Goal: Transaction & Acquisition: Obtain resource

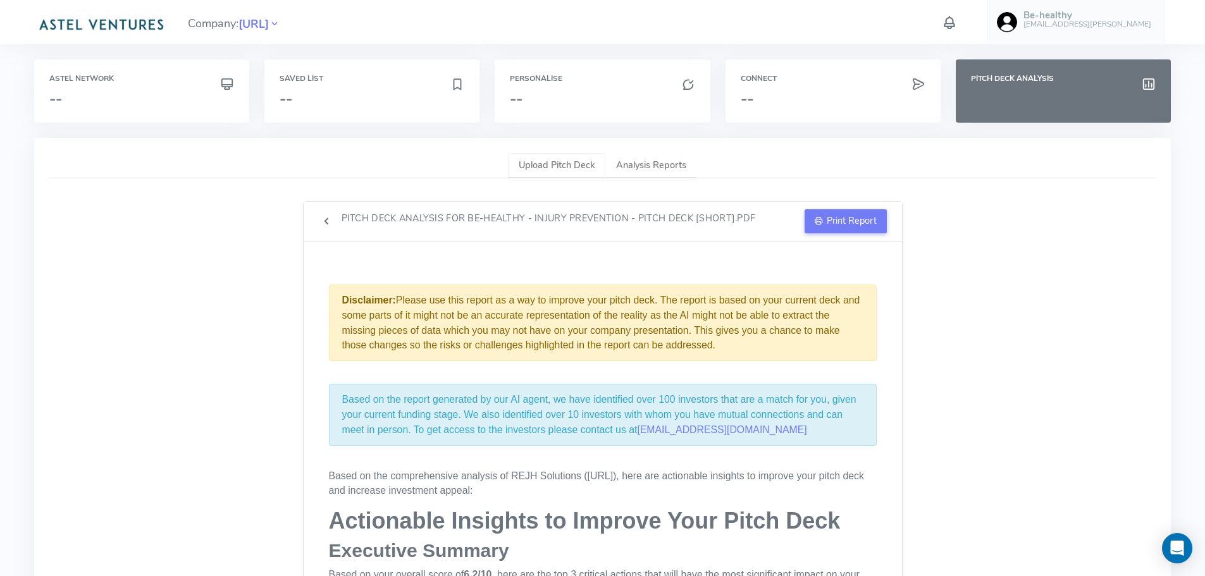
click at [552, 163] on link "Upload Pitch Deck" at bounding box center [556, 166] width 97 height 26
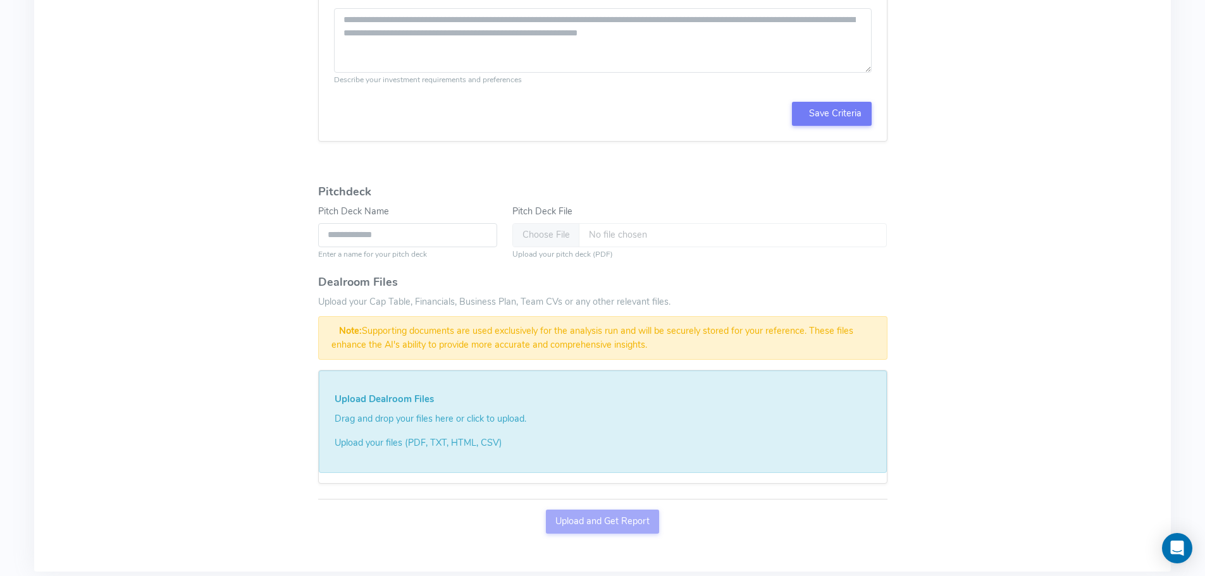
scroll to position [688, 0]
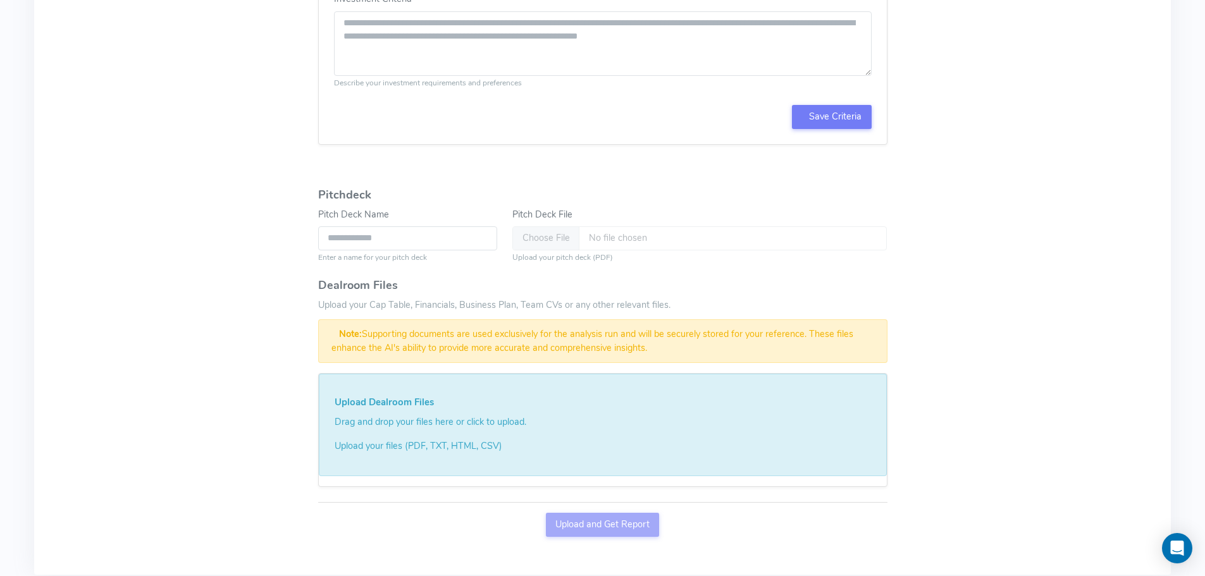
click at [605, 525] on div "Upload and Get Report" at bounding box center [602, 529] width 569 height 32
click at [548, 242] on input "Pitch Deck File" at bounding box center [699, 238] width 375 height 24
type input "**********"
click at [595, 523] on button "Upload and Get Report" at bounding box center [603, 525] width 114 height 24
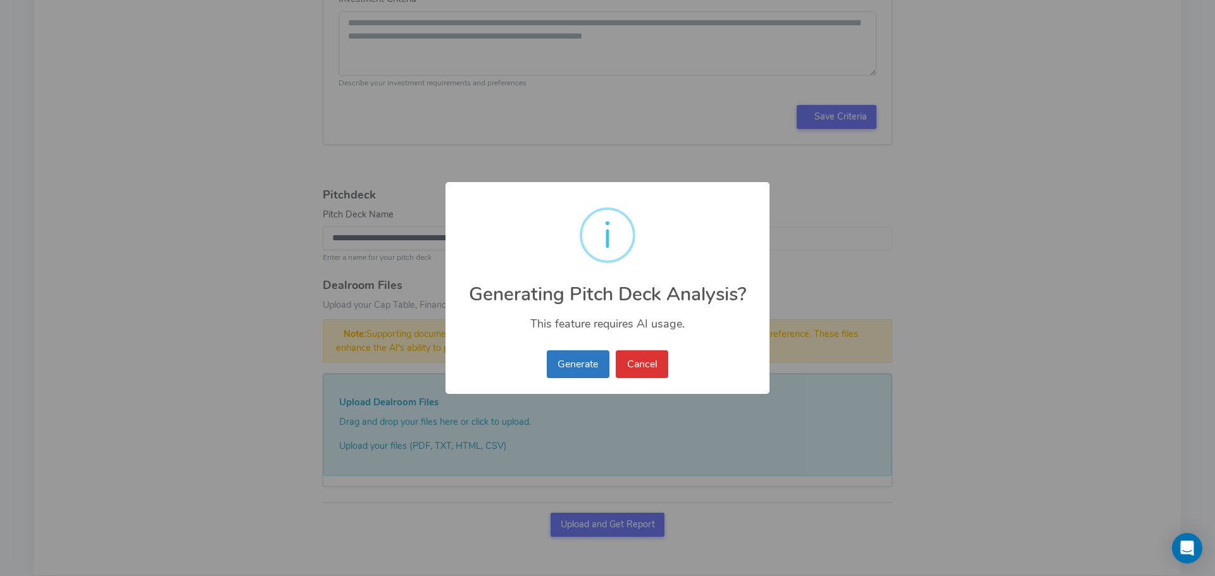
click at [573, 366] on button "Generate" at bounding box center [578, 364] width 63 height 28
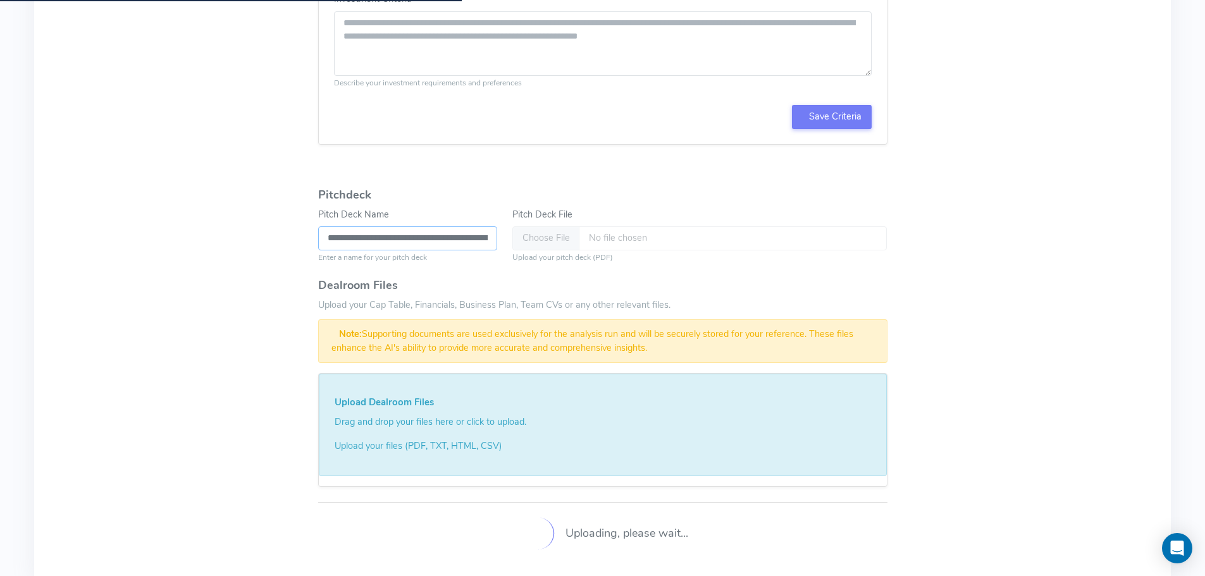
click at [421, 238] on input "**********" at bounding box center [408, 238] width 180 height 24
type input "**********"
click at [895, 251] on div "Share your company's story and vision through your pitch deck. Please ensure yo…" at bounding box center [603, 37] width 600 height 1063
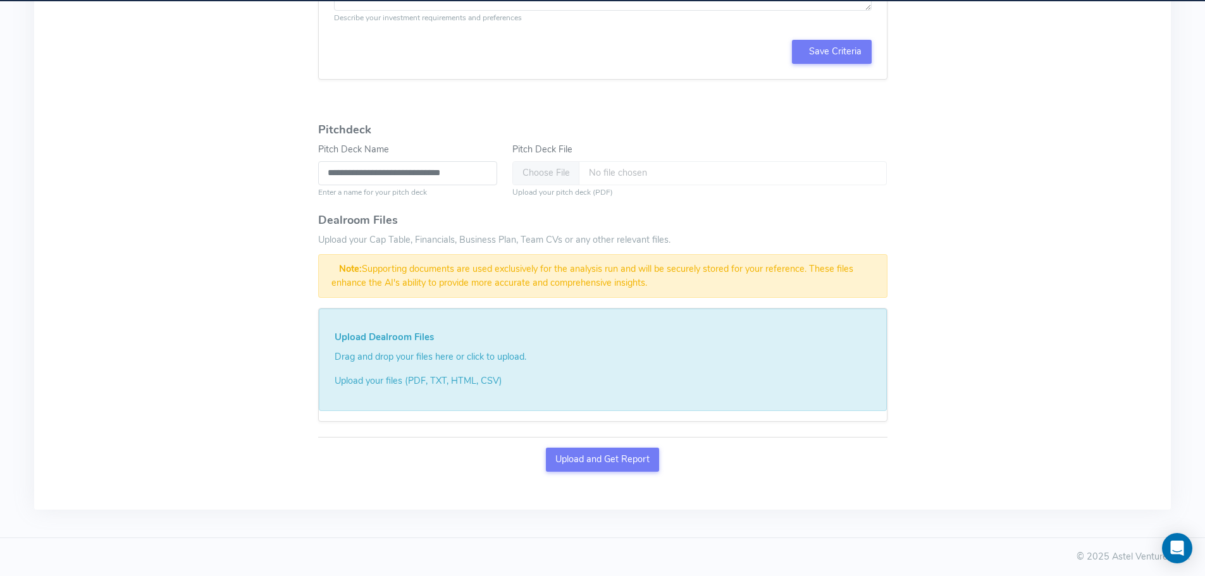
scroll to position [753, 0]
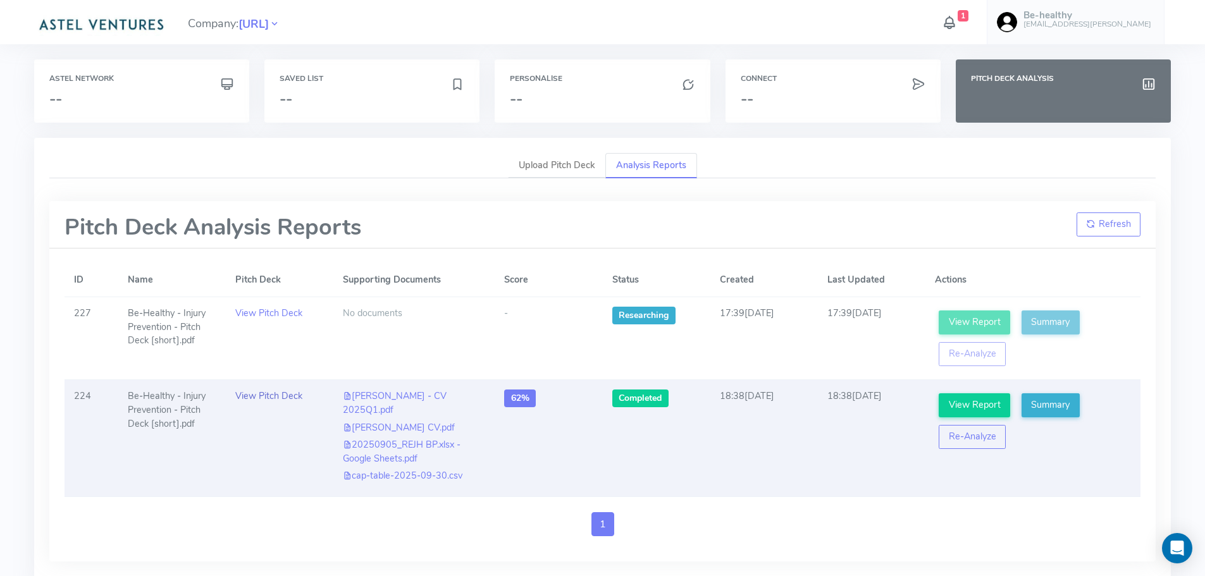
click at [269, 399] on link "View Pitch Deck" at bounding box center [268, 396] width 67 height 13
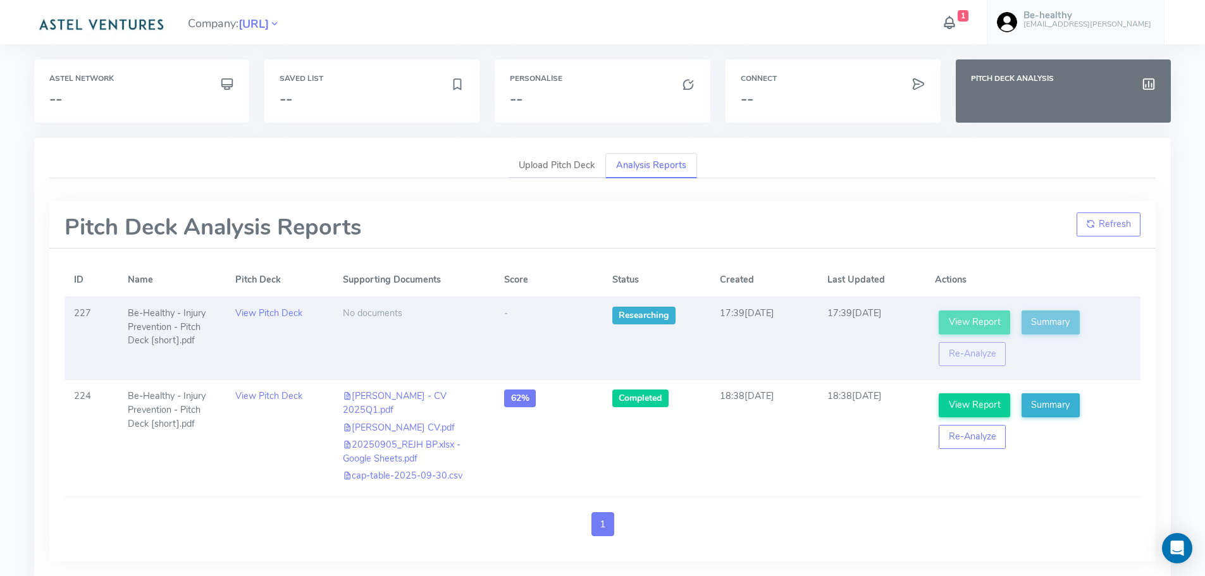
click at [538, 350] on td "-" at bounding box center [549, 338] width 108 height 83
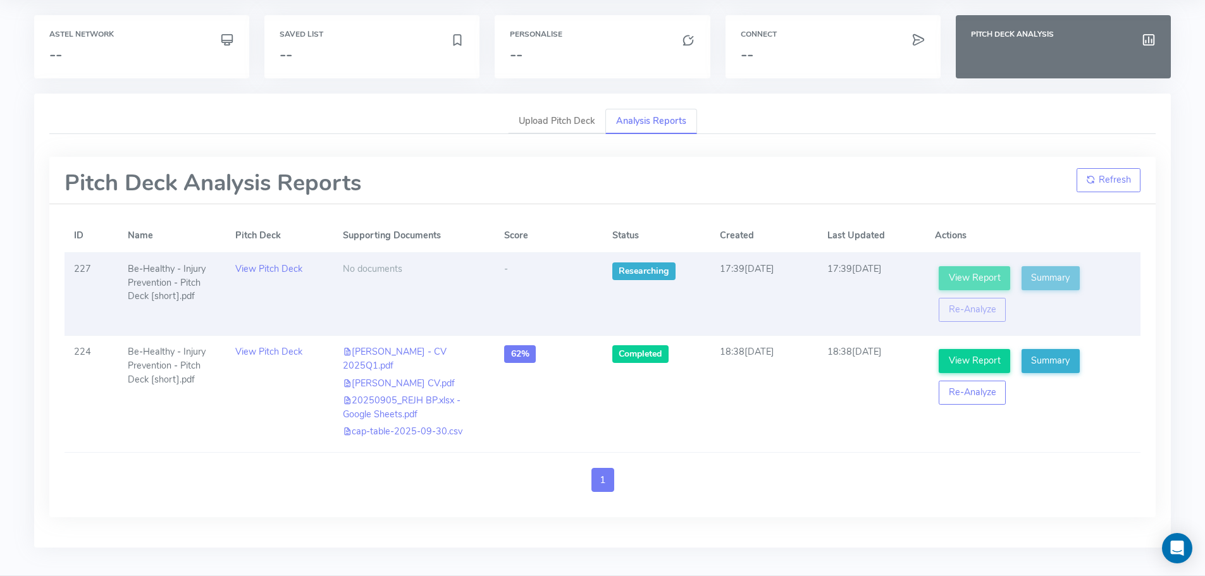
scroll to position [69, 0]
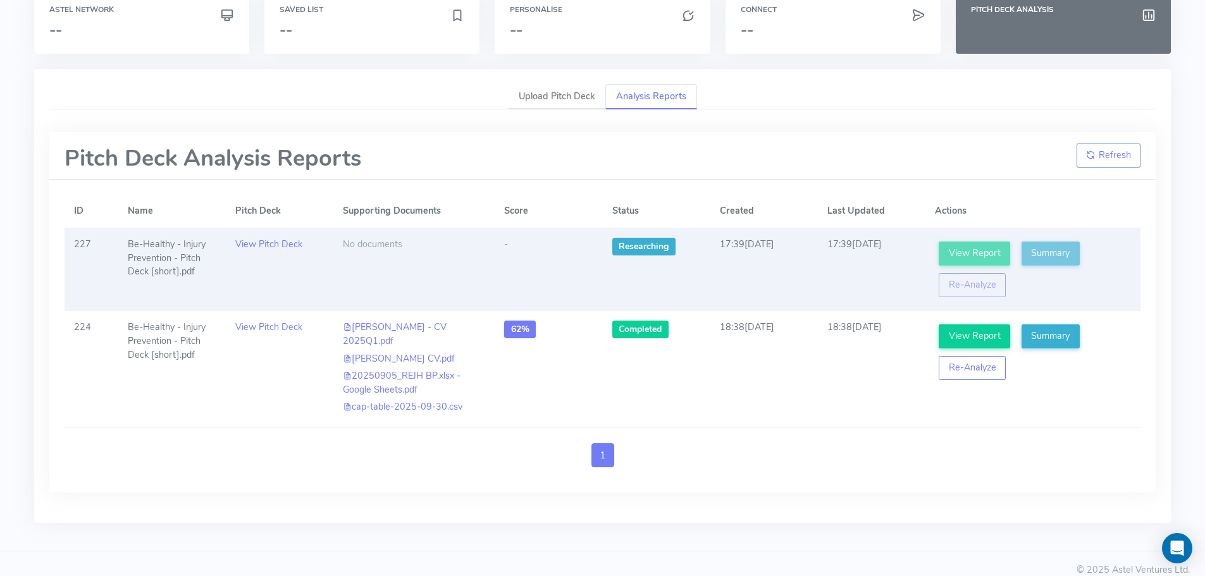
click at [1120, 276] on td "View Report Summary Re-Analyze" at bounding box center [1033, 269] width 215 height 83
click at [1103, 256] on td "View Report Summary Re-Analyze" at bounding box center [1033, 269] width 215 height 83
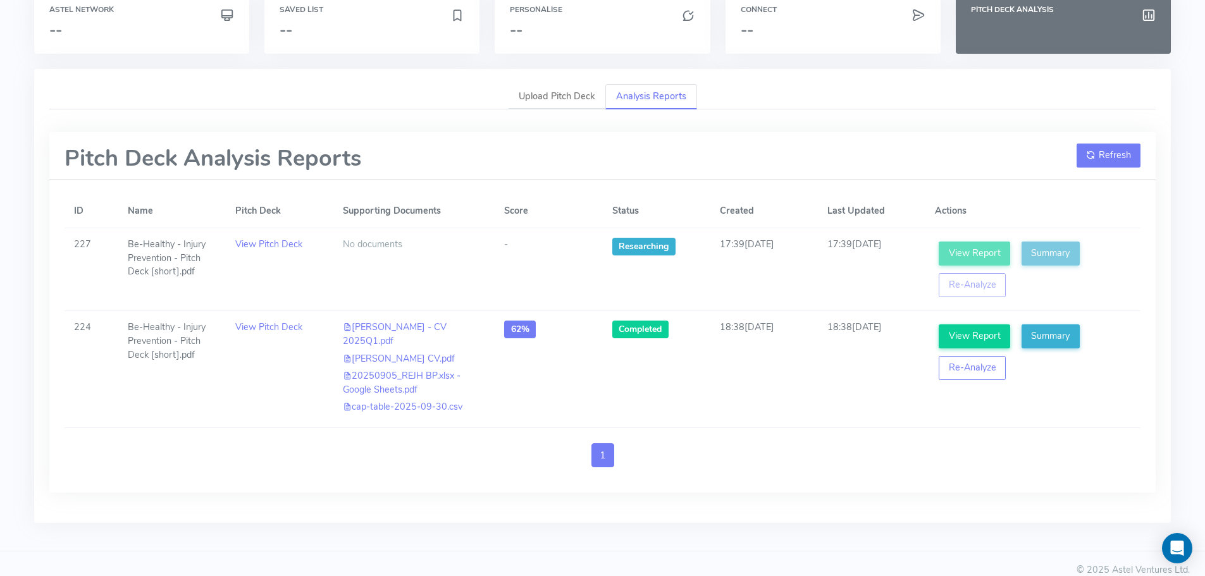
click at [1103, 159] on button "Refresh" at bounding box center [1109, 156] width 65 height 24
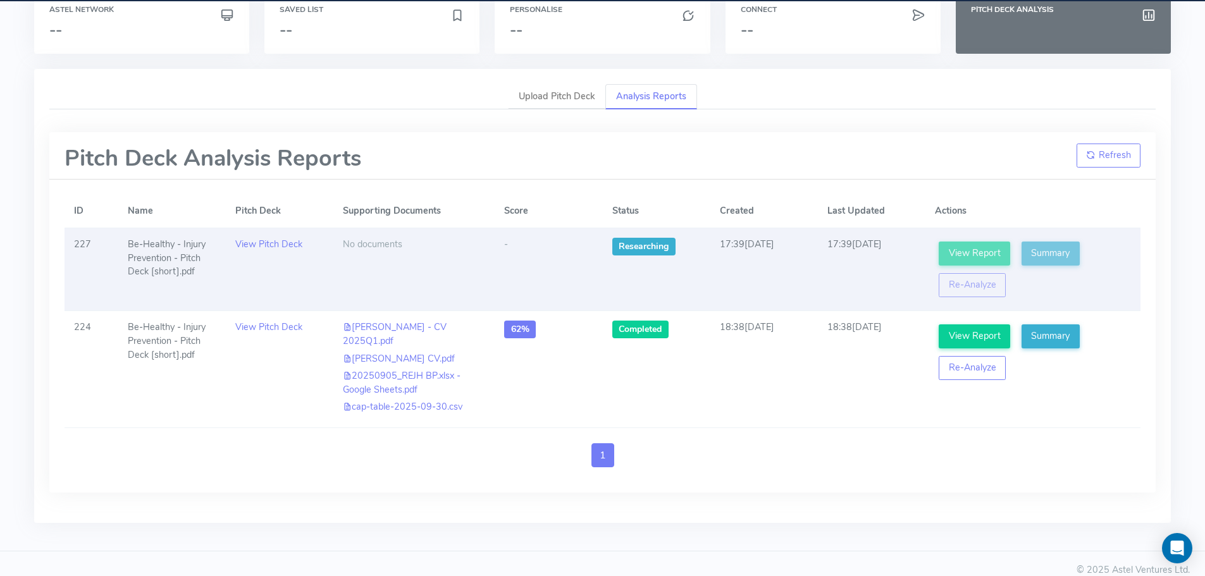
click at [1106, 264] on td "View Report Summary Re-Analyze" at bounding box center [1033, 269] width 215 height 83
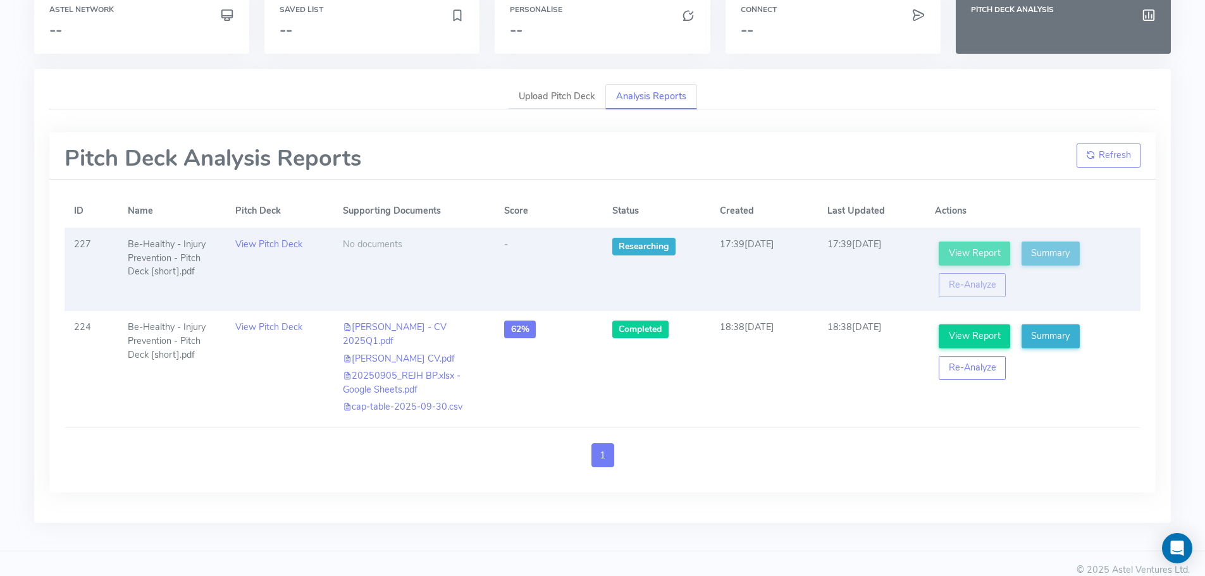
click at [851, 295] on td "17:39, 12th October, 2025" at bounding box center [872, 269] width 108 height 83
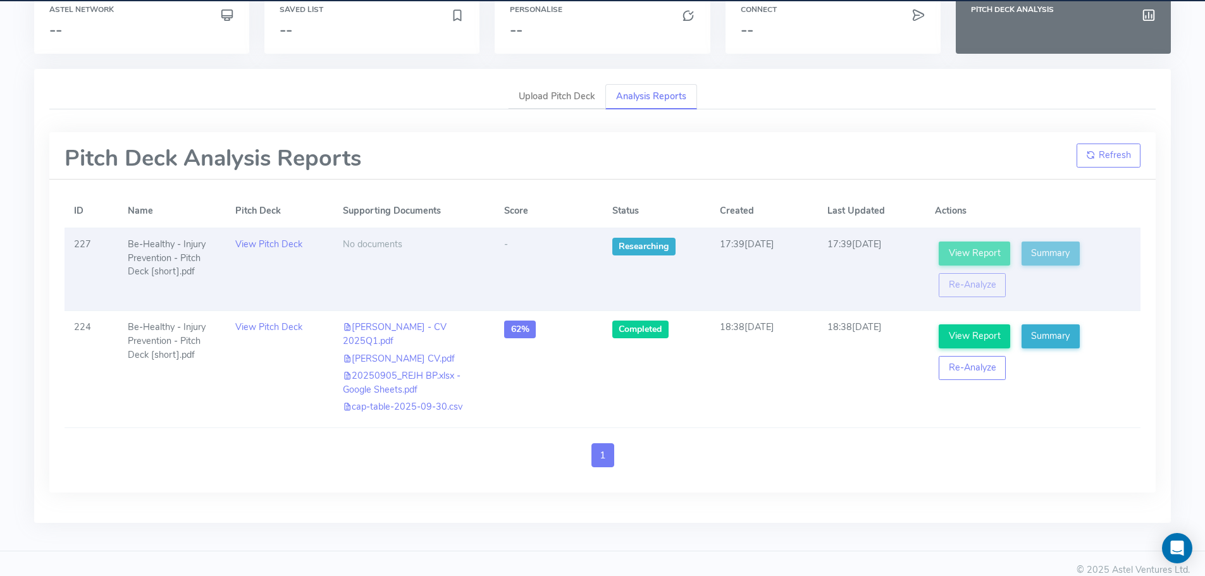
click at [631, 291] on td "Researching" at bounding box center [656, 269] width 108 height 83
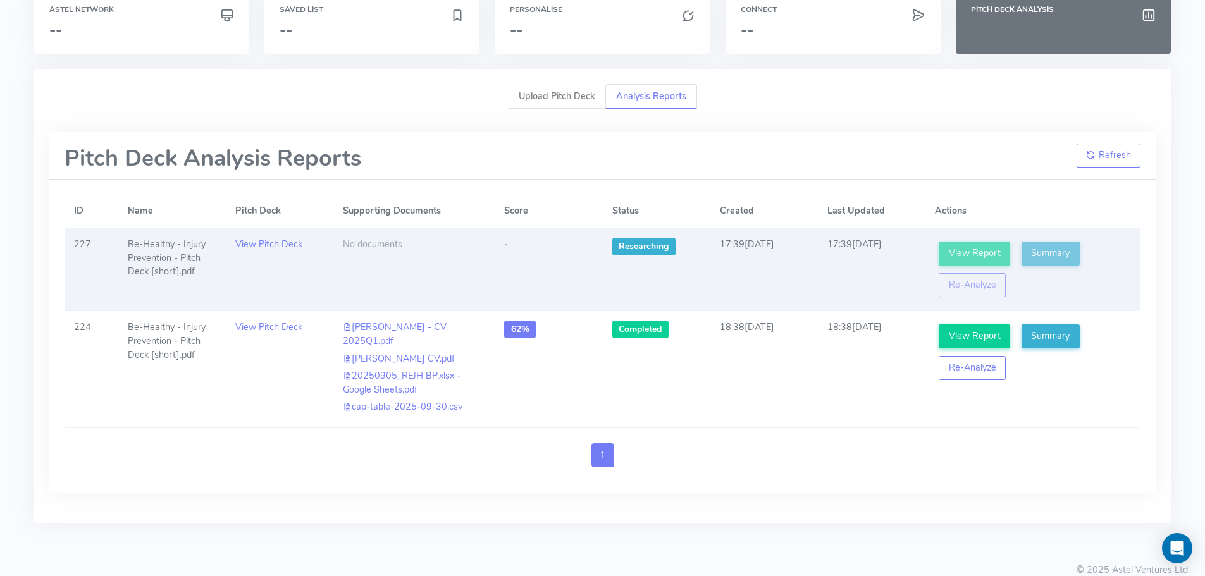
click at [142, 263] on td "Be-Healthy - Injury Prevention - Pitch Deck [short].pdf" at bounding box center [172, 269] width 108 height 83
drag, startPoint x: 163, startPoint y: 254, endPoint x: 94, endPoint y: 264, distance: 69.1
click at [96, 264] on td "227" at bounding box center [92, 269] width 54 height 83
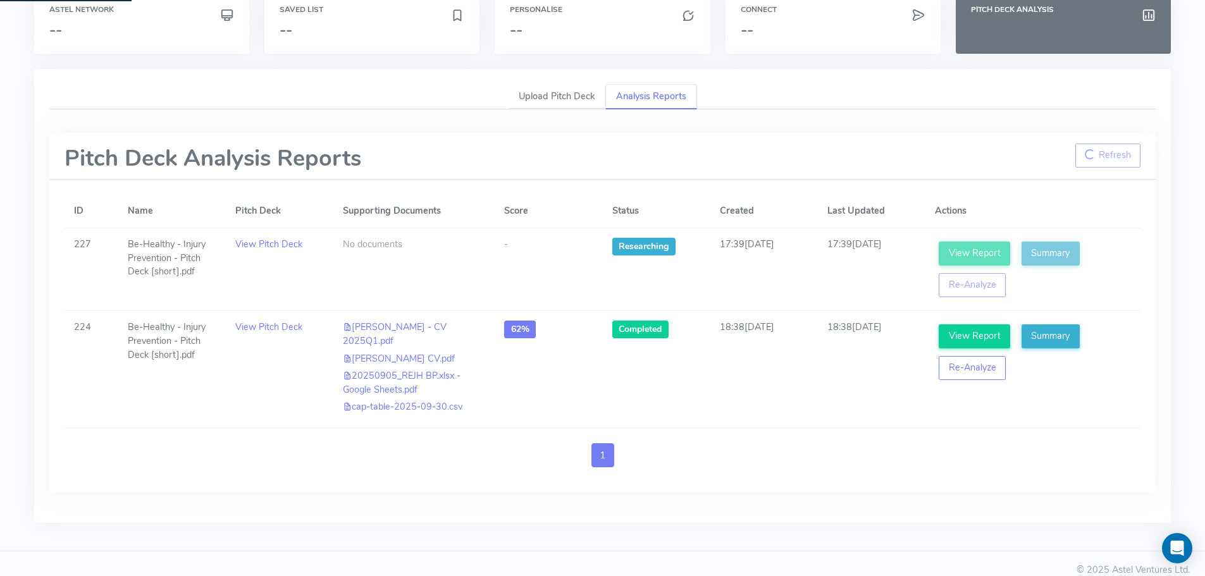
click at [1110, 153] on button "Refresh" at bounding box center [1108, 156] width 66 height 24
click at [1100, 155] on button "Refresh" at bounding box center [1109, 156] width 65 height 24
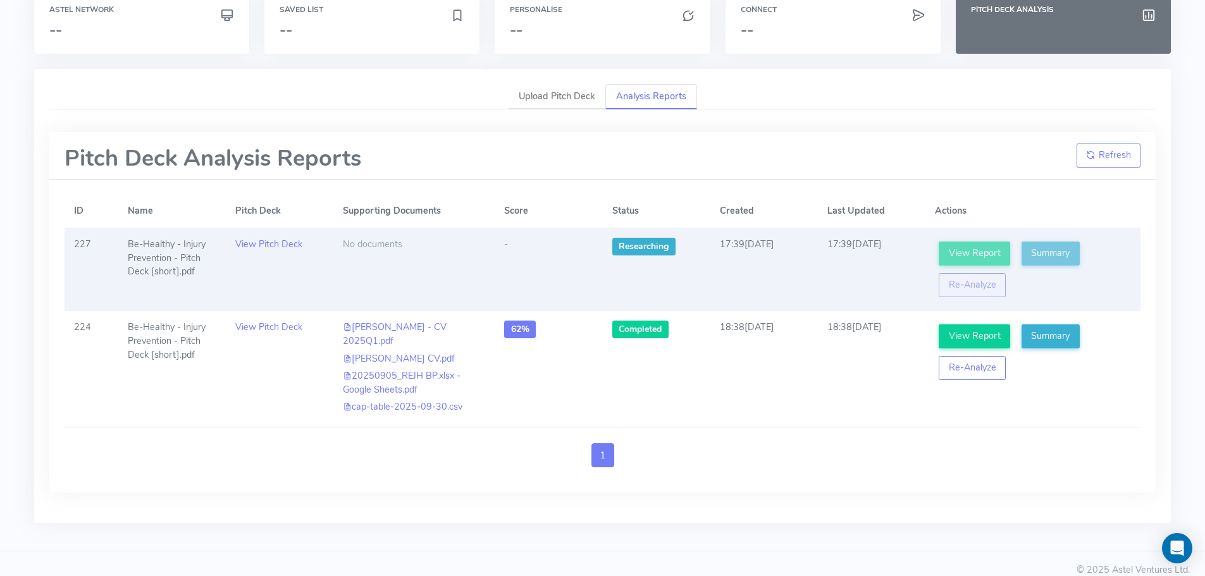
drag, startPoint x: 264, startPoint y: 246, endPoint x: 236, endPoint y: 283, distance: 46.4
click at [236, 285] on td "View Pitch Deck" at bounding box center [280, 269] width 108 height 83
click at [272, 238] on link "View Pitch Deck" at bounding box center [268, 244] width 67 height 13
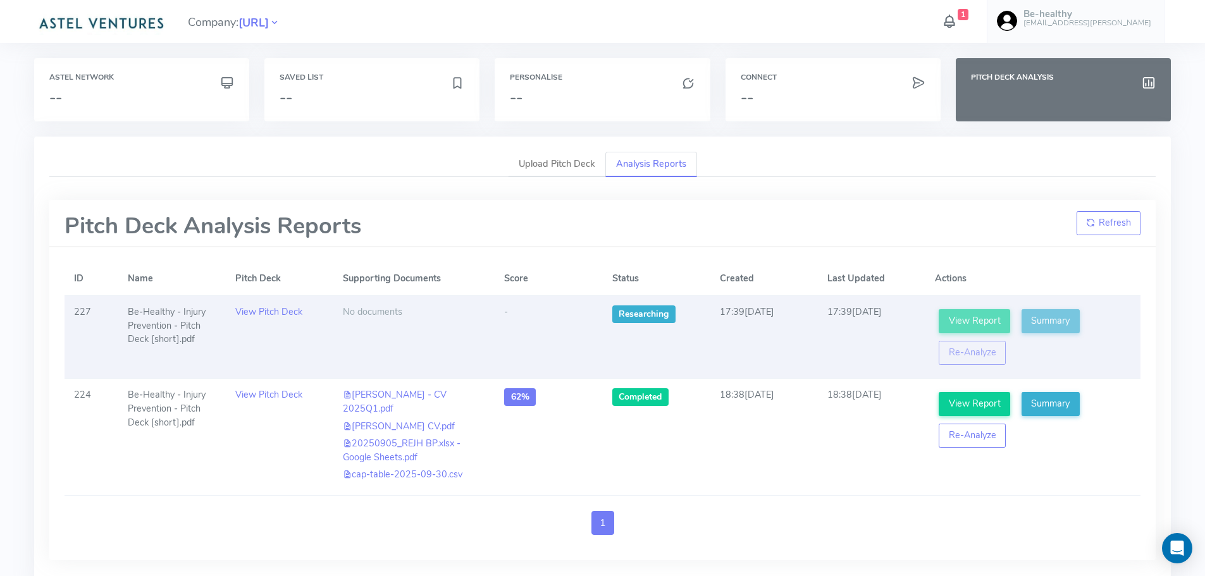
scroll to position [0, 0]
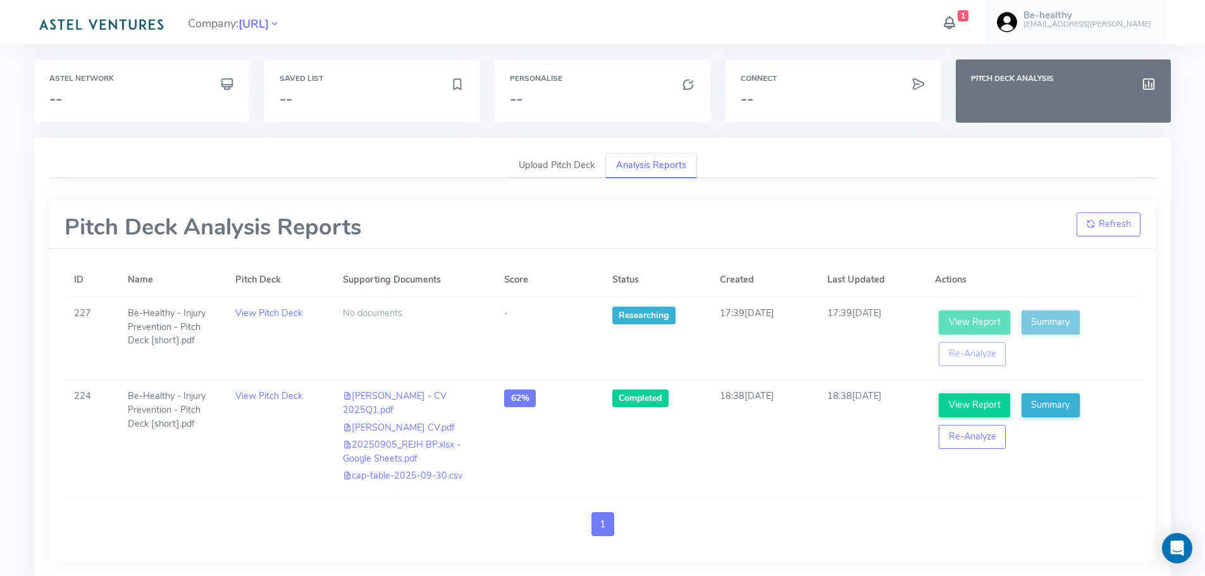
click at [958, 17] on icon at bounding box center [949, 22] width 16 height 22
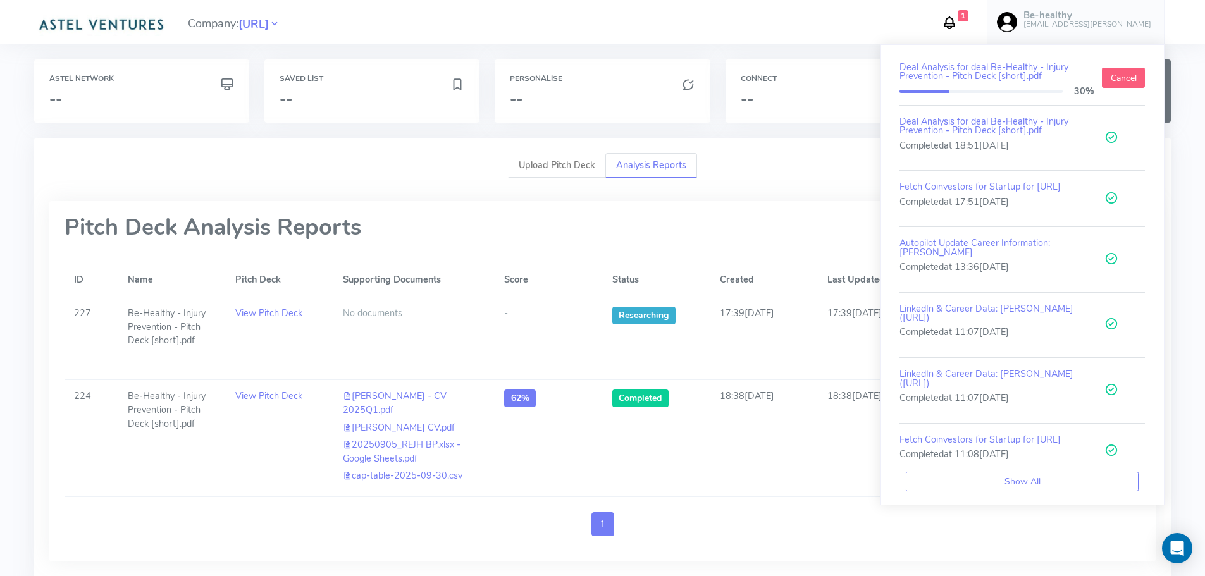
click at [1115, 77] on button "Cancel" at bounding box center [1124, 78] width 44 height 20
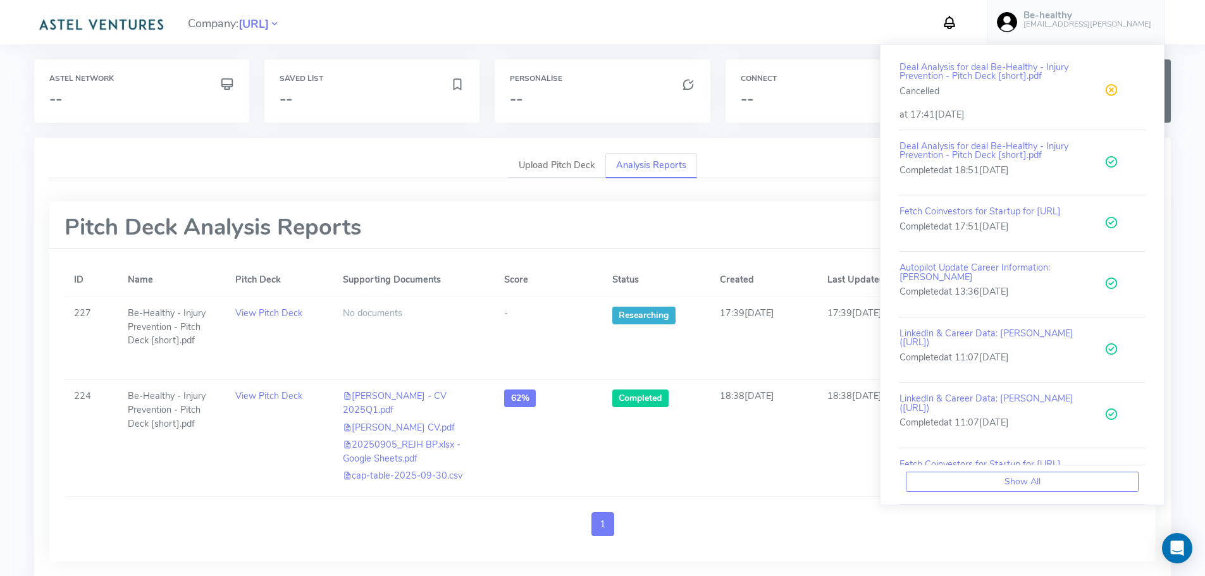
click at [1105, 88] on icon at bounding box center [1112, 90] width 14 height 19
click at [702, 283] on th "Status" at bounding box center [656, 280] width 108 height 33
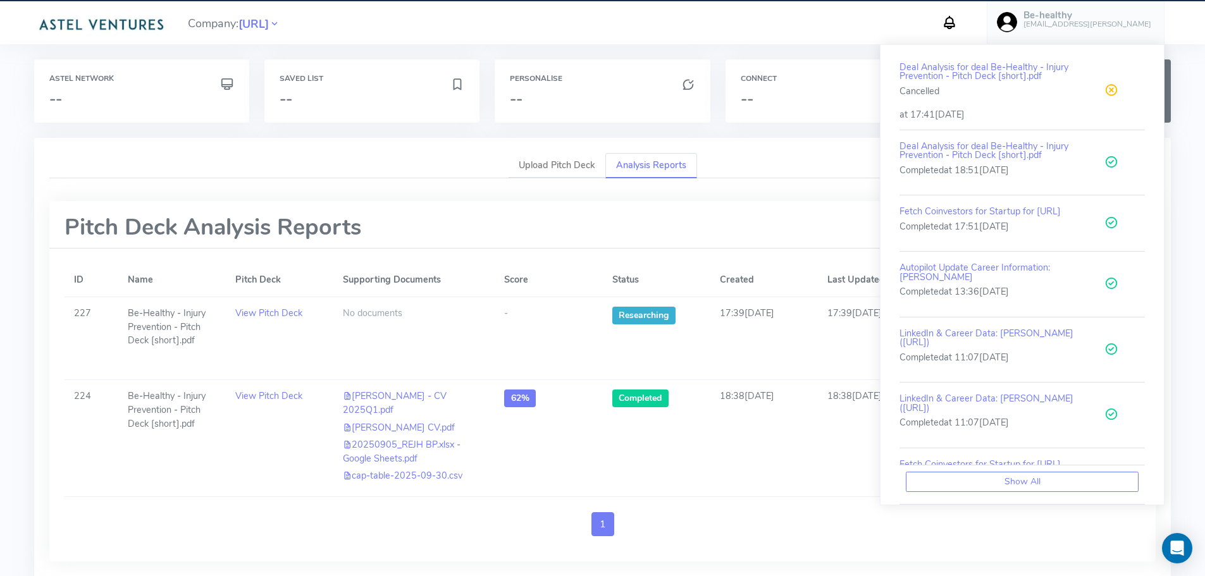
click at [1167, 398] on div "Upload Pitch Deck Analysis Reports Pitch Deck Analysis Reports Refresh ID Name …" at bounding box center [602, 365] width 1137 height 455
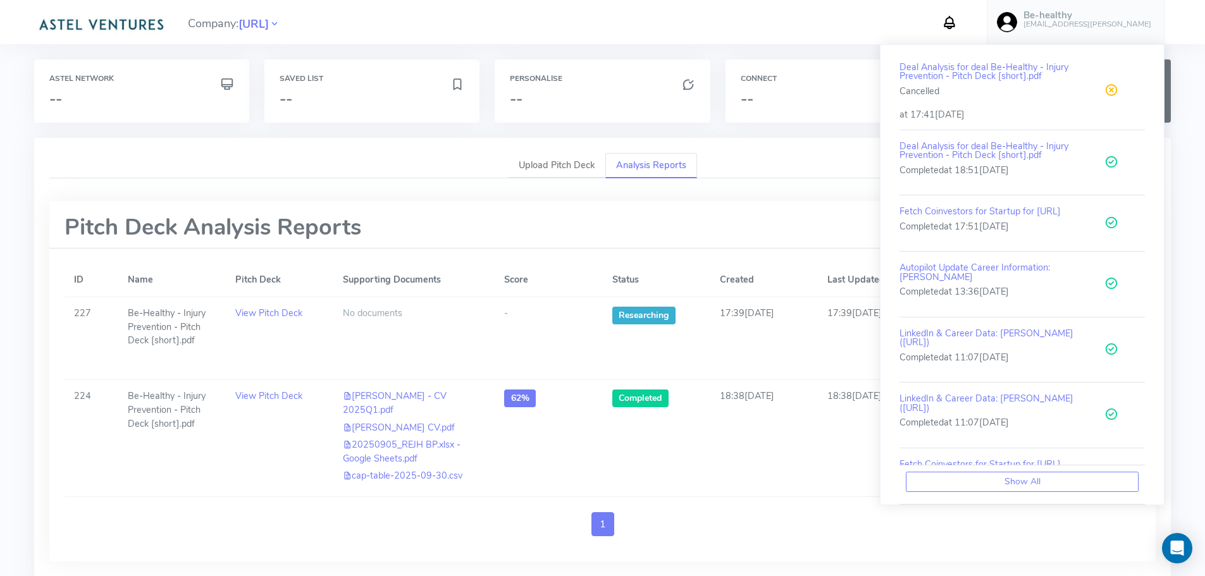
click at [1017, 19] on img at bounding box center [1007, 22] width 20 height 20
click at [958, 22] on icon at bounding box center [949, 22] width 16 height 22
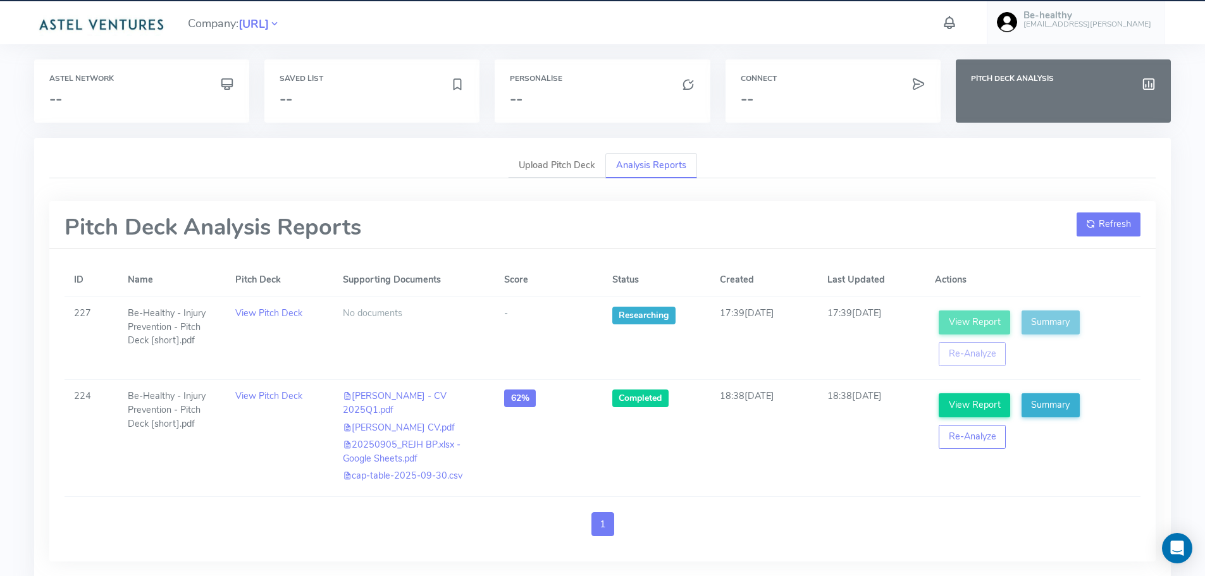
click at [1103, 230] on button "Refresh" at bounding box center [1109, 225] width 65 height 24
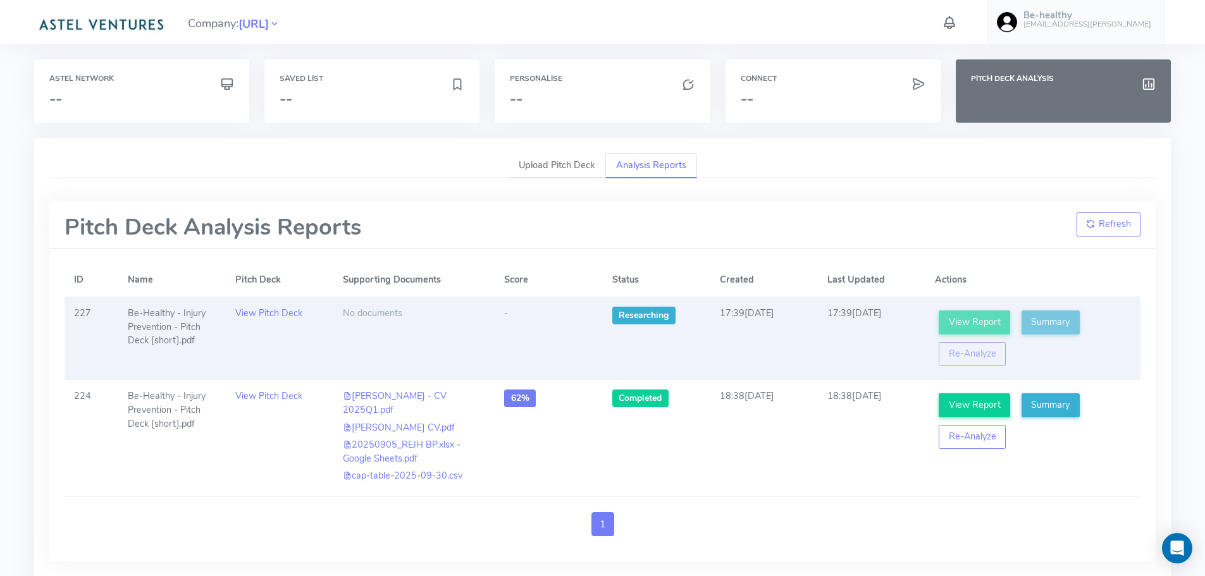
click at [1119, 302] on td "View Report Summary Re-Analyze" at bounding box center [1033, 338] width 215 height 83
click at [901, 334] on td "17:39, 12th October, 2025" at bounding box center [872, 338] width 108 height 83
click at [629, 313] on span "Researching" at bounding box center [643, 316] width 63 height 18
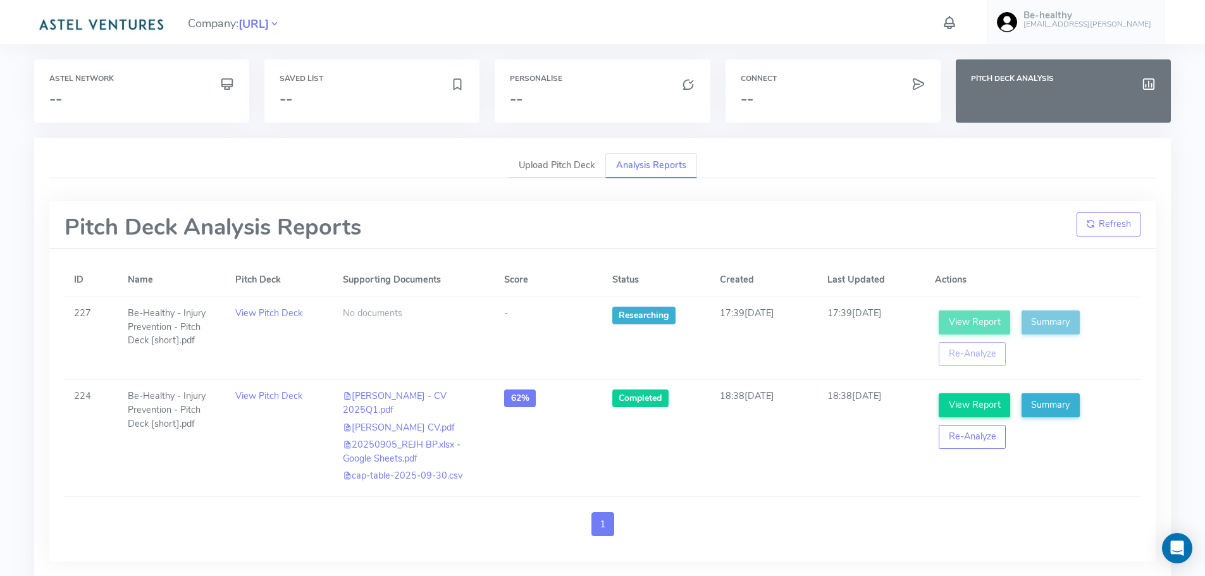
click at [958, 16] on icon at bounding box center [949, 22] width 16 height 22
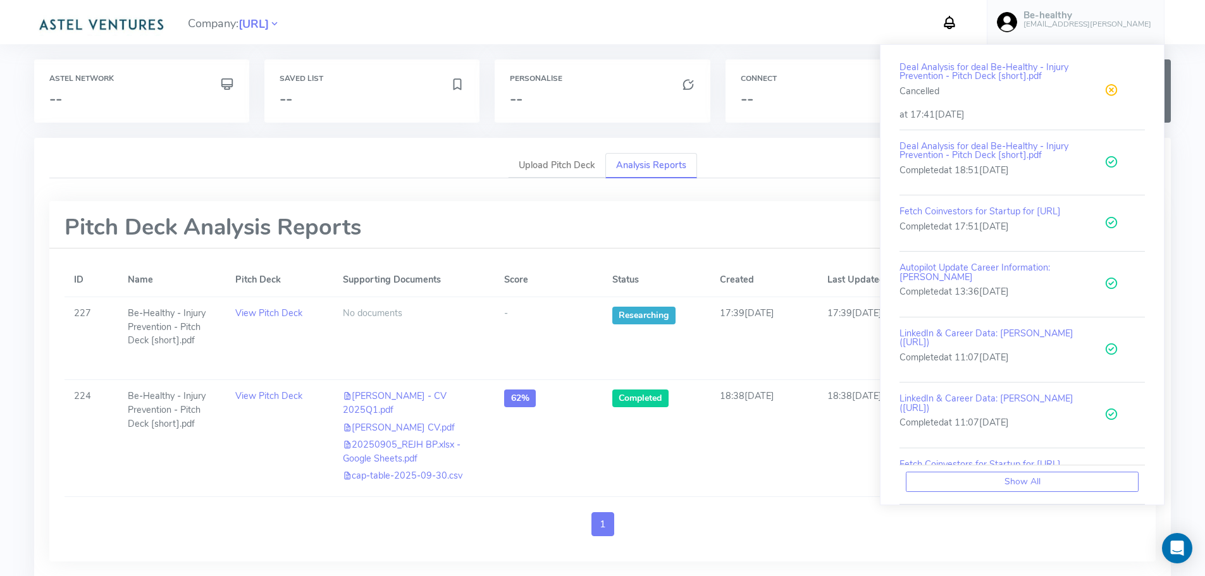
click at [769, 218] on div "Pitch Deck Analysis Reports Refresh" at bounding box center [602, 224] width 1107 height 47
drag, startPoint x: 1170, startPoint y: 97, endPoint x: 1175, endPoint y: 176, distance: 79.2
click at [1175, 176] on div "Astel Network -- Saved List -- Personalise -- Connect -- Pitch Deck Analysis Up…" at bounding box center [602, 342] width 1145 height 566
click at [1185, 225] on div "Company: Be-Healthy.AI Deal Analysis for deal Be-Healthy - Injury Prevention - …" at bounding box center [602, 313] width 1205 height 626
click at [799, 221] on div "Pitch Deck Analysis Reports Refresh" at bounding box center [602, 224] width 1107 height 47
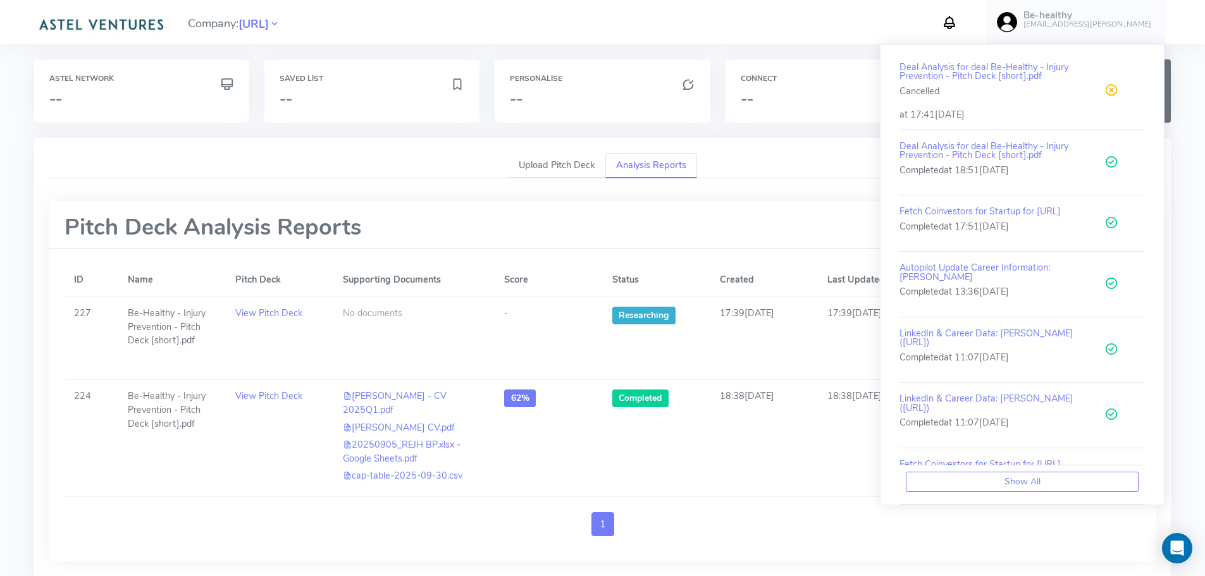
click at [958, 16] on icon at bounding box center [949, 22] width 16 height 22
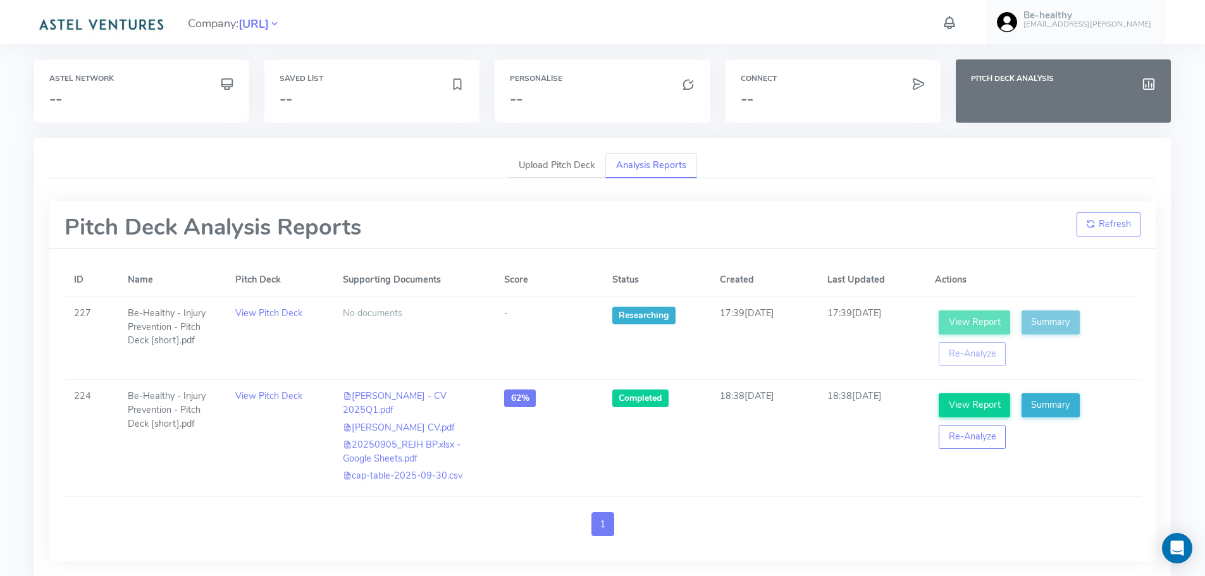
click at [690, 13] on div "Company: Be-Healthy.AI Be-healthy joao.henriques@be-healthy.ai Account AI Keys …" at bounding box center [602, 22] width 1145 height 44
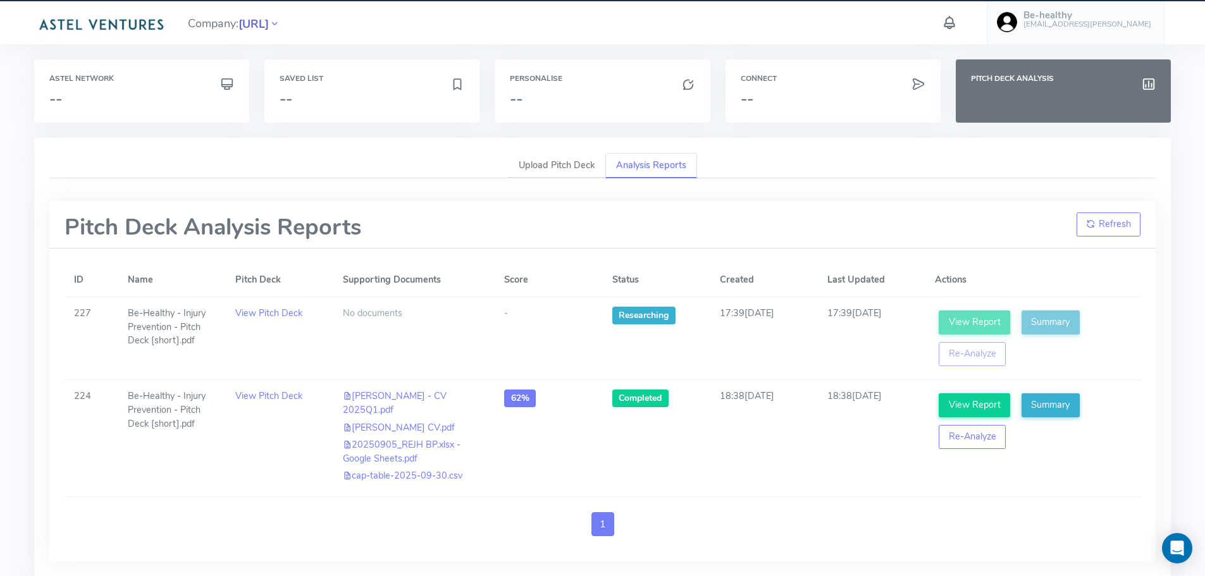
click at [269, 25] on span "[URL]" at bounding box center [253, 24] width 30 height 17
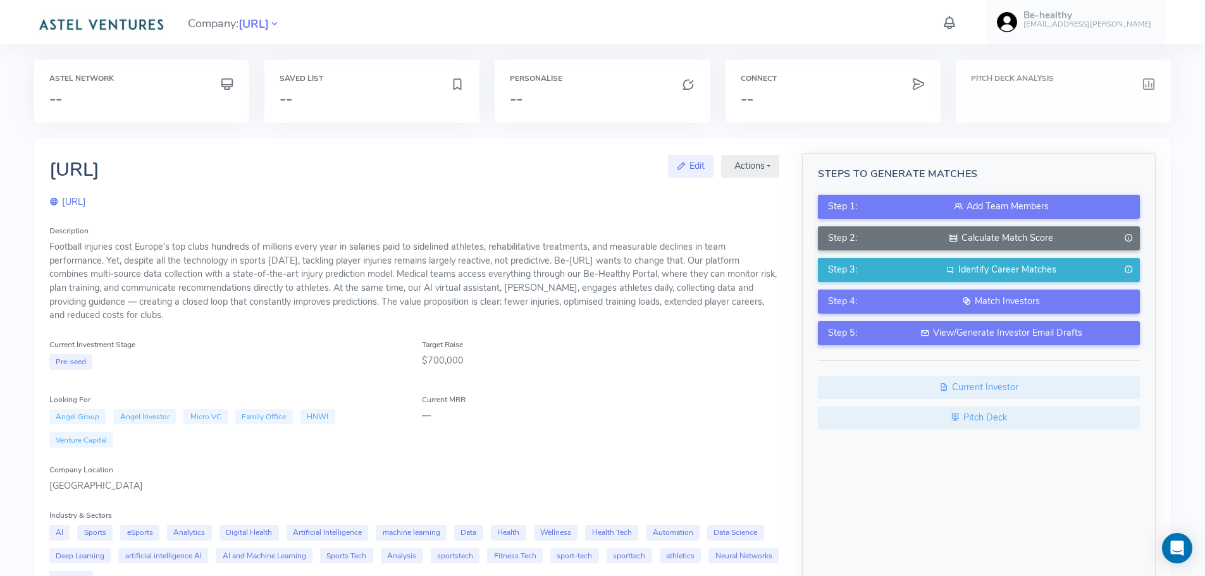
click at [1029, 89] on div "Pitch Deck Analysis" at bounding box center [1063, 90] width 215 height 63
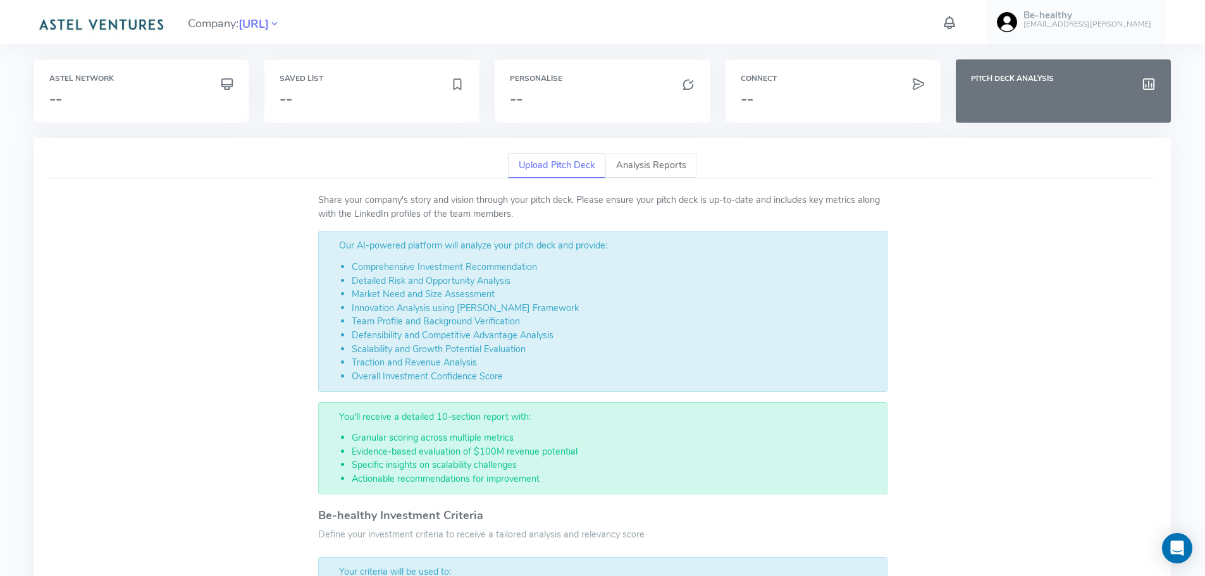
click at [652, 163] on link "Analysis Reports" at bounding box center [651, 166] width 92 height 26
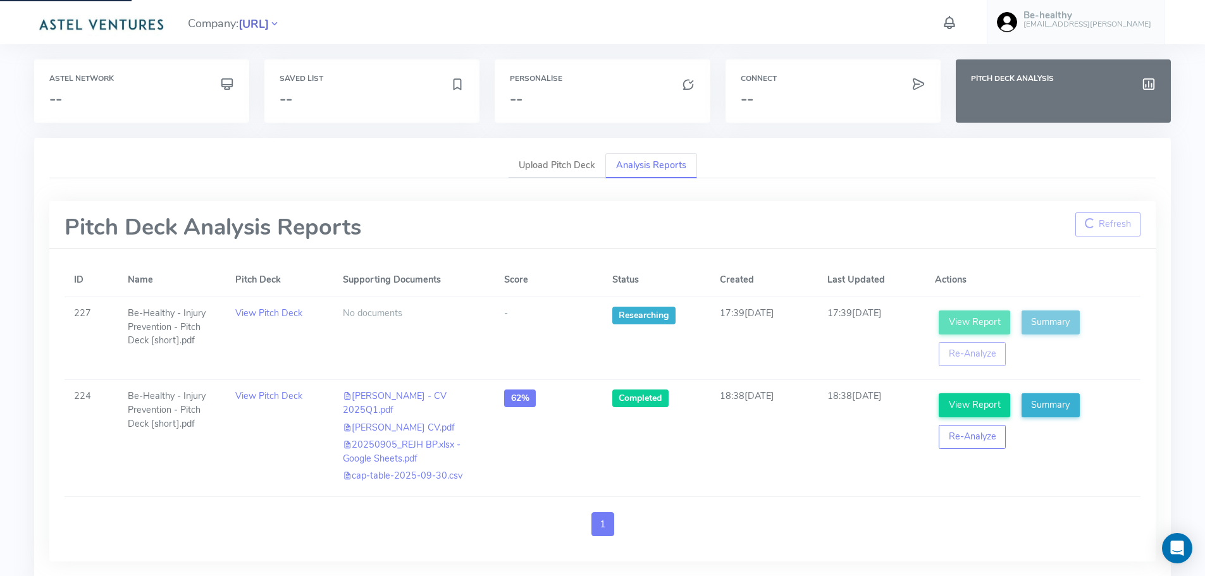
click at [269, 20] on span "[URL]" at bounding box center [253, 24] width 30 height 17
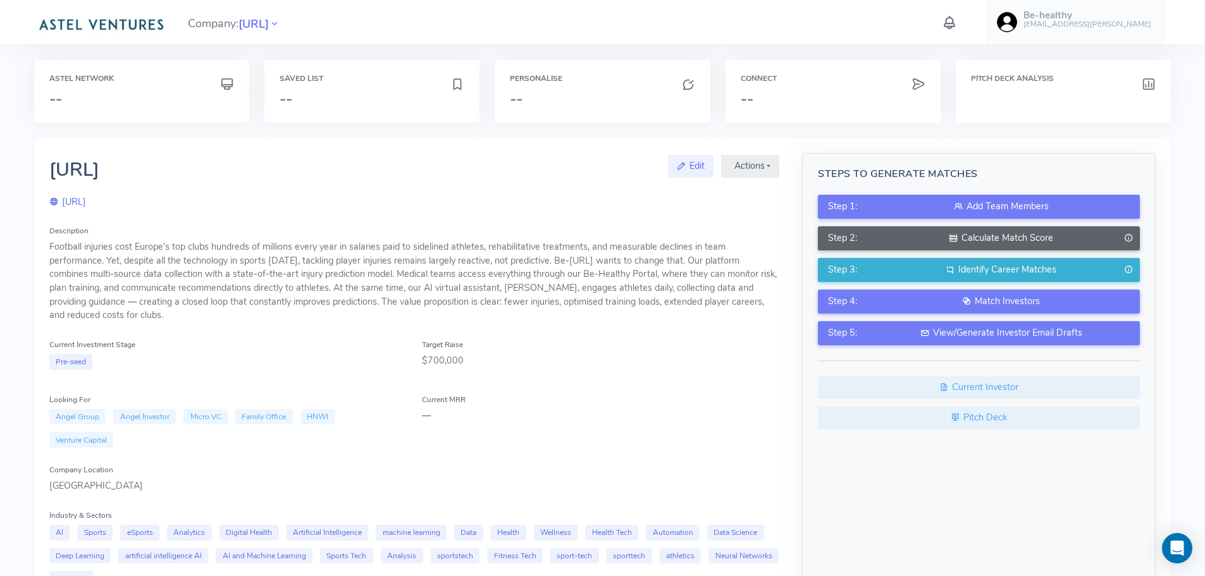
click at [996, 236] on div "Calculate Match Score" at bounding box center [1001, 239] width 258 height 14
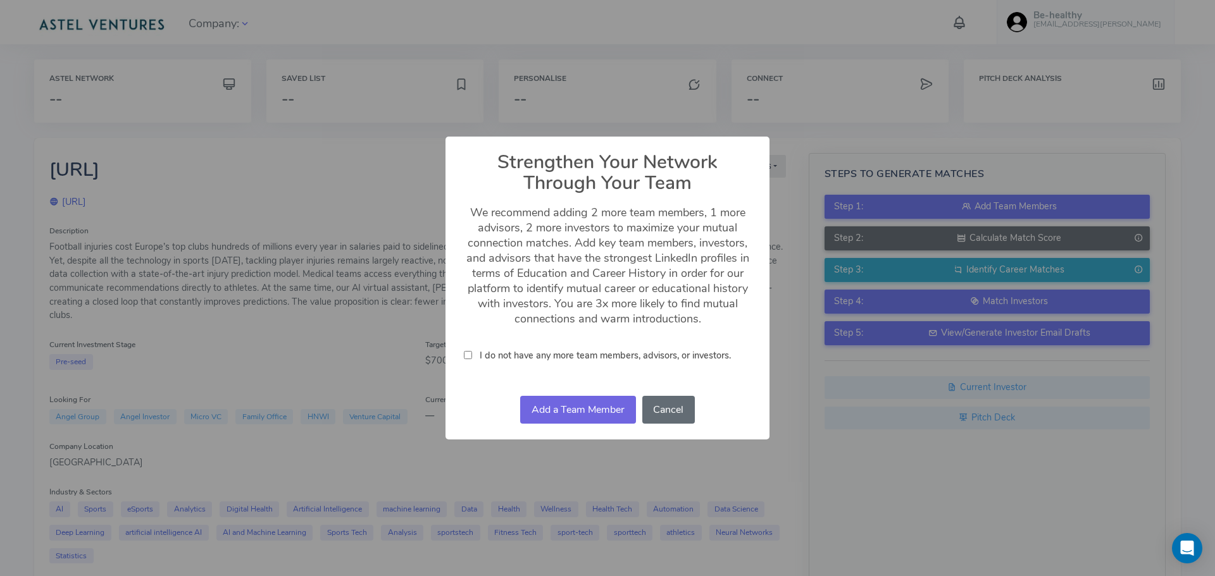
click at [676, 409] on button "Cancel" at bounding box center [668, 410] width 53 height 28
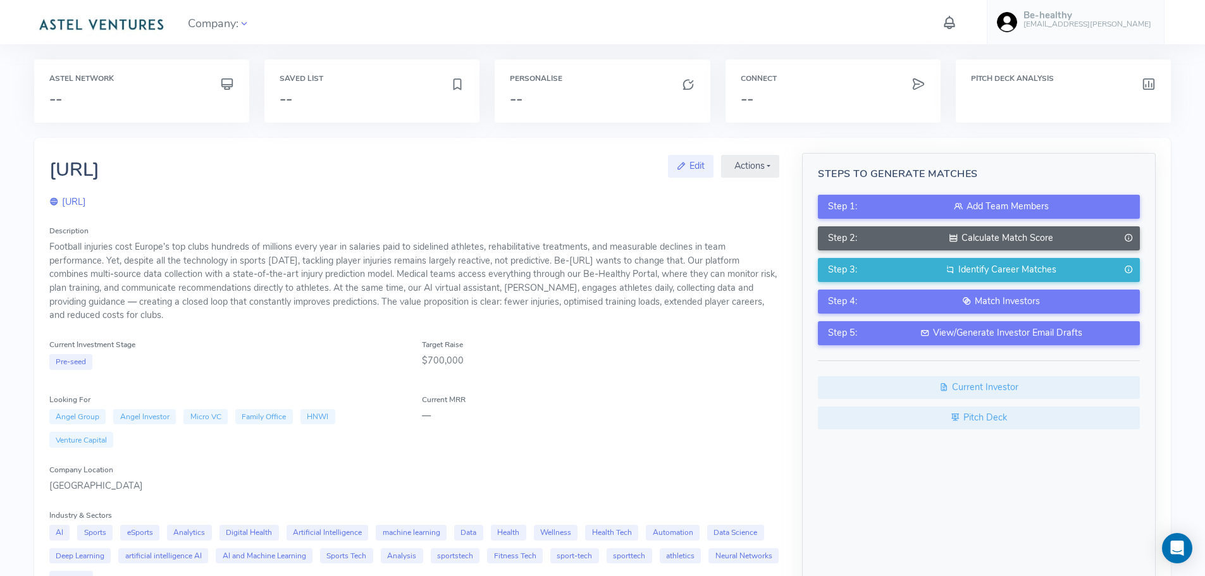
click at [995, 238] on div "Calculate Match Score" at bounding box center [1001, 239] width 258 height 14
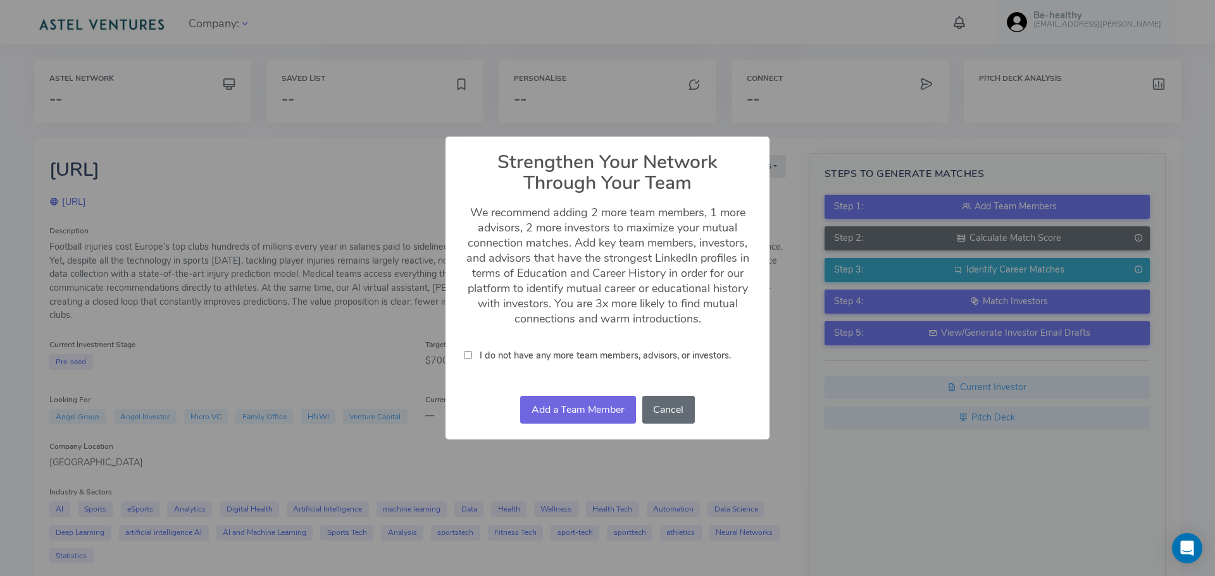
click at [671, 408] on button "Cancel" at bounding box center [668, 410] width 53 height 28
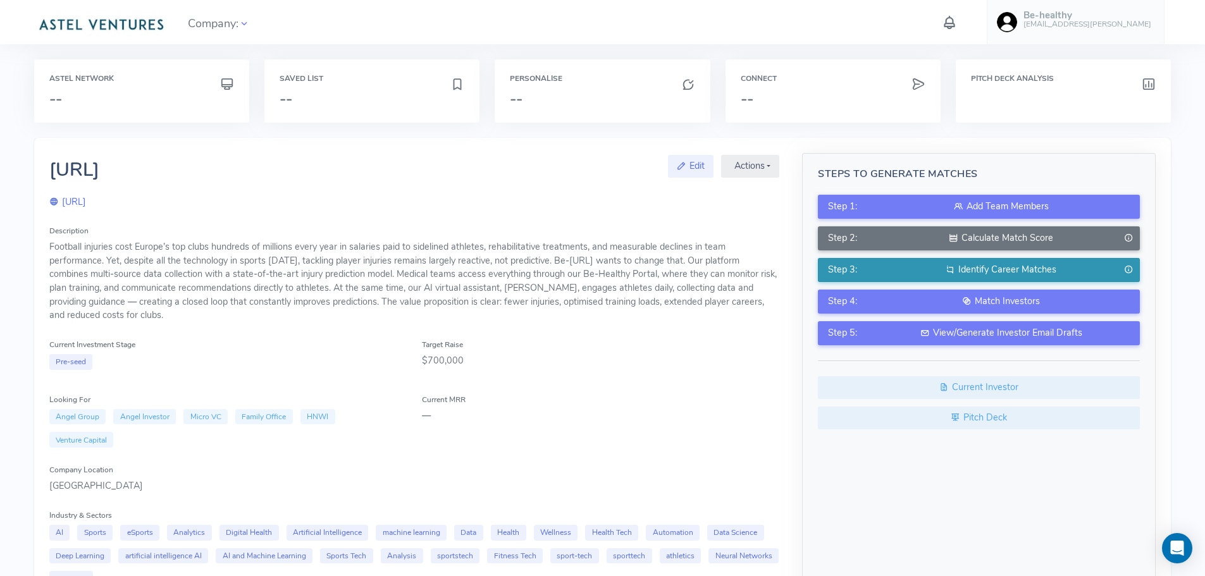
click at [932, 268] on div "Identify Career Matches" at bounding box center [1001, 270] width 258 height 14
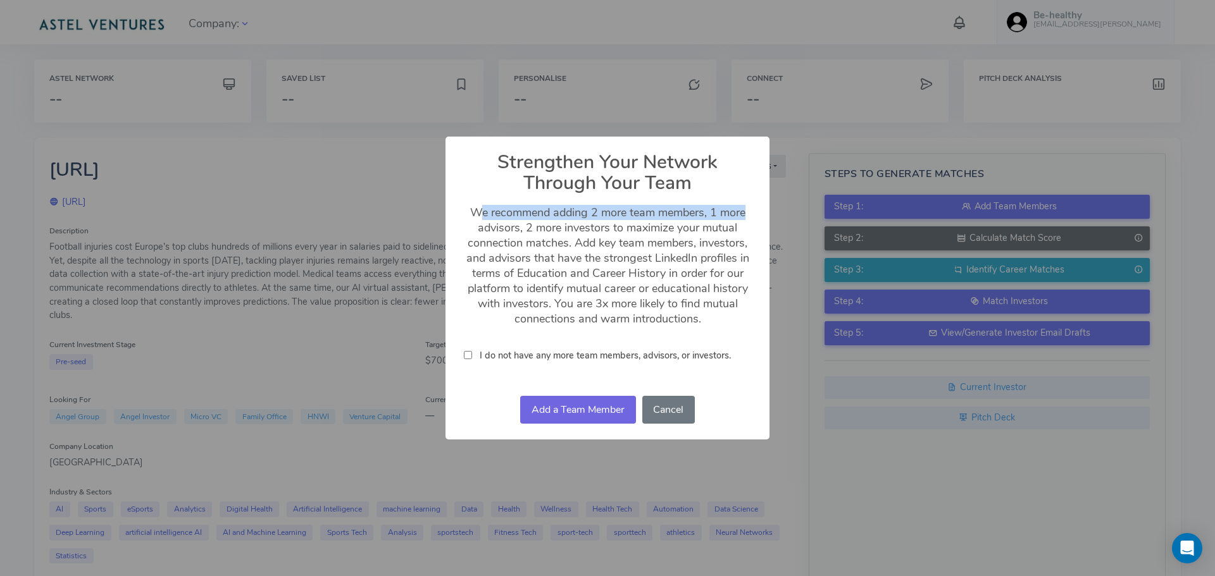
drag, startPoint x: 556, startPoint y: 213, endPoint x: 744, endPoint y: 217, distance: 187.9
click at [744, 217] on p "We recommend adding 2 more team members, 1 more advisors, 2 more investors to m…" at bounding box center [607, 265] width 287 height 121
drag, startPoint x: 663, startPoint y: 407, endPoint x: 671, endPoint y: 405, distance: 8.6
click at [662, 408] on button "Cancel" at bounding box center [668, 410] width 53 height 28
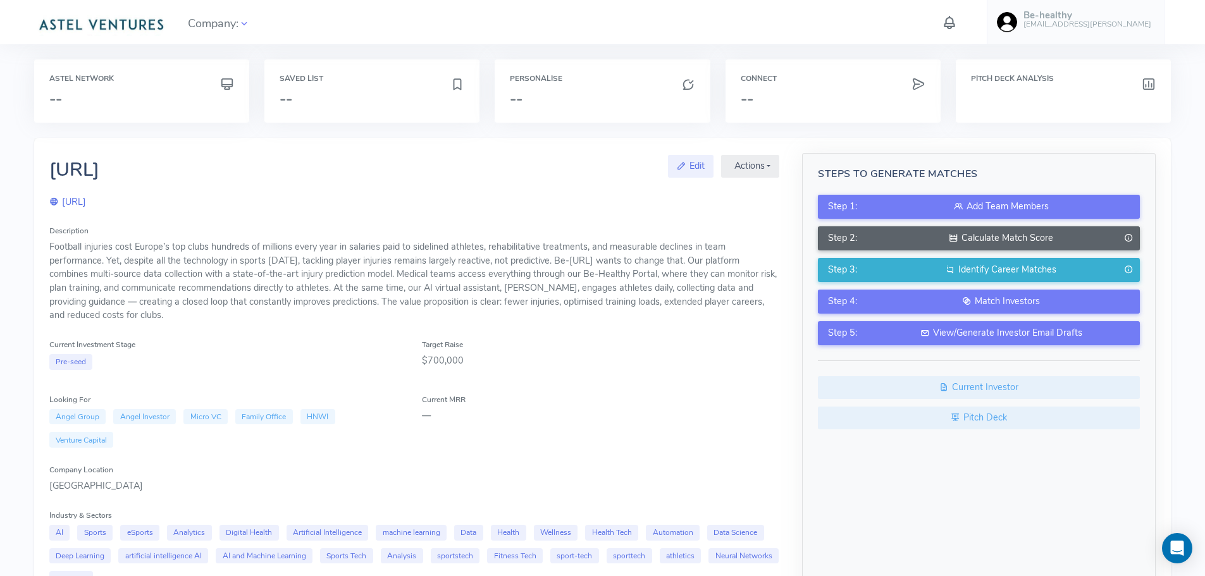
click at [954, 238] on icon at bounding box center [953, 238] width 9 height 13
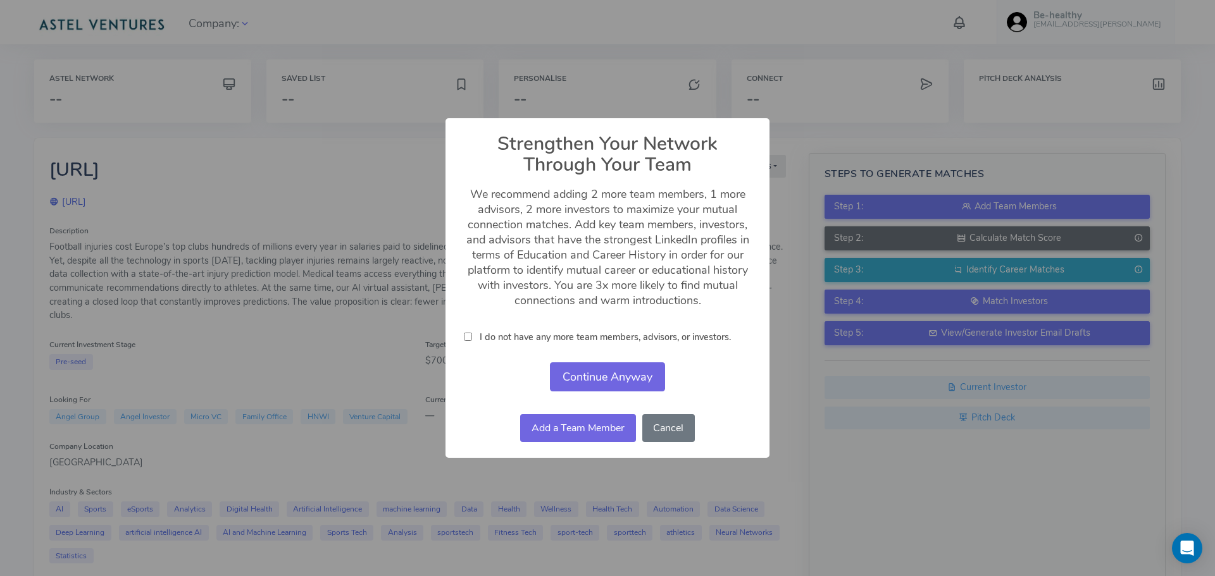
click at [607, 376] on button "Continue Anyway" at bounding box center [607, 377] width 115 height 30
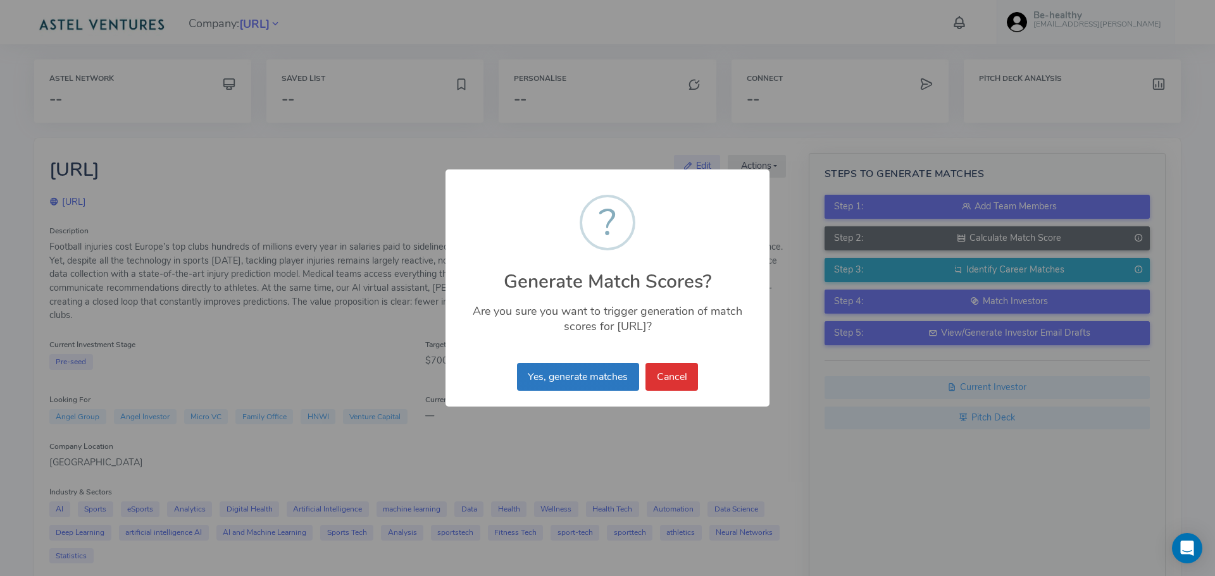
click at [594, 376] on button "Yes, generate matches" at bounding box center [578, 377] width 122 height 28
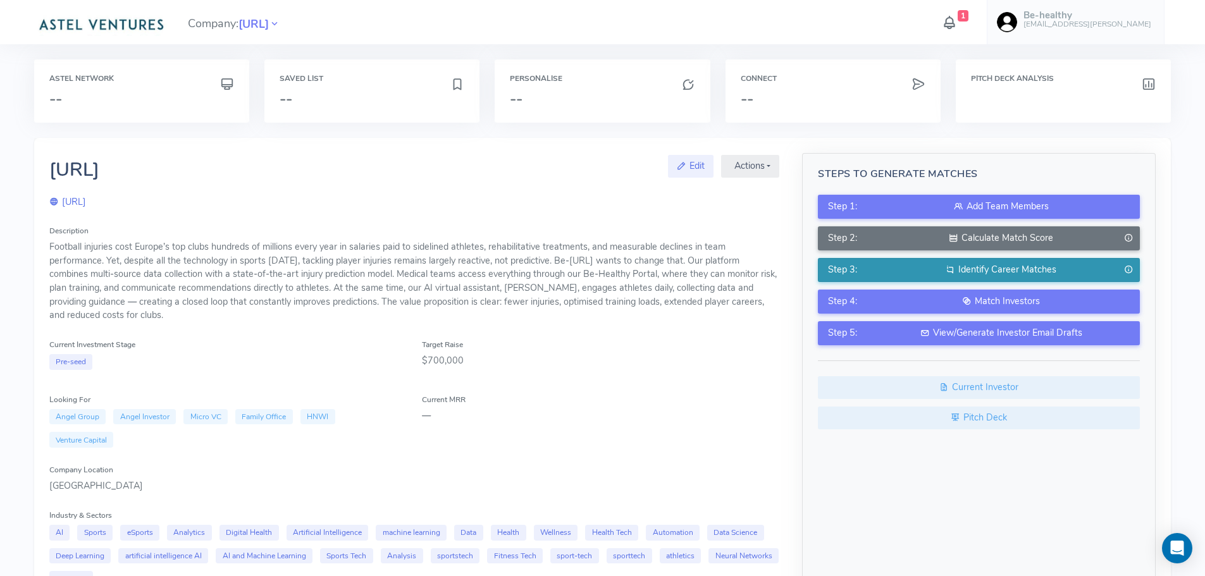
click at [905, 270] on div "Identify Career Matches" at bounding box center [1001, 270] width 258 height 14
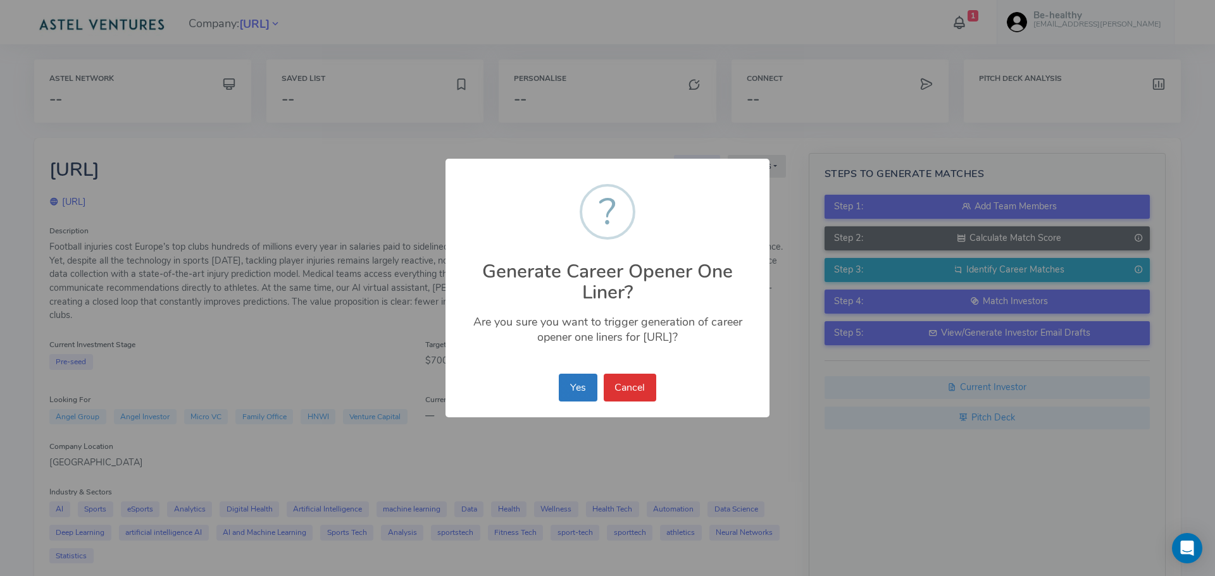
click at [577, 389] on button "Yes" at bounding box center [578, 388] width 38 height 28
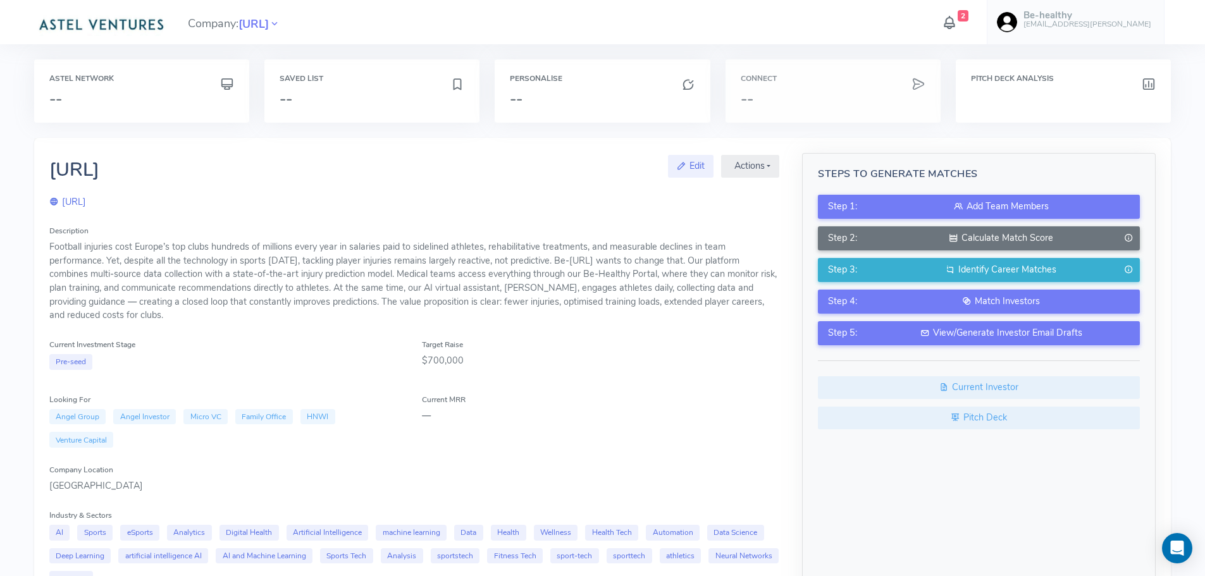
click at [809, 80] on h6 "Connect" at bounding box center [833, 79] width 185 height 8
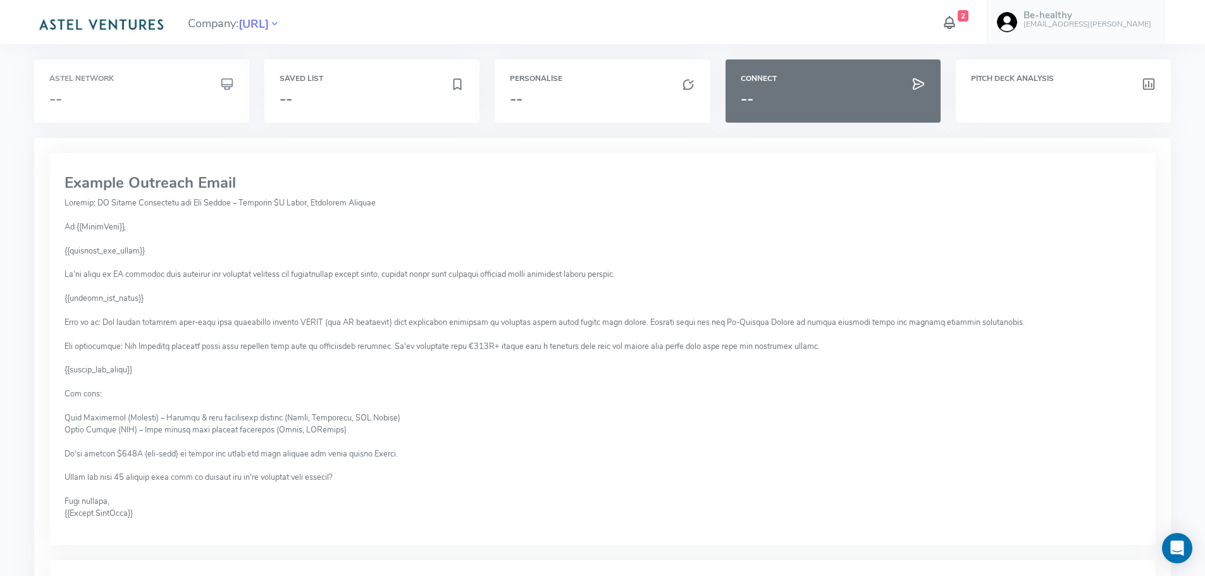
click at [145, 92] on h3 "--" at bounding box center [141, 98] width 185 height 16
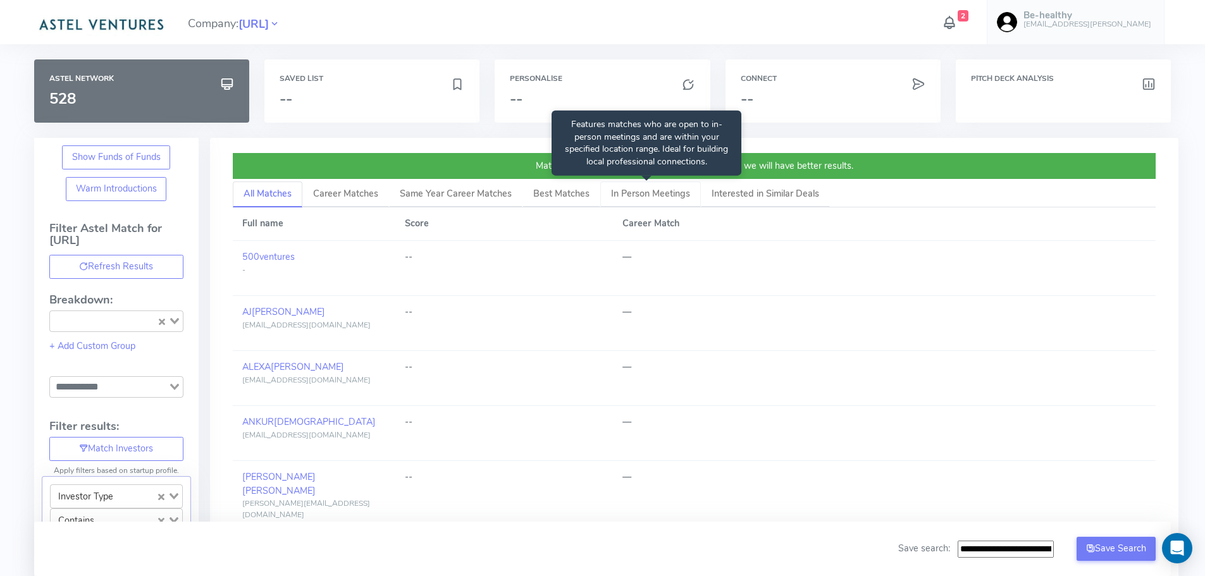
click at [650, 192] on span "In Person Meetings" at bounding box center [650, 193] width 79 height 13
type input "**********"
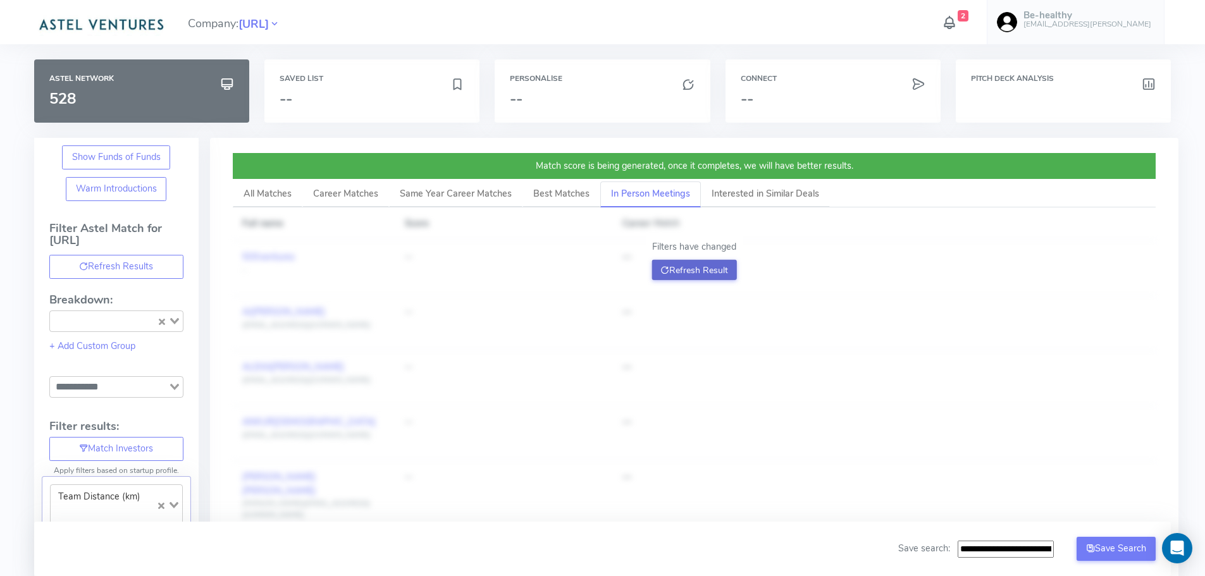
click at [694, 266] on button "Refresh Result" at bounding box center [694, 270] width 85 height 20
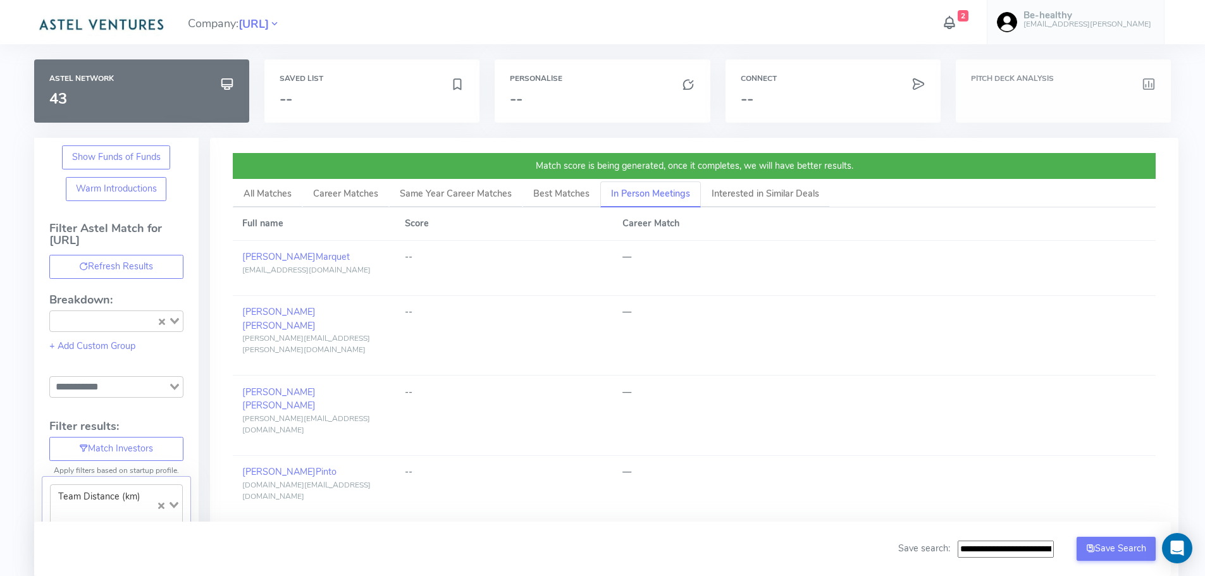
click at [1010, 98] on h3 at bounding box center [1063, 98] width 185 height 16
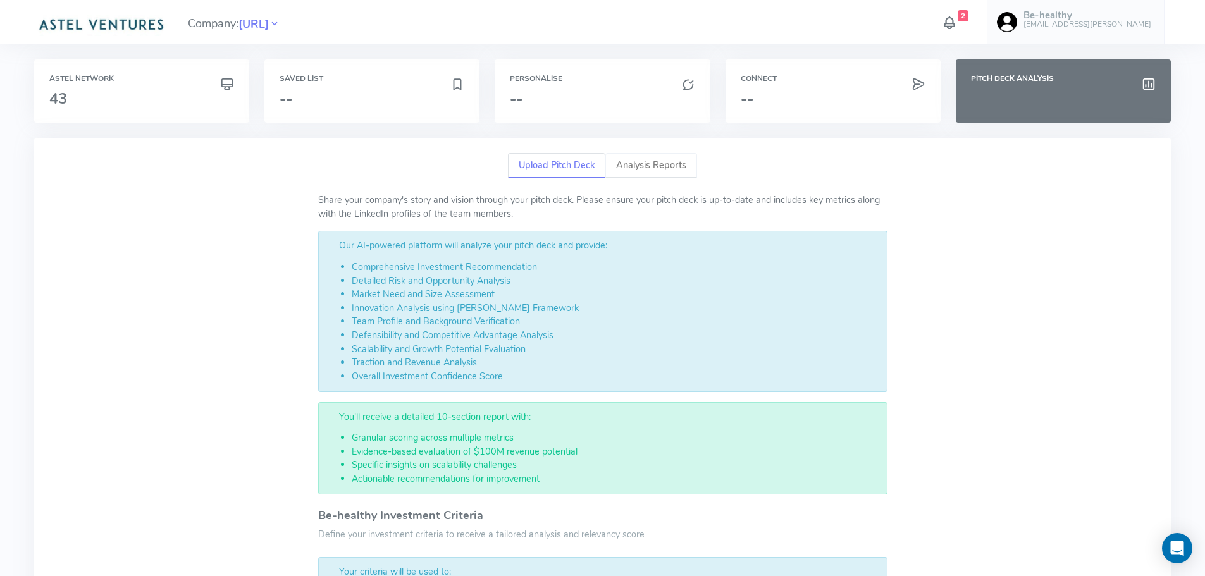
click at [645, 163] on link "Analysis Reports" at bounding box center [651, 166] width 92 height 26
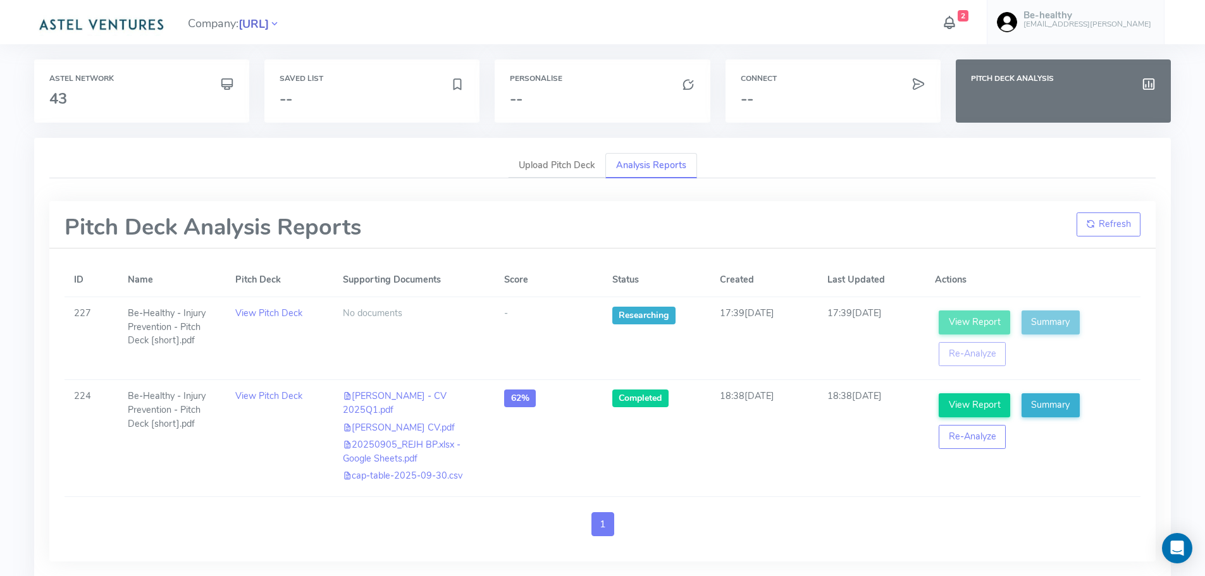
click at [269, 22] on span "[URL]" at bounding box center [253, 24] width 30 height 17
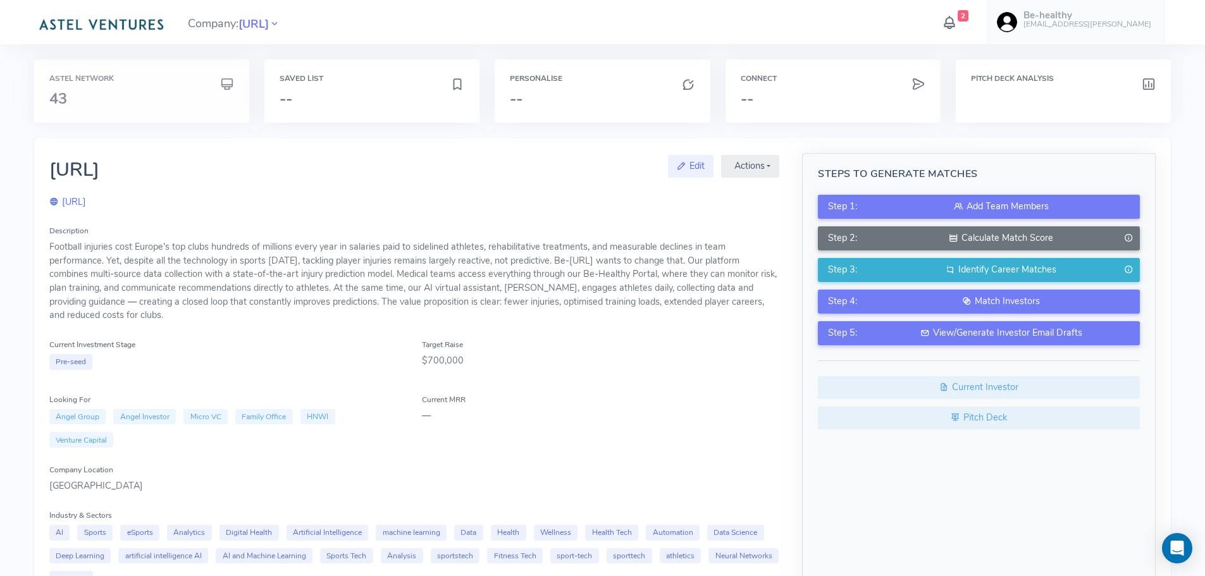
click at [140, 100] on h3 "43" at bounding box center [141, 98] width 185 height 16
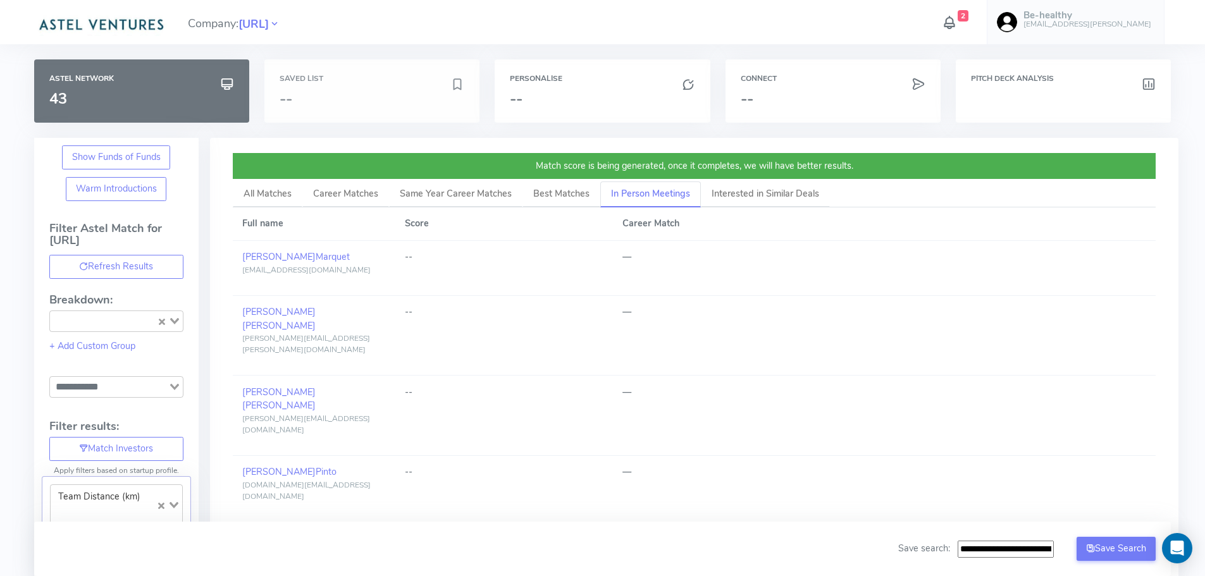
click at [344, 92] on h3 "--" at bounding box center [365, 98] width 171 height 16
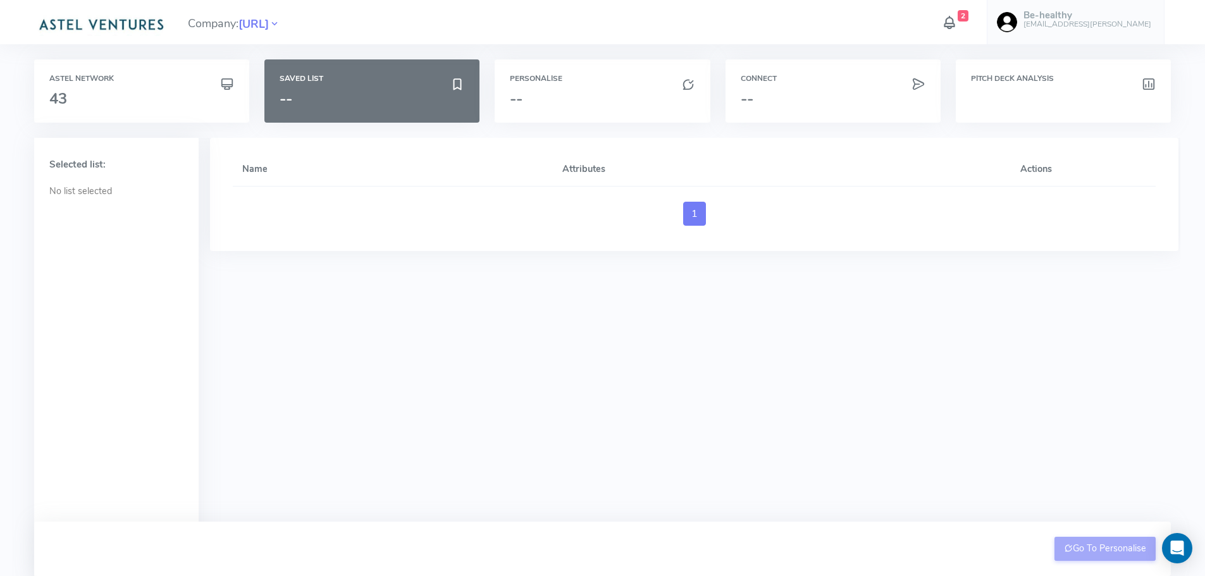
click at [1121, 554] on div "Go To Personalise" at bounding box center [1106, 549] width 102 height 24
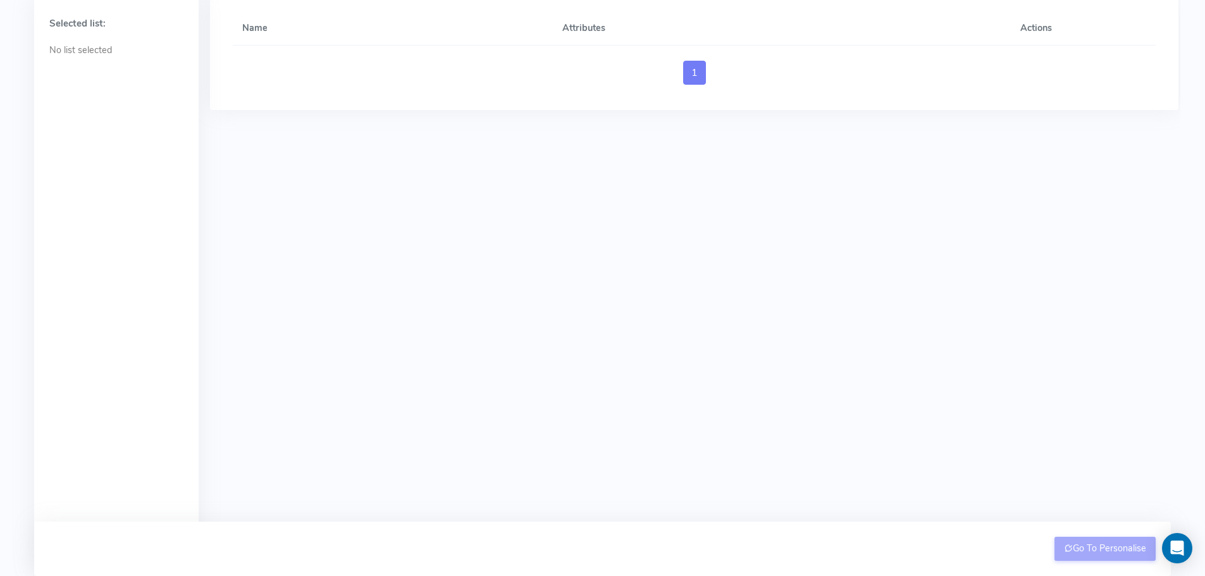
click at [1011, 394] on div "Name Attributes Actions 1" at bounding box center [690, 285] width 982 height 576
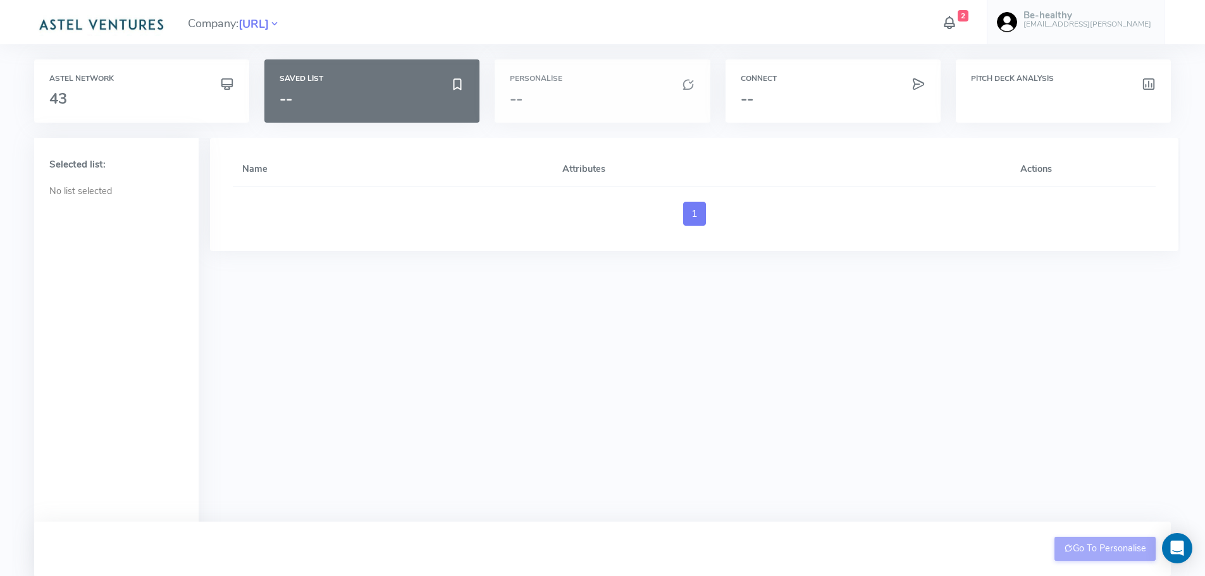
click at [560, 92] on h3 "--" at bounding box center [602, 98] width 185 height 16
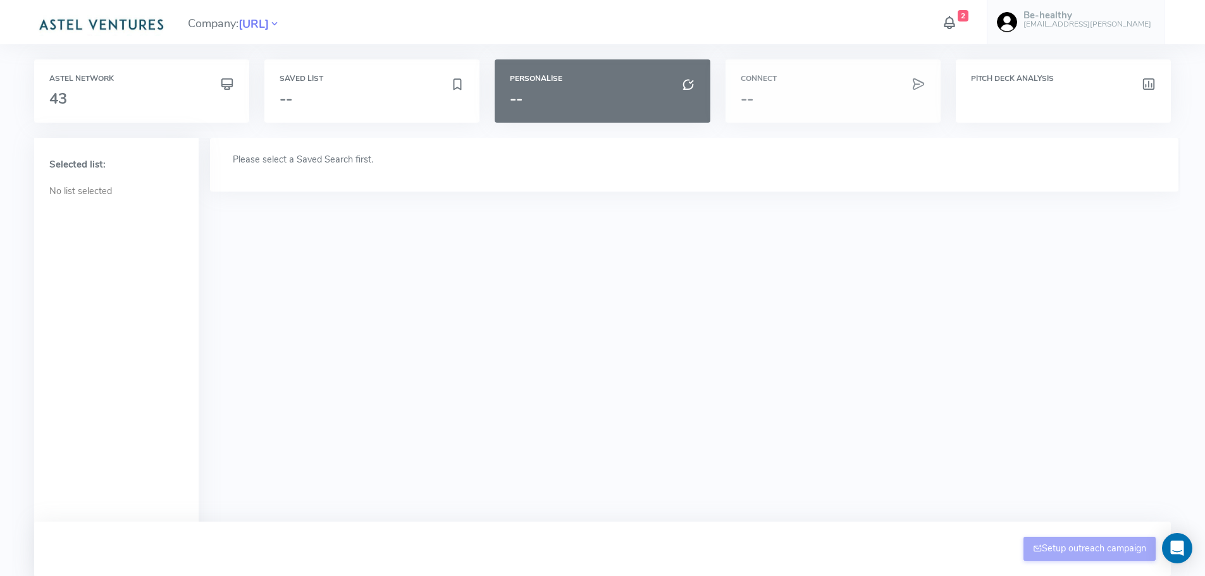
click at [784, 93] on h3 "--" at bounding box center [833, 98] width 185 height 16
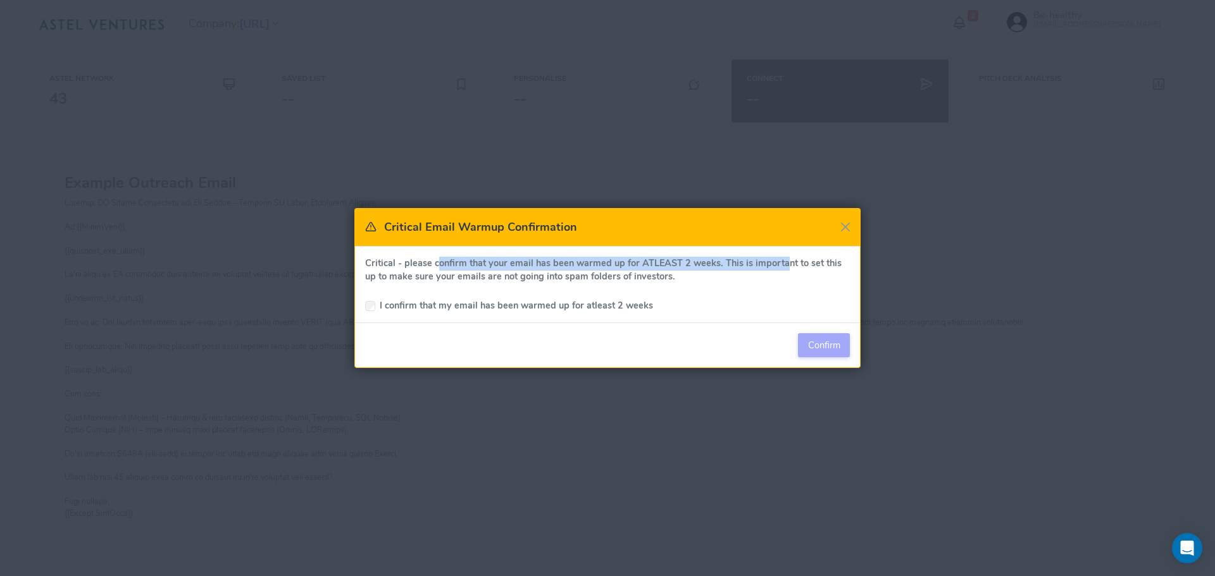
drag, startPoint x: 438, startPoint y: 268, endPoint x: 776, endPoint y: 268, distance: 337.8
click at [776, 268] on p "Critical - please confirm that your email has been warmed up for ATLEAST 2 week…" at bounding box center [607, 270] width 485 height 27
click at [823, 348] on span "Confirm" at bounding box center [824, 345] width 32 height 13
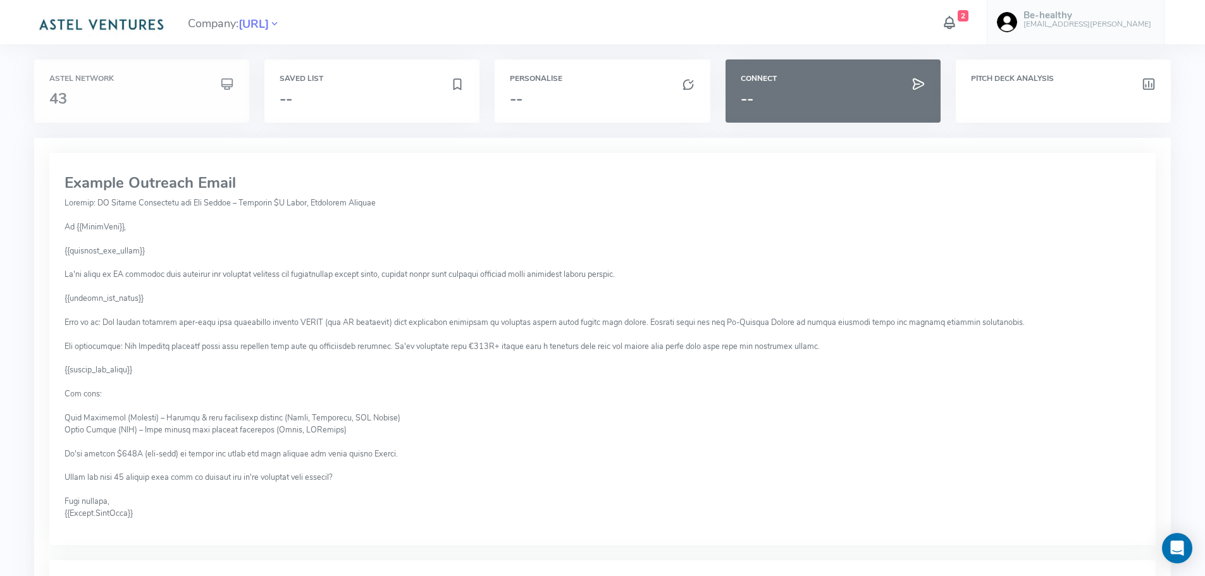
click at [140, 97] on h3 "43" at bounding box center [141, 98] width 185 height 16
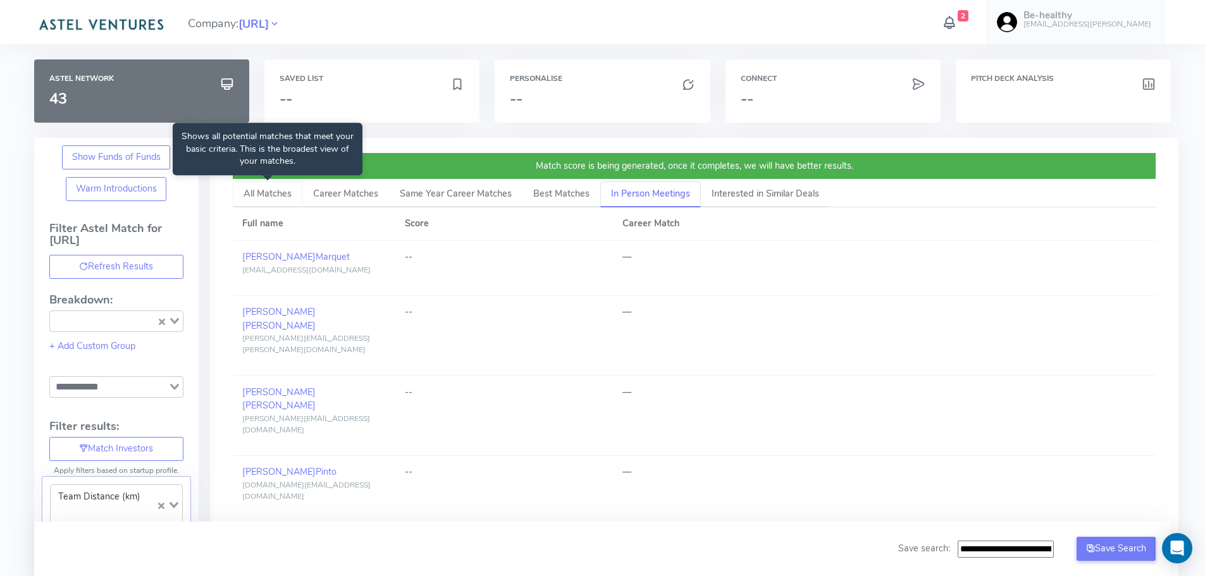
click at [263, 195] on span "All Matches" at bounding box center [268, 193] width 48 height 13
type input "**********"
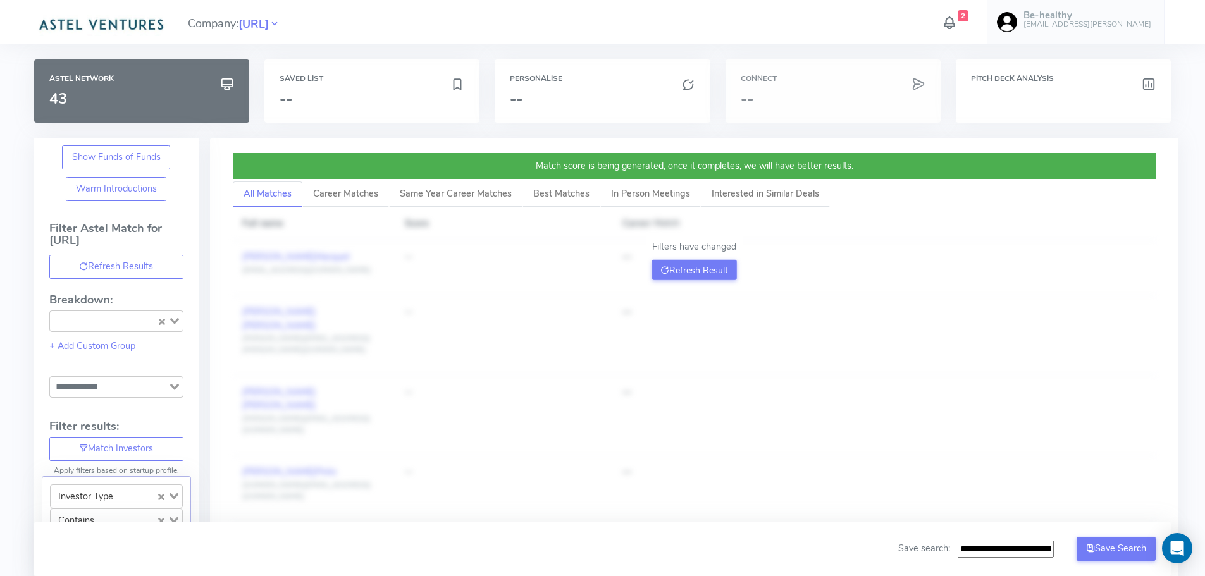
click at [771, 85] on div "Connect --" at bounding box center [833, 90] width 215 height 63
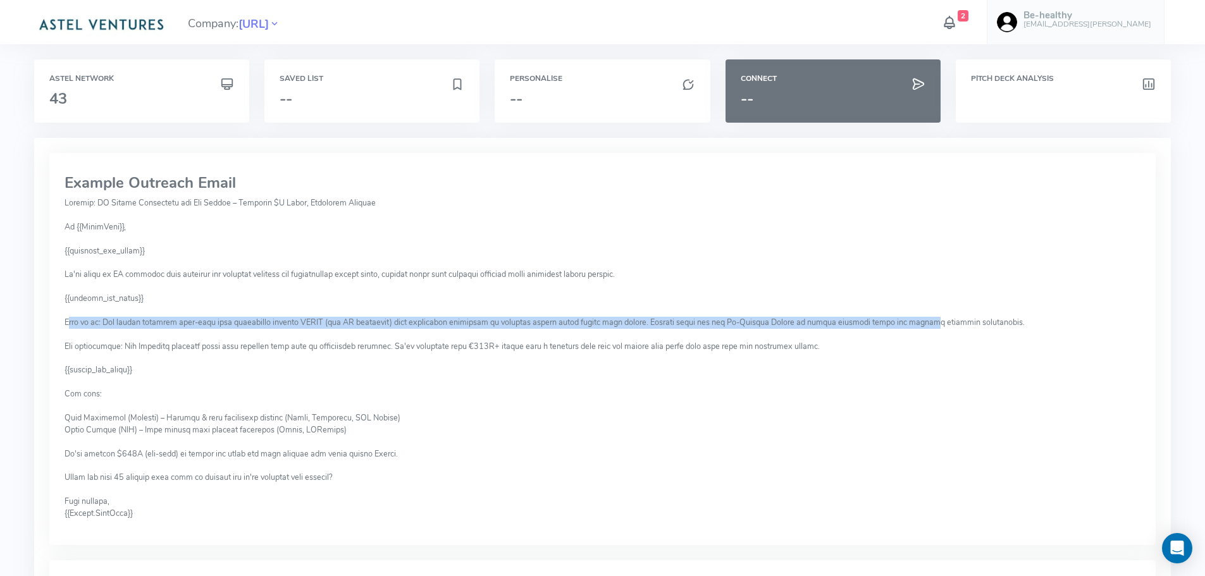
drag, startPoint x: 70, startPoint y: 318, endPoint x: 912, endPoint y: 326, distance: 842.1
click at [912, 326] on pre at bounding box center [603, 358] width 1077 height 323
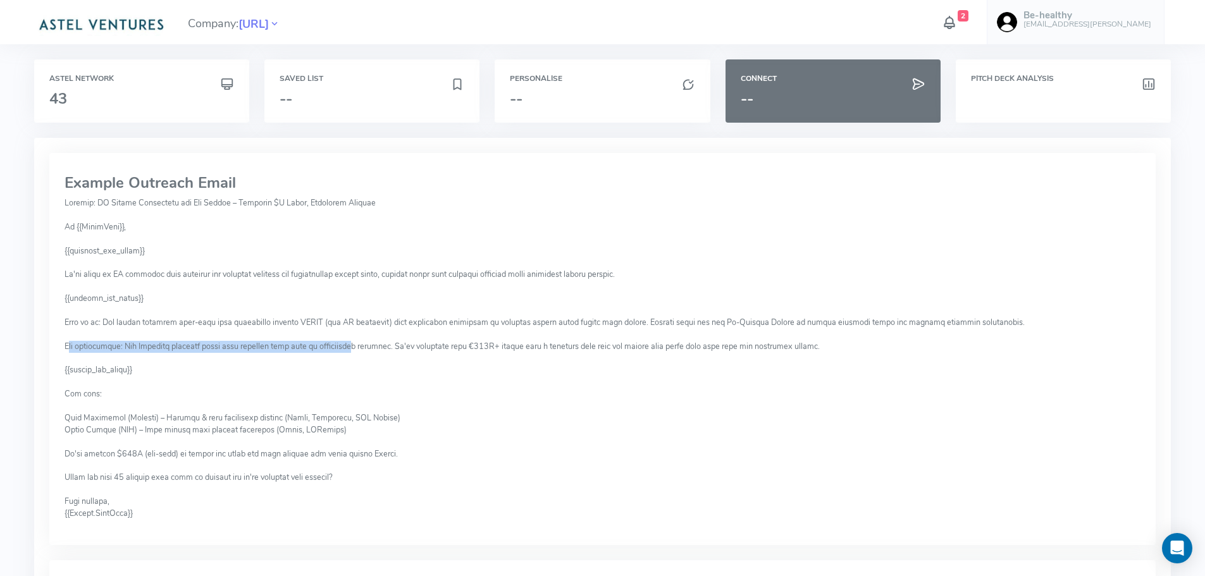
drag, startPoint x: 99, startPoint y: 347, endPoint x: 356, endPoint y: 346, distance: 256.8
click at [356, 346] on pre at bounding box center [603, 358] width 1077 height 323
click at [236, 307] on pre at bounding box center [603, 358] width 1077 height 323
drag, startPoint x: 177, startPoint y: 325, endPoint x: 257, endPoint y: 328, distance: 79.8
click at [257, 328] on pre at bounding box center [603, 358] width 1077 height 323
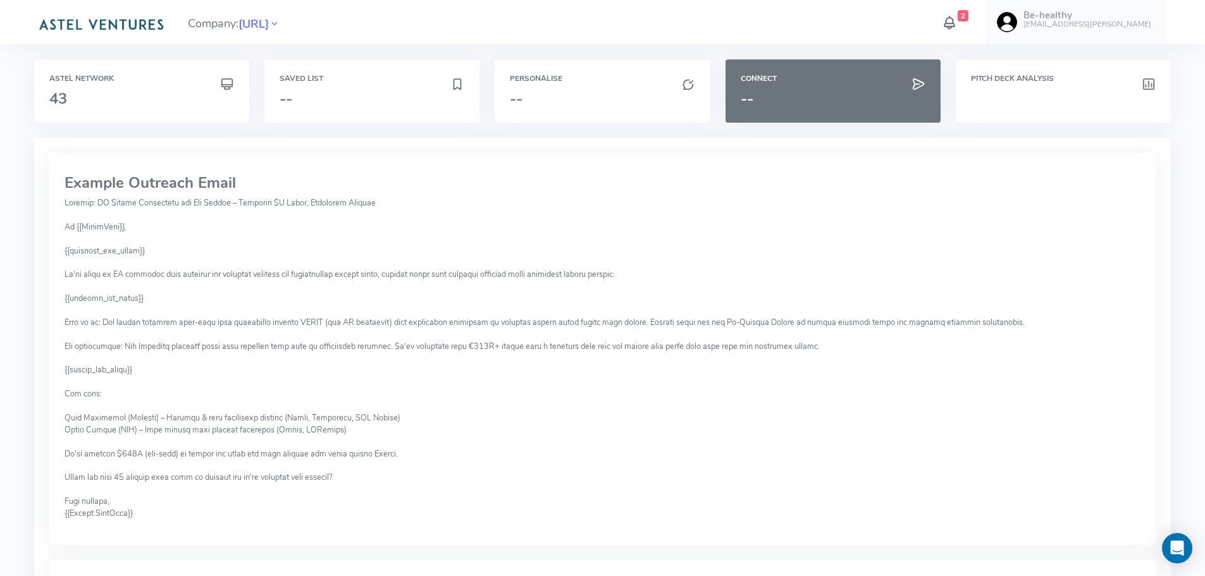
click at [757, 227] on pre at bounding box center [603, 358] width 1077 height 323
click at [280, 22] on icon at bounding box center [274, 24] width 11 height 18
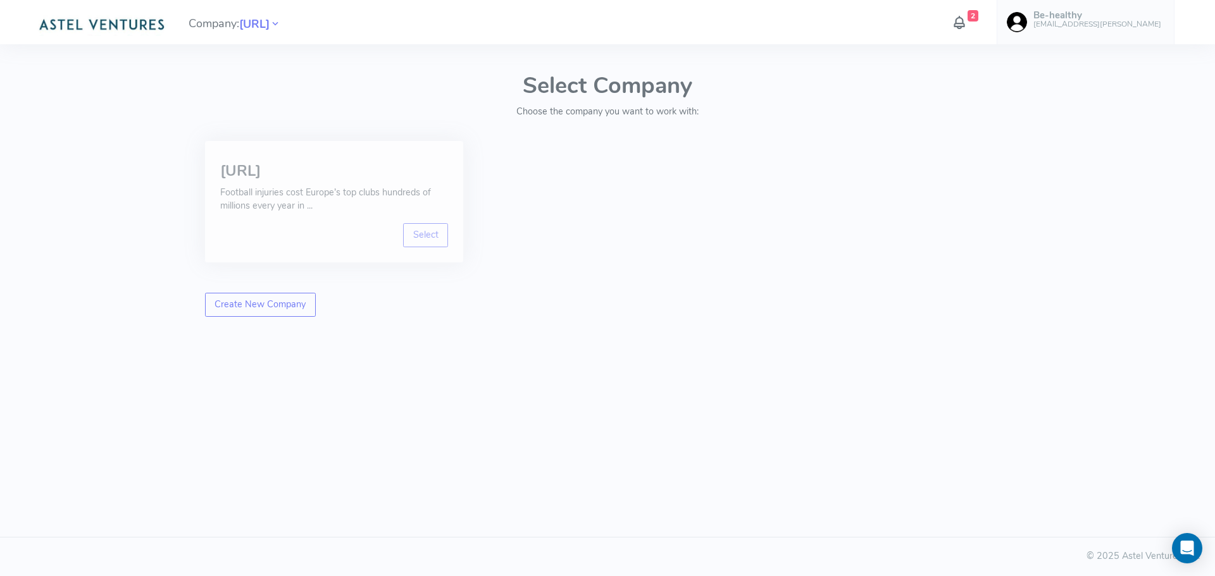
click at [354, 199] on p "Football injuries cost Europe’s top clubs hundreds of millions every year in ..." at bounding box center [334, 199] width 228 height 27
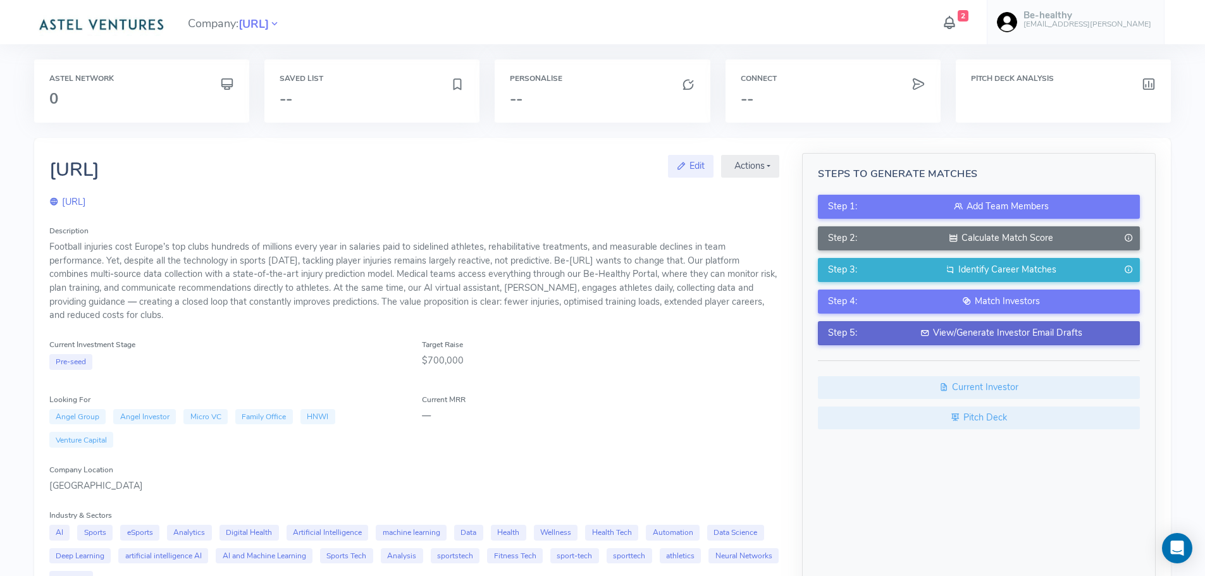
click at [880, 332] on div "View/Generate Investor Email Drafts" at bounding box center [1001, 333] width 258 height 14
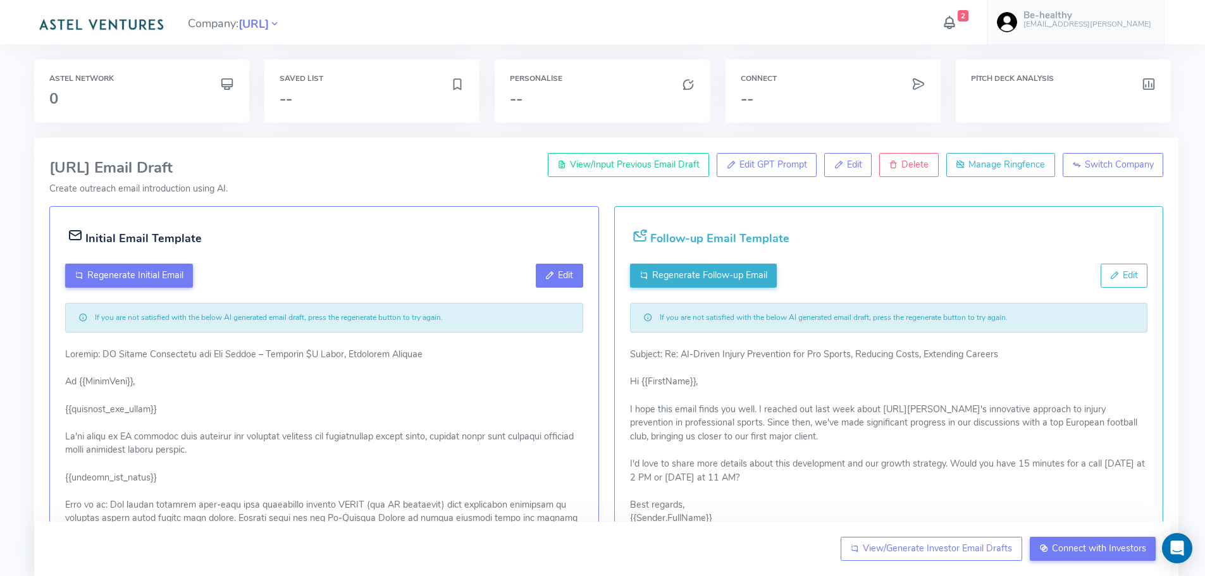
click at [559, 266] on button "Edit" at bounding box center [559, 276] width 47 height 24
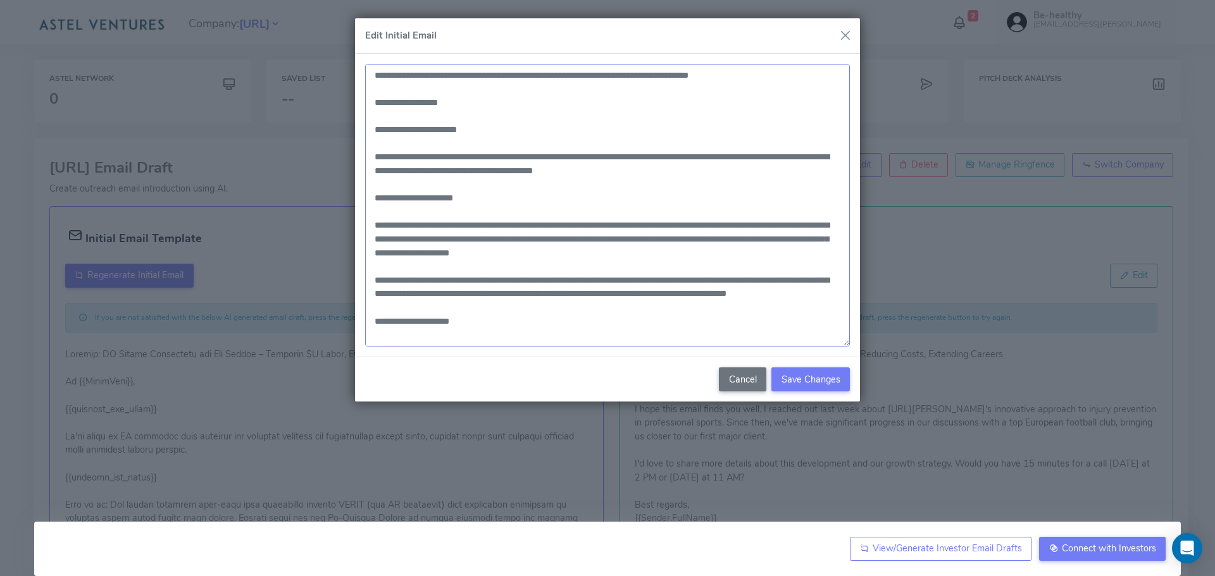
drag, startPoint x: 588, startPoint y: 174, endPoint x: 358, endPoint y: 154, distance: 230.5
click at [358, 154] on div at bounding box center [607, 206] width 505 height 304
paste textarea "**********"
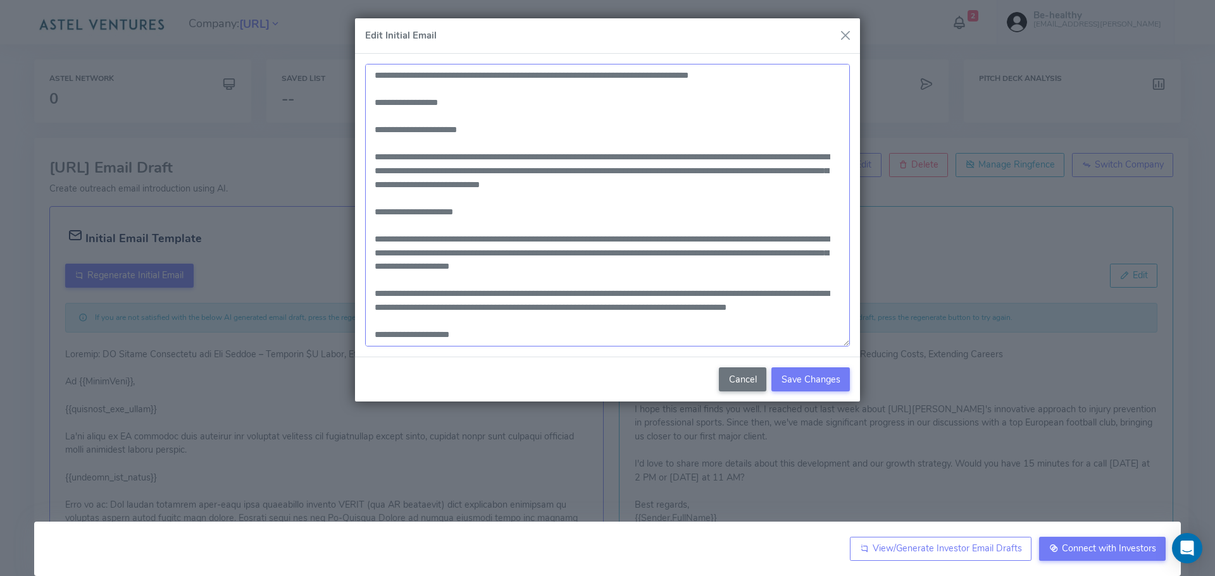
drag, startPoint x: 554, startPoint y: 266, endPoint x: 361, endPoint y: 245, distance: 194.7
click at [357, 246] on div at bounding box center [607, 206] width 505 height 304
drag, startPoint x: 680, startPoint y: 304, endPoint x: 541, endPoint y: 285, distance: 140.5
click at [541, 285] on textarea at bounding box center [607, 205] width 485 height 283
click at [542, 265] on textarea at bounding box center [607, 205] width 485 height 283
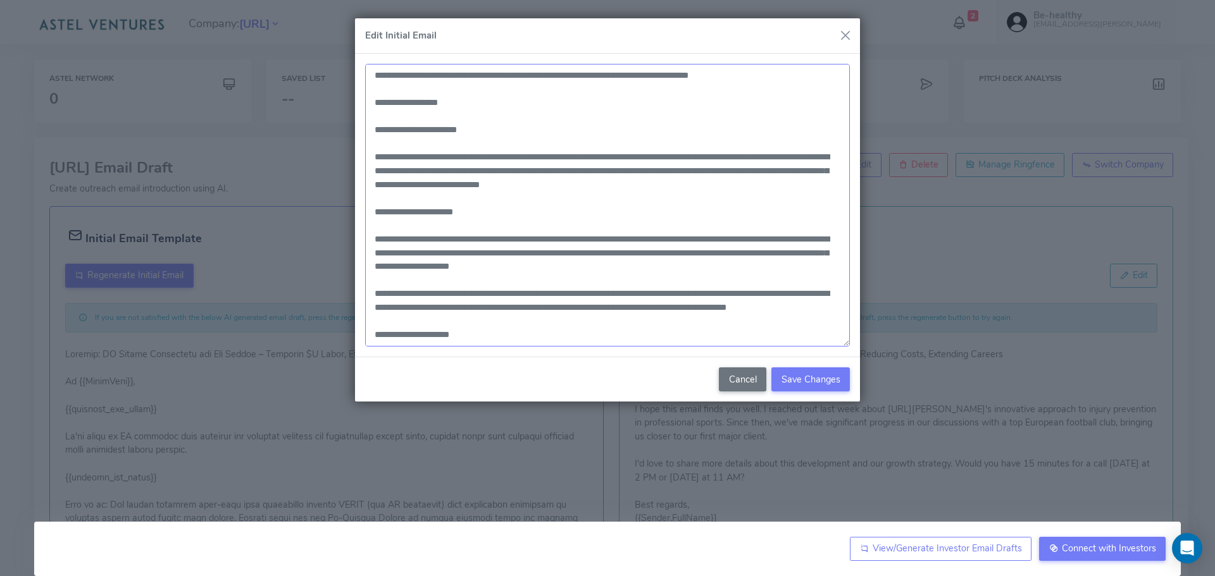
drag, startPoint x: 527, startPoint y: 264, endPoint x: 342, endPoint y: 240, distance: 187.0
click at [342, 240] on div "Edit Initial Email Cancel Save Changes" at bounding box center [607, 288] width 1215 height 576
paste textarea "**********"
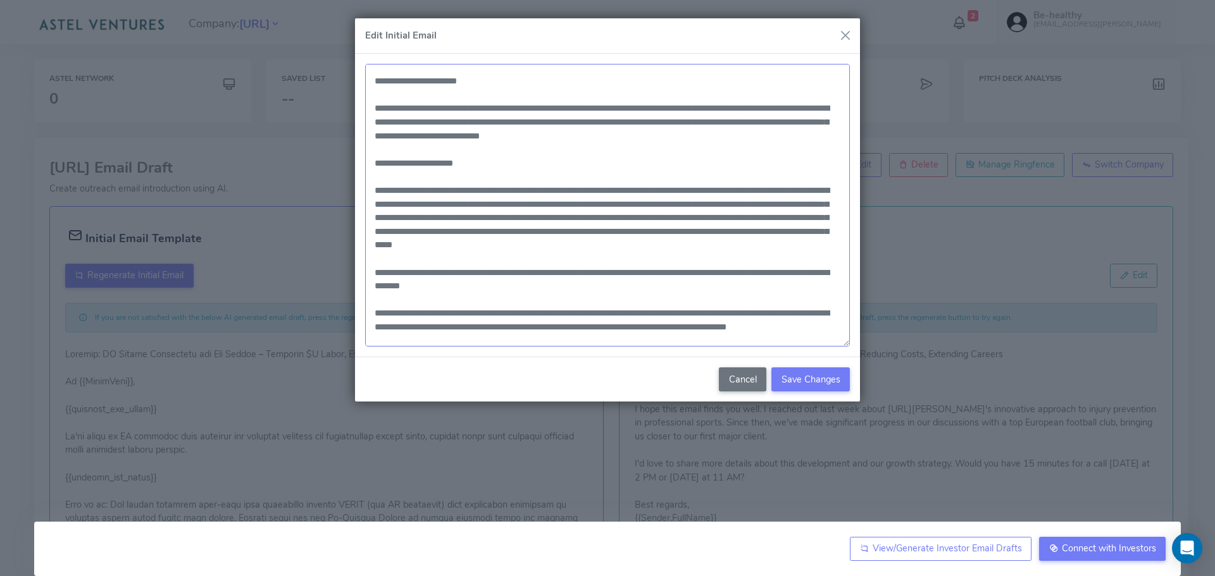
scroll to position [63, 0]
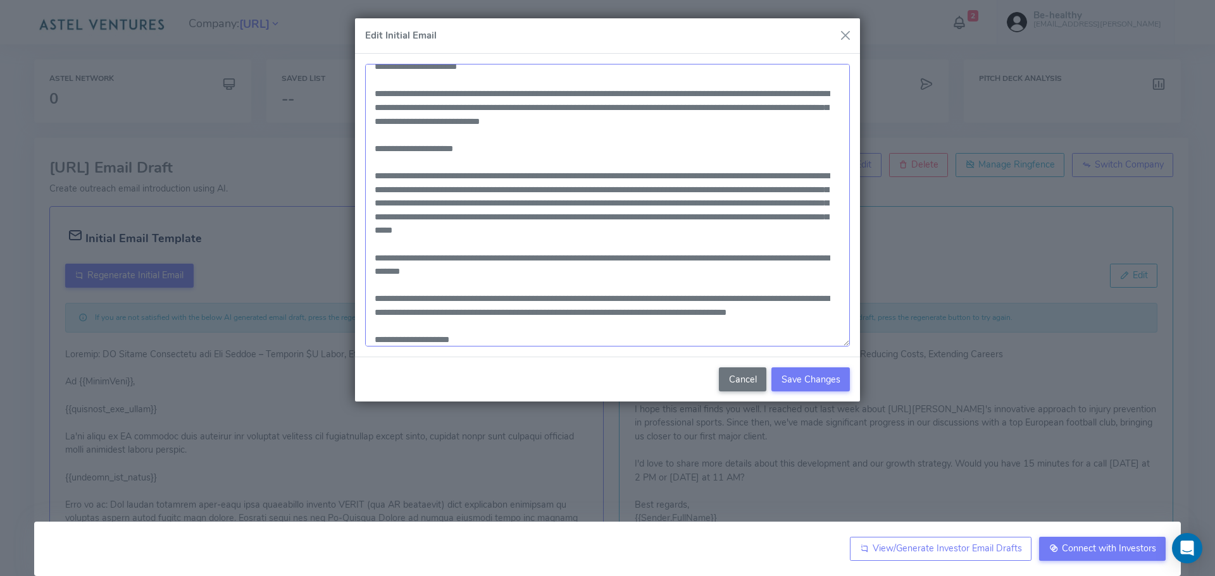
drag, startPoint x: 773, startPoint y: 314, endPoint x: 363, endPoint y: 302, distance: 410.1
click at [363, 302] on div at bounding box center [607, 206] width 505 height 304
paste textarea
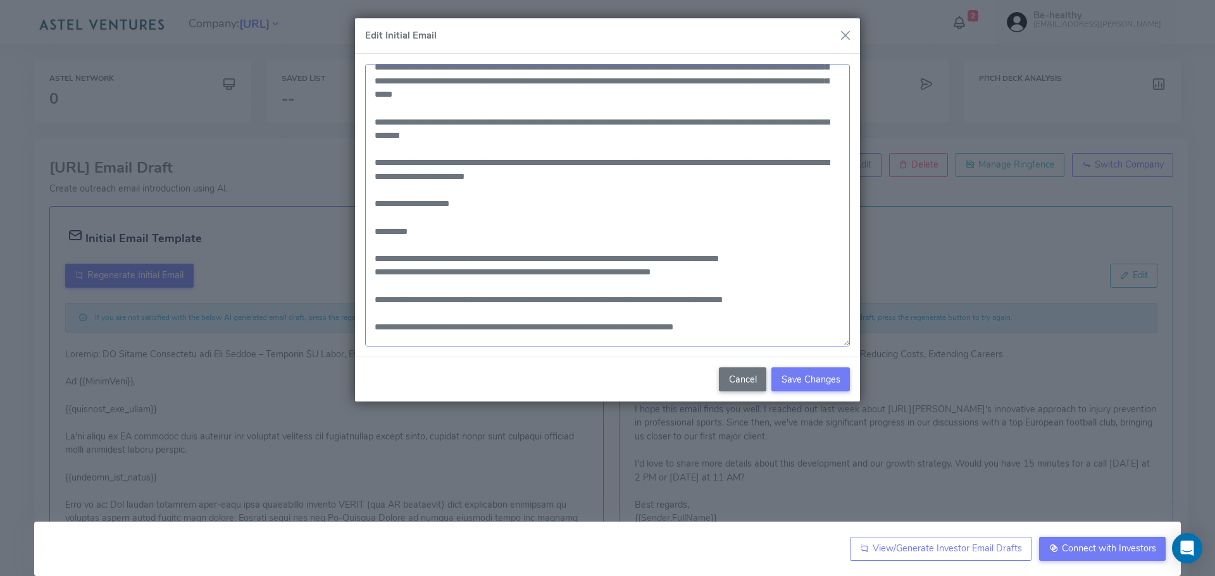
scroll to position [233, 0]
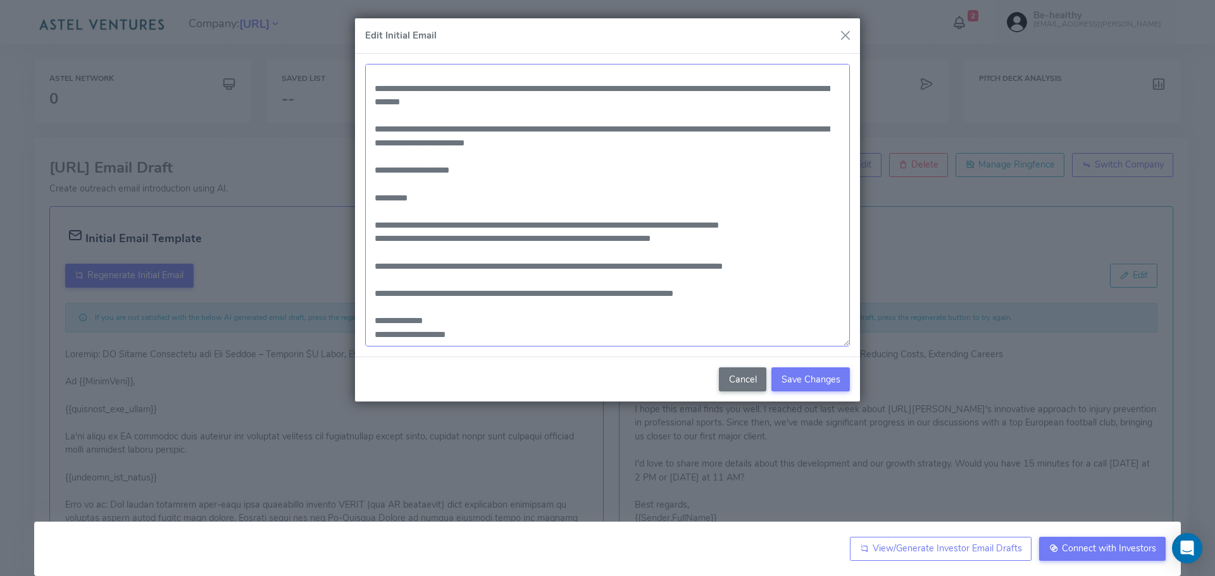
drag, startPoint x: 450, startPoint y: 227, endPoint x: 675, endPoint y: 220, distance: 225.3
click at [651, 220] on textarea at bounding box center [607, 205] width 485 height 283
click at [709, 218] on textarea at bounding box center [607, 205] width 485 height 283
click at [769, 217] on textarea at bounding box center [607, 205] width 485 height 283
drag, startPoint x: 389, startPoint y: 234, endPoint x: 721, endPoint y: 237, distance: 331.5
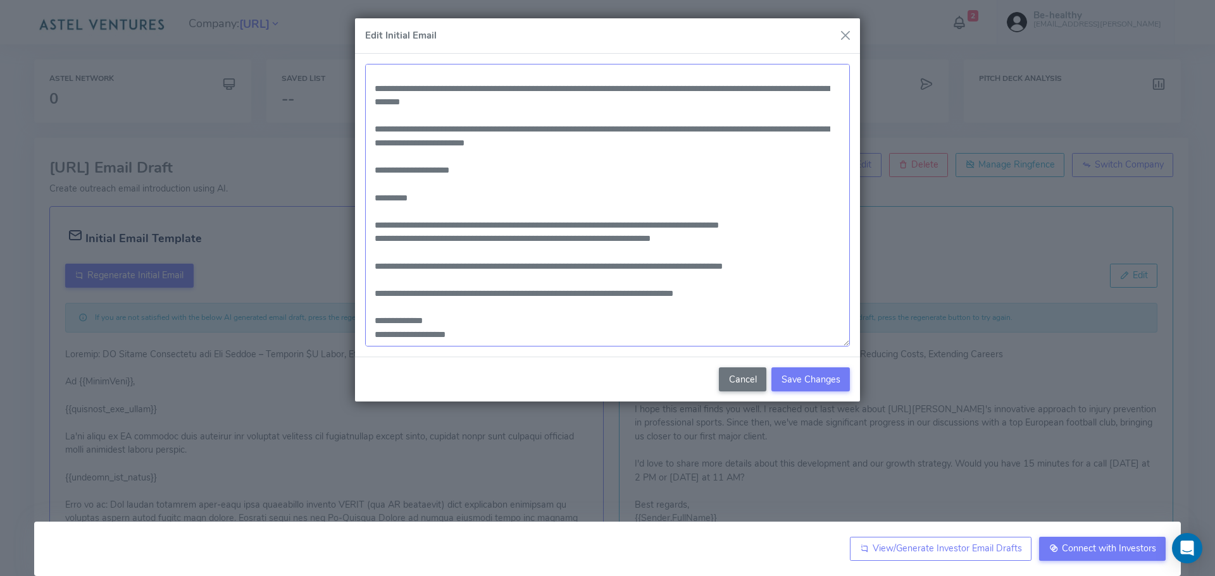
click at [715, 237] on textarea at bounding box center [607, 205] width 485 height 283
click at [721, 237] on textarea at bounding box center [607, 205] width 485 height 283
drag, startPoint x: 379, startPoint y: 263, endPoint x: 474, endPoint y: 257, distance: 95.7
click at [474, 257] on textarea at bounding box center [607, 205] width 485 height 283
click at [628, 237] on textarea at bounding box center [607, 205] width 485 height 283
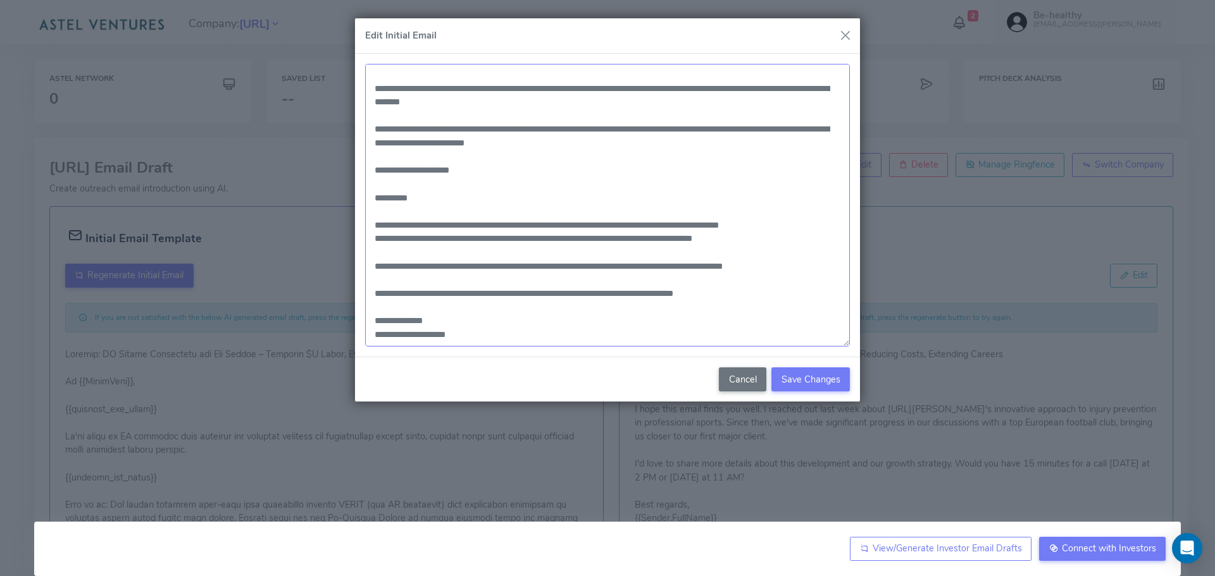
drag, startPoint x: 448, startPoint y: 144, endPoint x: 353, endPoint y: 125, distance: 96.8
click at [353, 125] on div "Edit Initial Email Cancel Save Changes" at bounding box center [607, 288] width 1215 height 576
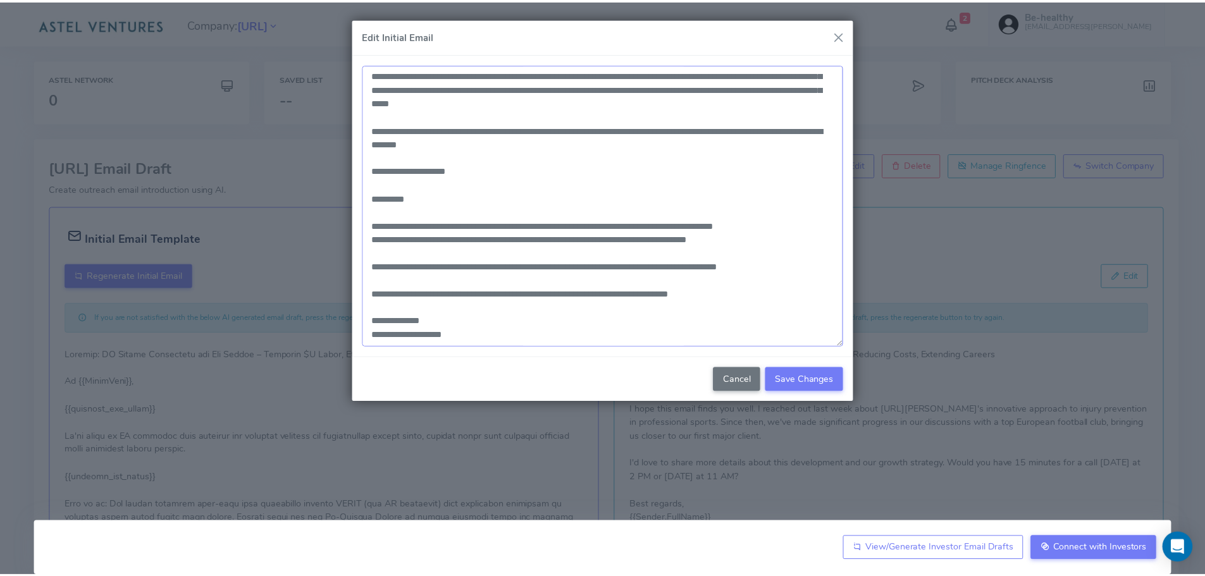
scroll to position [192, 0]
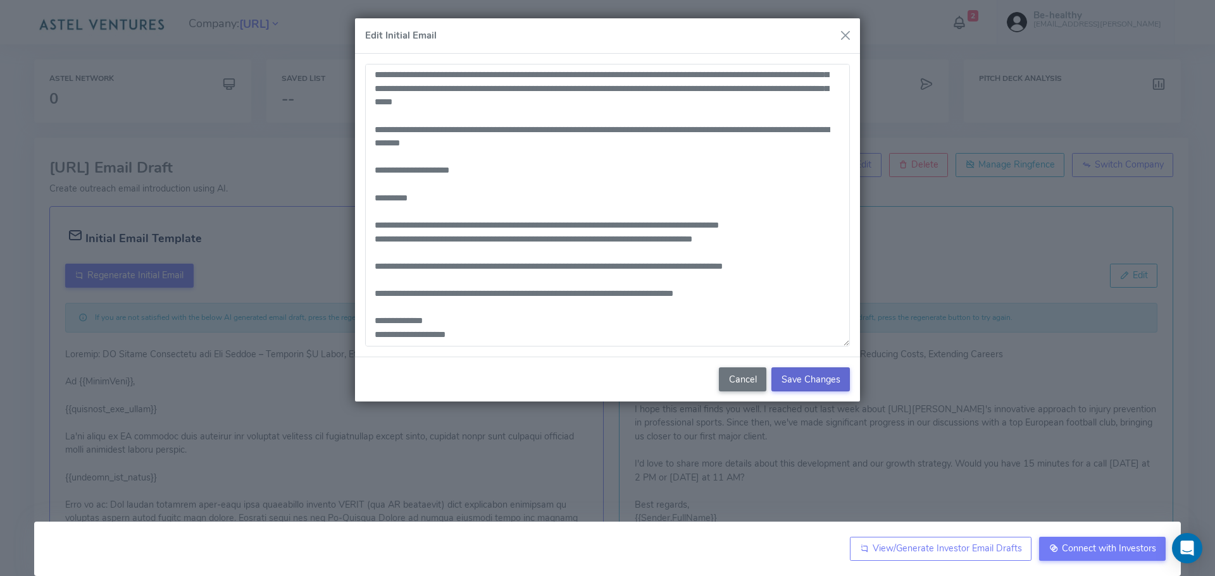
click at [817, 381] on span "Save Changes" at bounding box center [810, 379] width 59 height 13
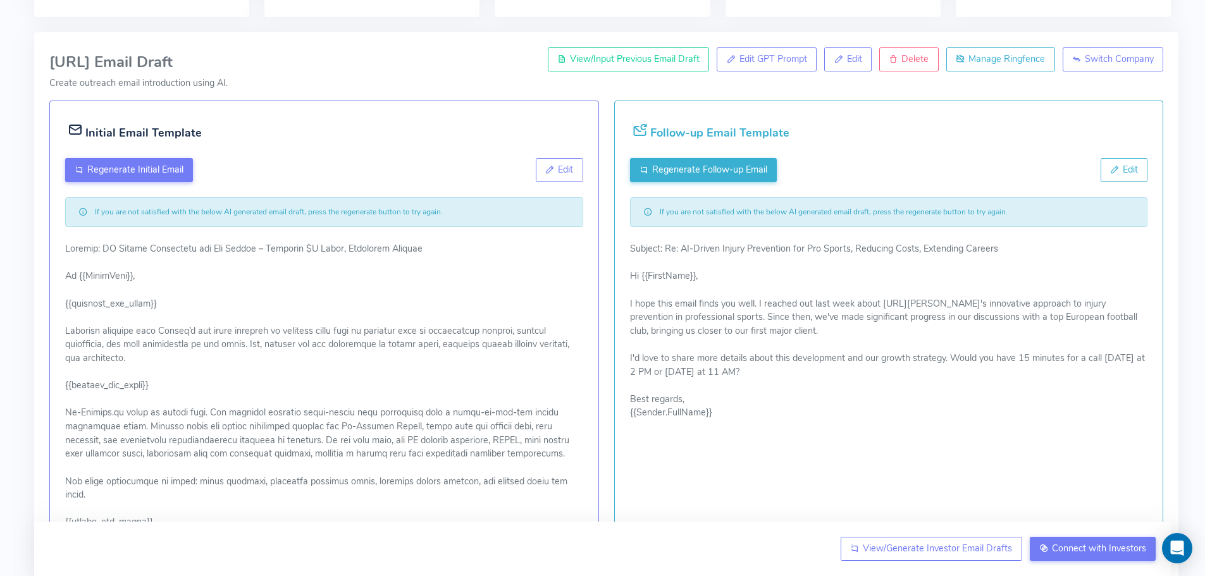
scroll to position [127, 0]
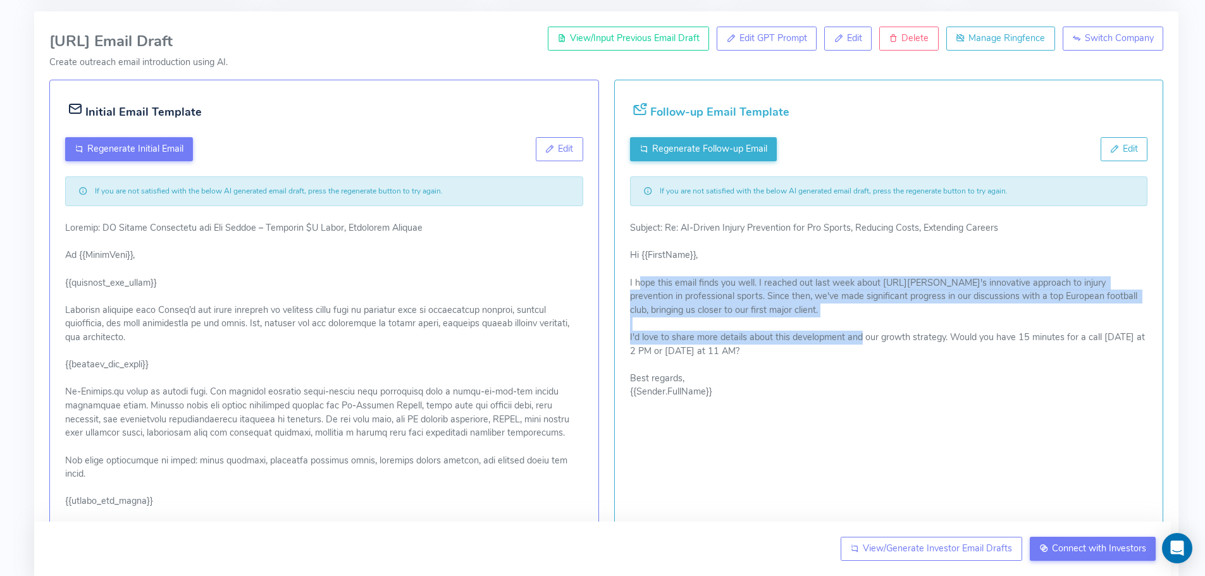
drag, startPoint x: 735, startPoint y: 282, endPoint x: 934, endPoint y: 336, distance: 206.4
click at [888, 336] on p "Subject: Re: AI-Driven Injury Prevention for Pro Sports, Reducing Costs, Extend…" at bounding box center [889, 310] width 518 height 178
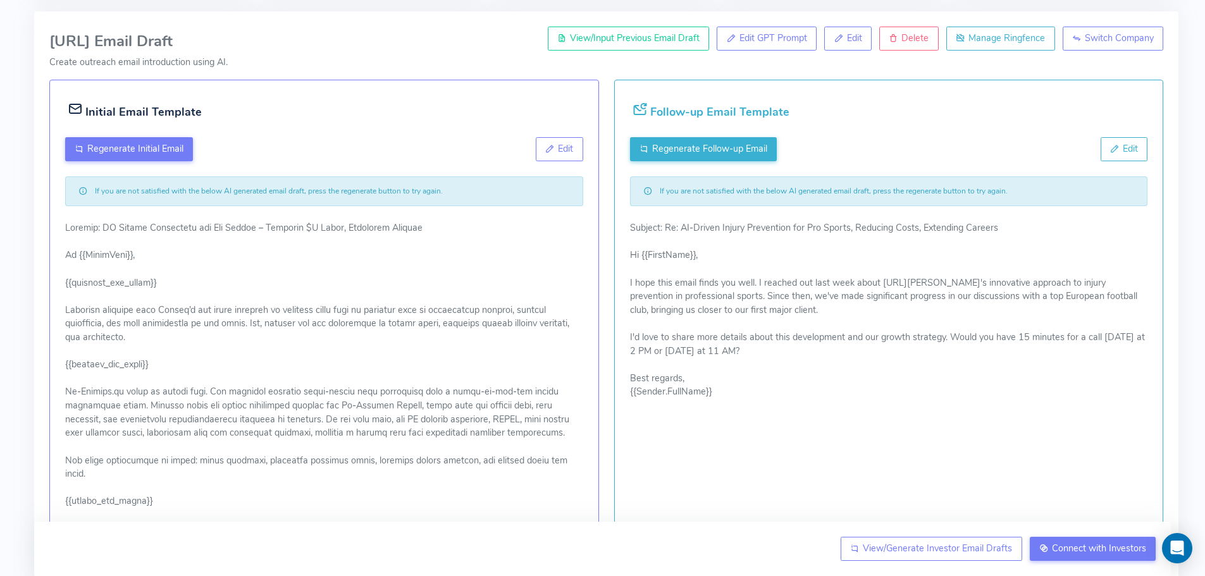
click at [971, 336] on p "Subject: Re: AI-Driven Injury Prevention for Pro Sports, Reducing Costs, Extend…" at bounding box center [889, 310] width 518 height 178
click at [560, 148] on span "Edit" at bounding box center [565, 148] width 15 height 13
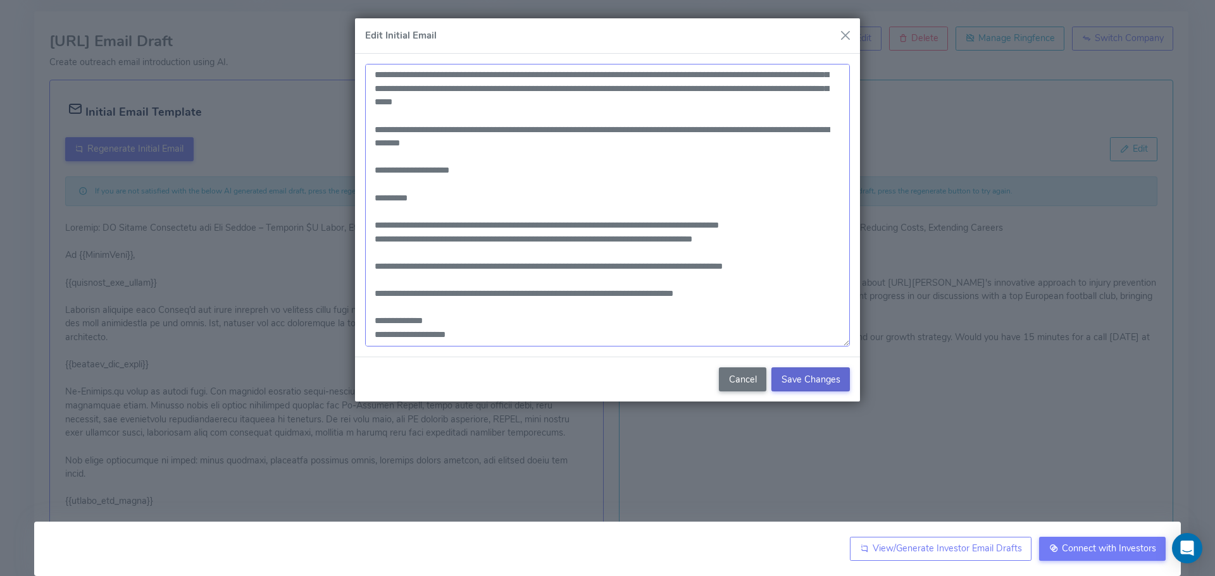
drag, startPoint x: 493, startPoint y: 294, endPoint x: 536, endPoint y: 295, distance: 43.7
click at [536, 295] on textarea at bounding box center [607, 205] width 485 height 283
type textarea "**********"
click at [807, 376] on span "Save Changes" at bounding box center [810, 379] width 59 height 13
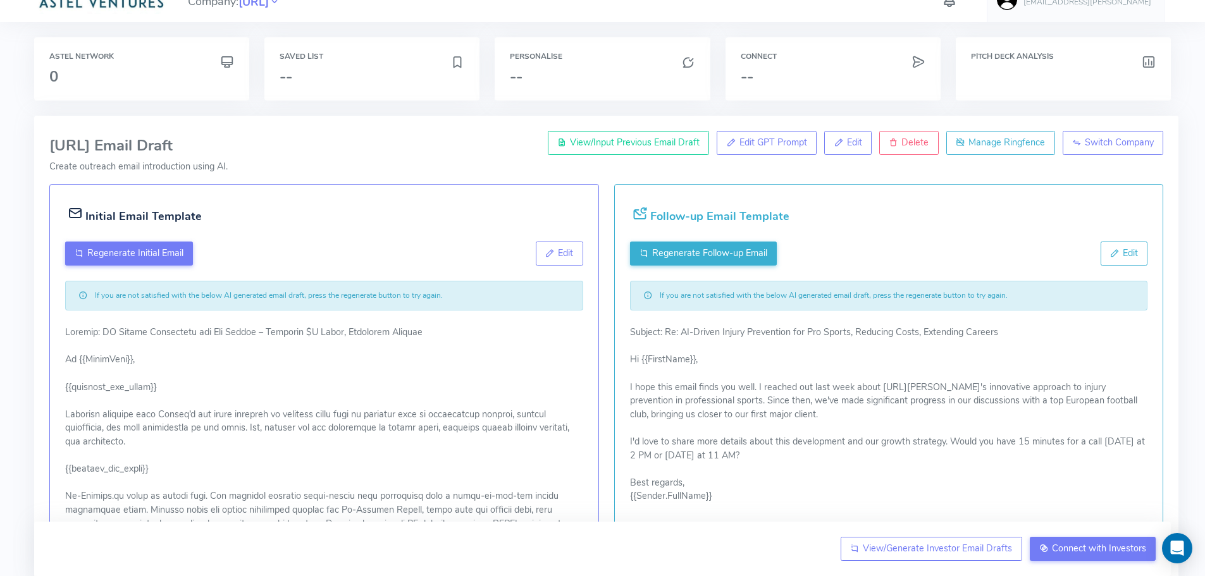
scroll to position [0, 0]
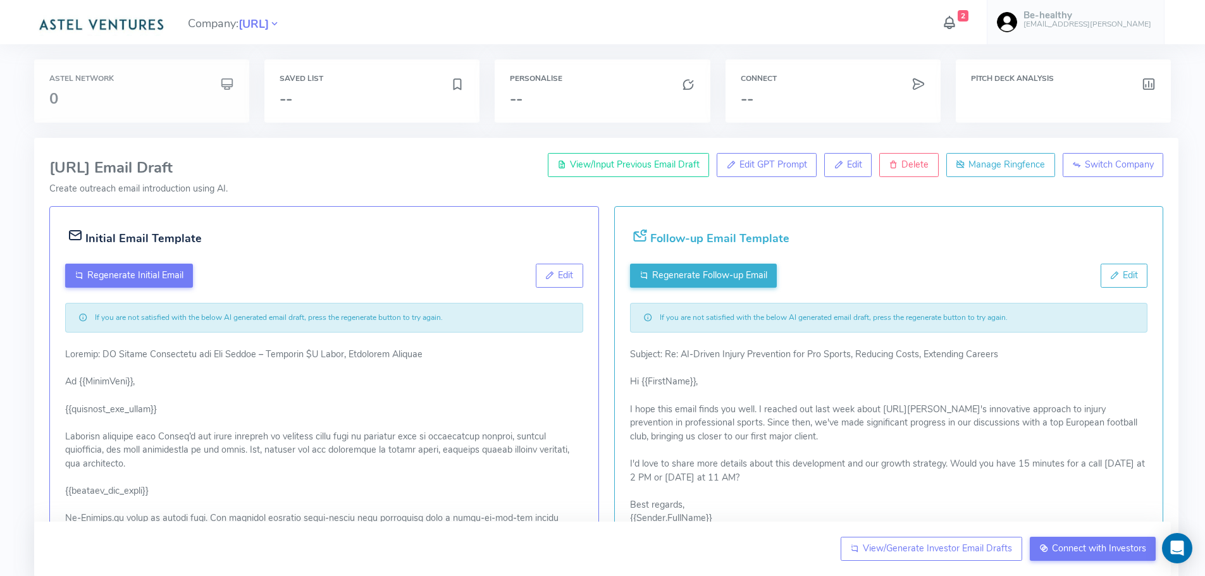
click at [175, 93] on h3 "0" at bounding box center [141, 98] width 185 height 16
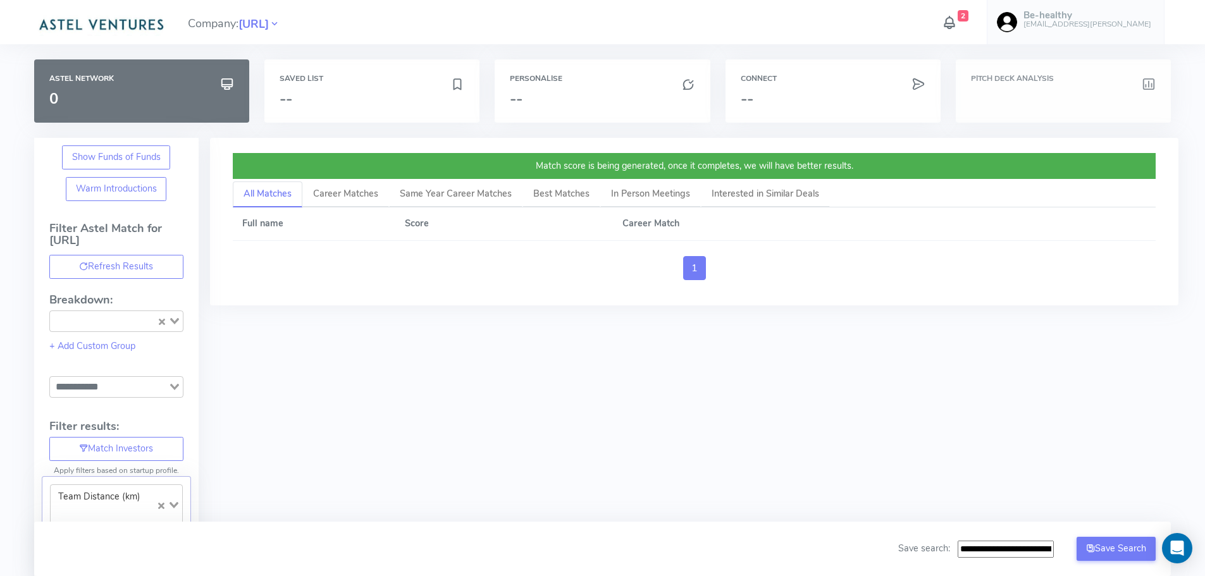
click at [1008, 87] on div "Pitch Deck Analysis" at bounding box center [1063, 90] width 215 height 63
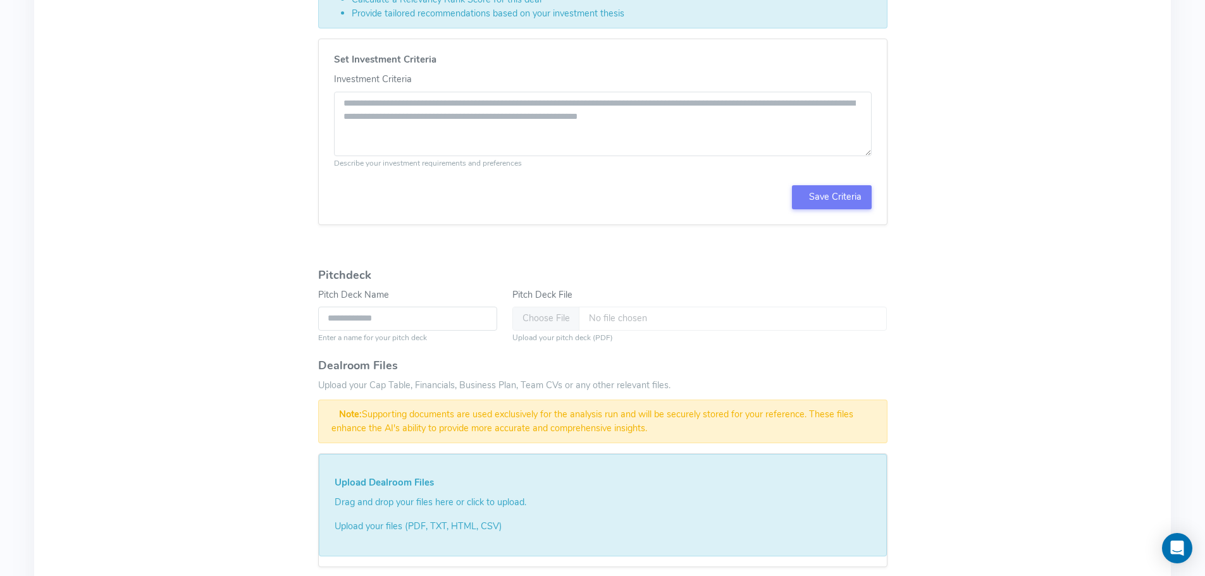
scroll to position [605, 0]
click at [528, 126] on textarea "Investment Criteria" at bounding box center [603, 126] width 538 height 65
paste textarea "**********"
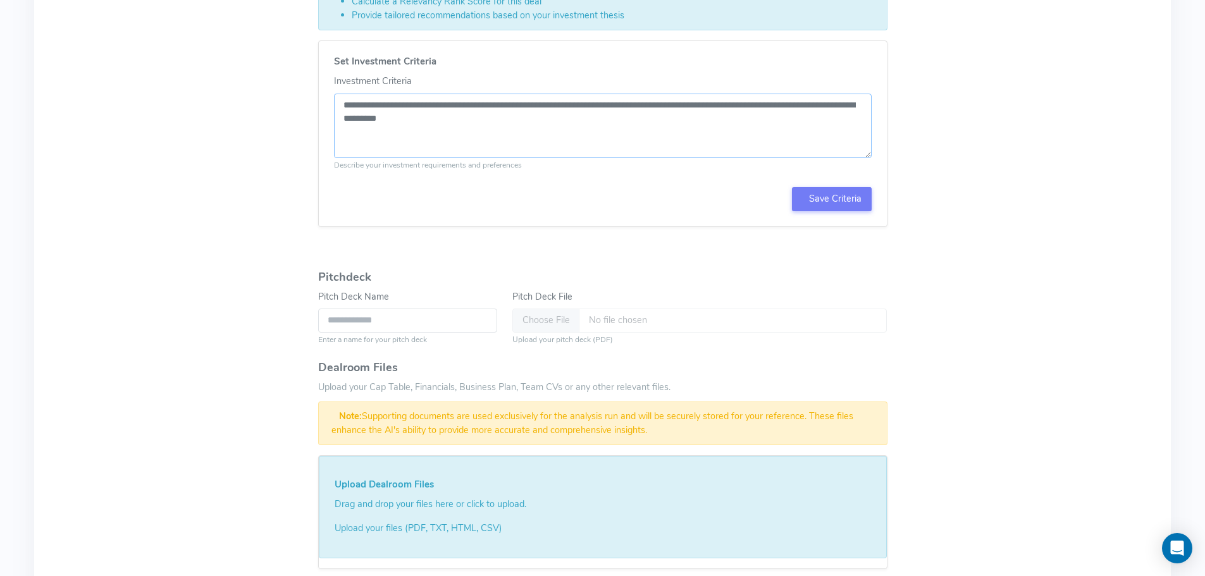
click at [471, 105] on textarea "**********" at bounding box center [603, 126] width 538 height 65
type textarea "**********"
click at [829, 201] on button "Save Criteria" at bounding box center [832, 199] width 80 height 24
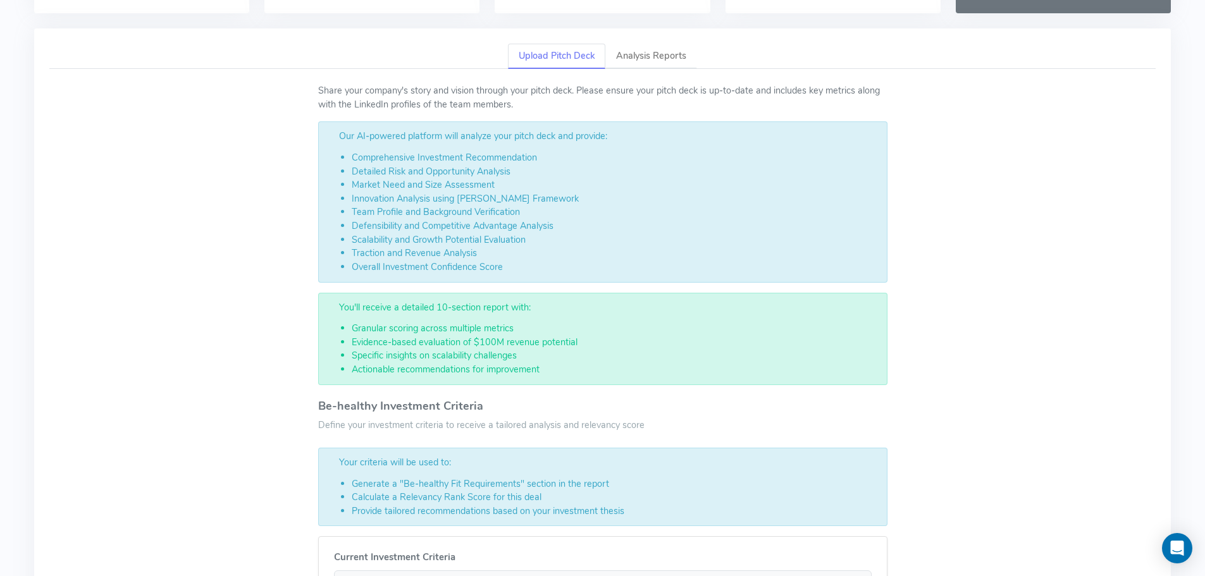
scroll to position [0, 0]
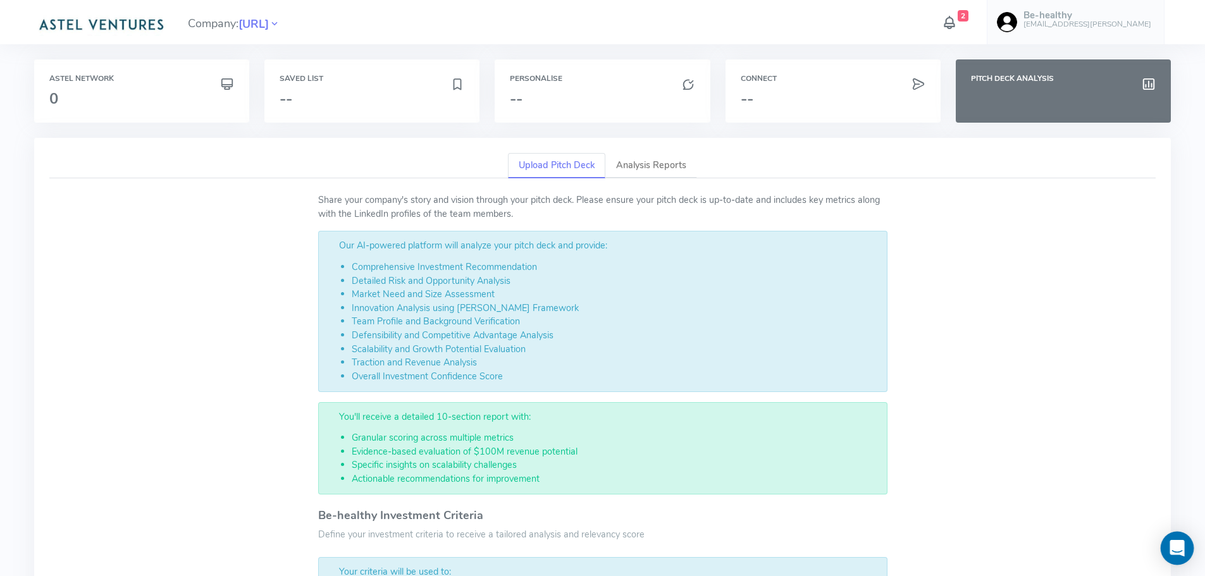
click at [1184, 555] on icon "Open Intercom Messenger" at bounding box center [1177, 548] width 15 height 16
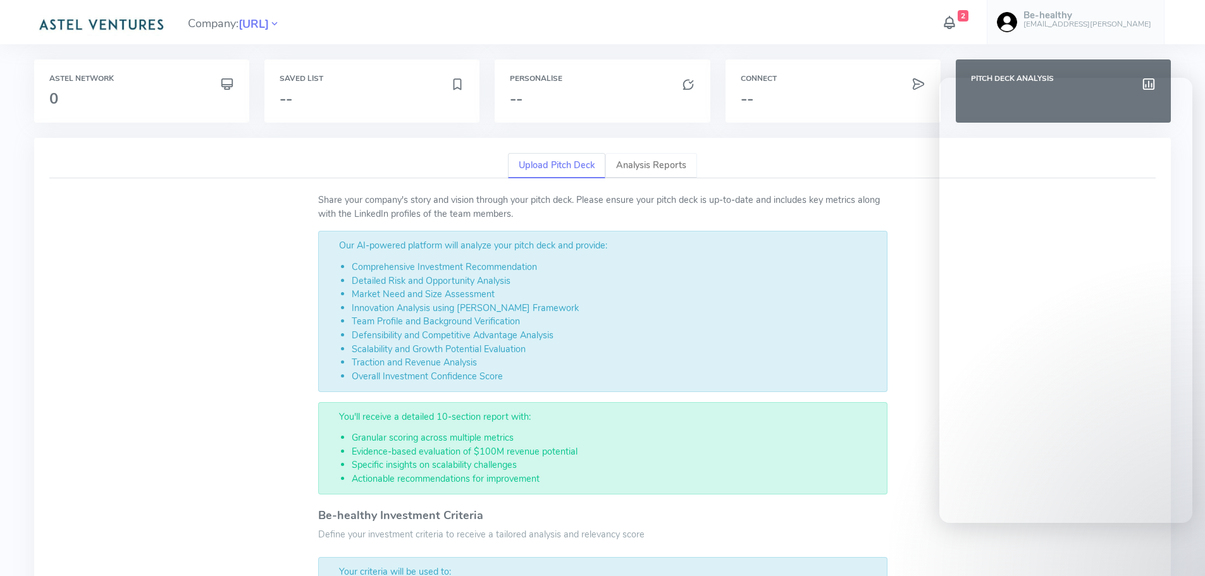
click at [648, 166] on link "Analysis Reports" at bounding box center [651, 166] width 92 height 26
click at [641, 170] on link "Analysis Reports" at bounding box center [651, 166] width 92 height 26
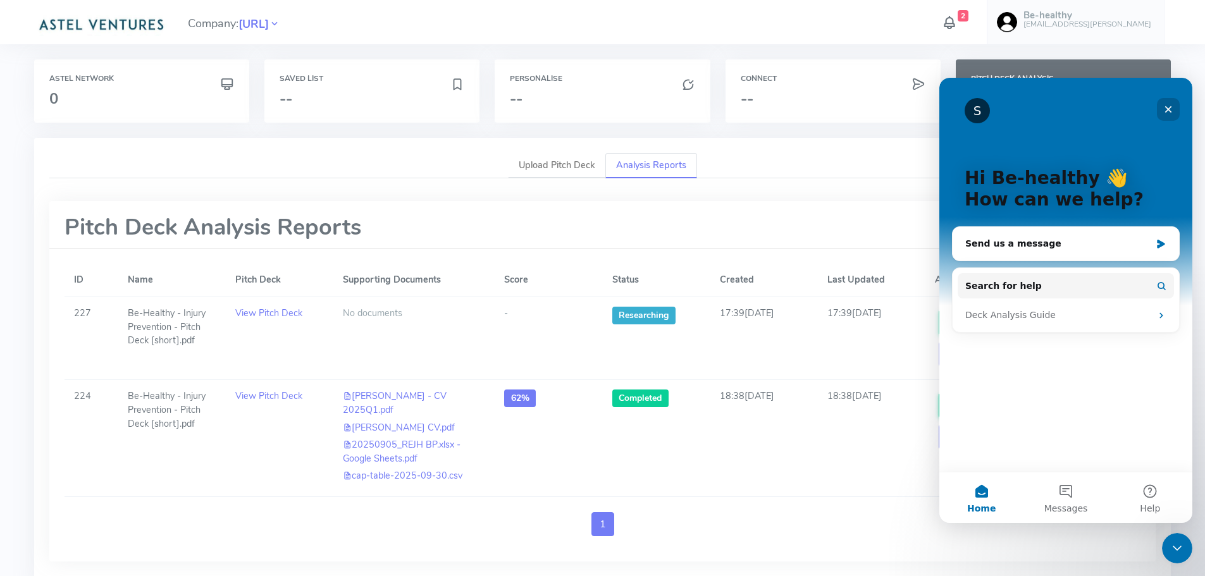
click at [1166, 104] on div "Close" at bounding box center [1168, 109] width 23 height 23
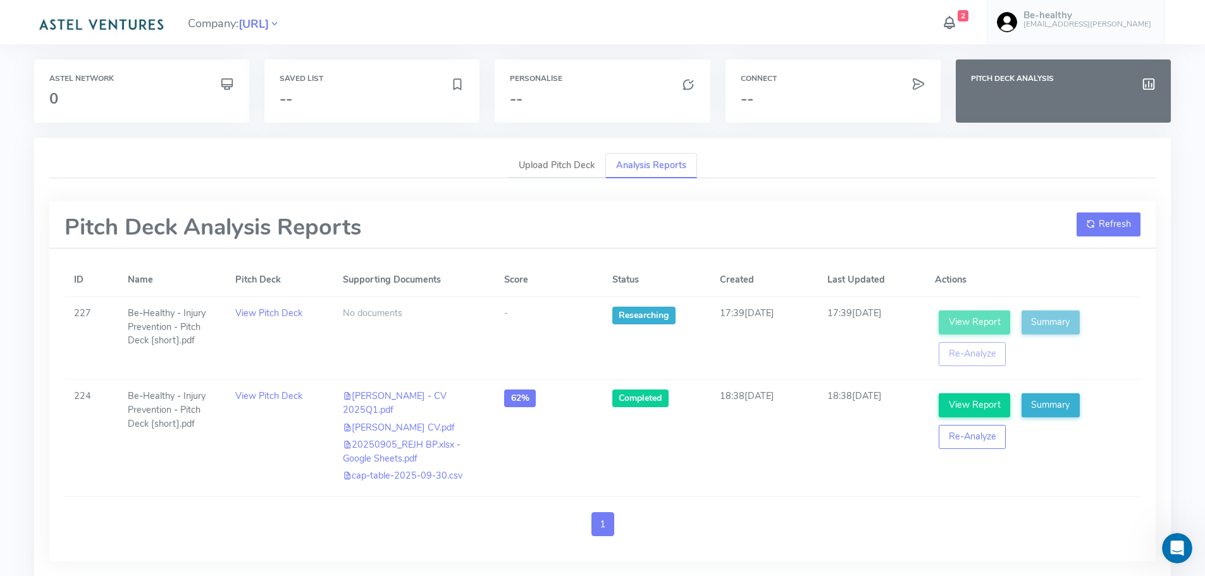
click at [1116, 218] on button "Refresh" at bounding box center [1109, 225] width 65 height 24
click at [562, 99] on h3 "--" at bounding box center [602, 98] width 185 height 16
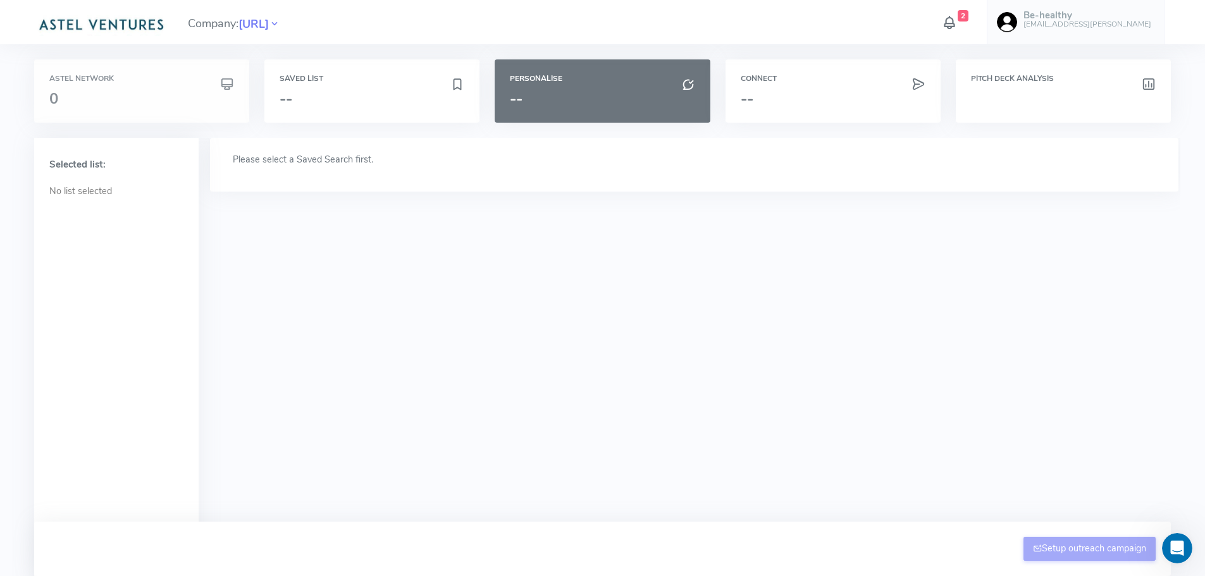
click at [144, 82] on h6 "Astel Network" at bounding box center [141, 79] width 185 height 8
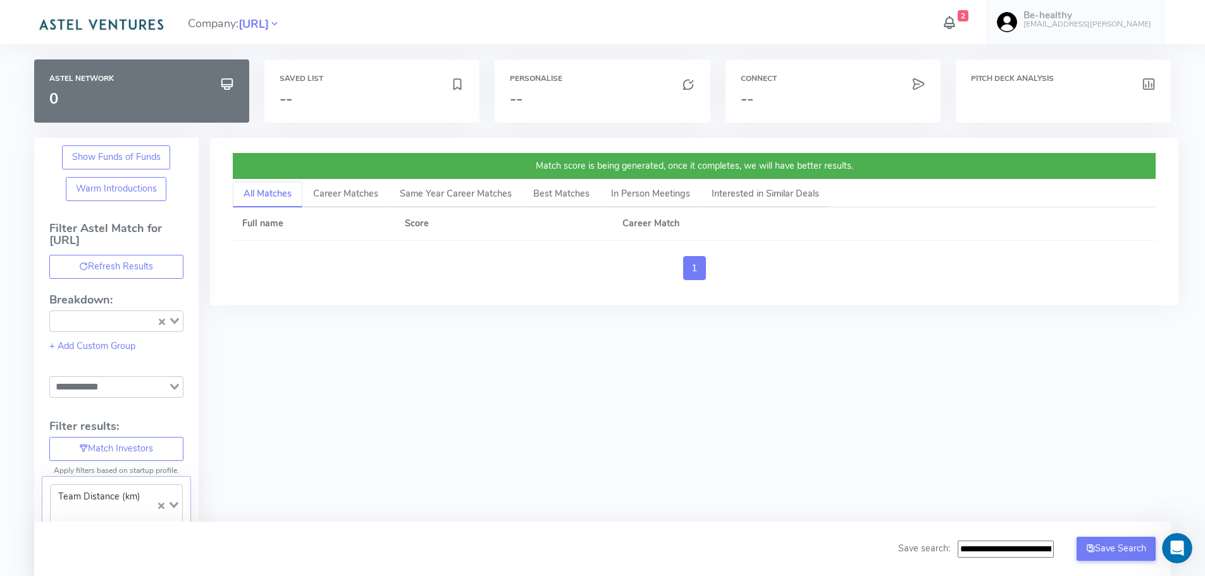
click at [175, 323] on icon "Search for option" at bounding box center [174, 321] width 9 height 6
click at [175, 319] on icon "Search for option" at bounding box center [174, 321] width 9 height 6
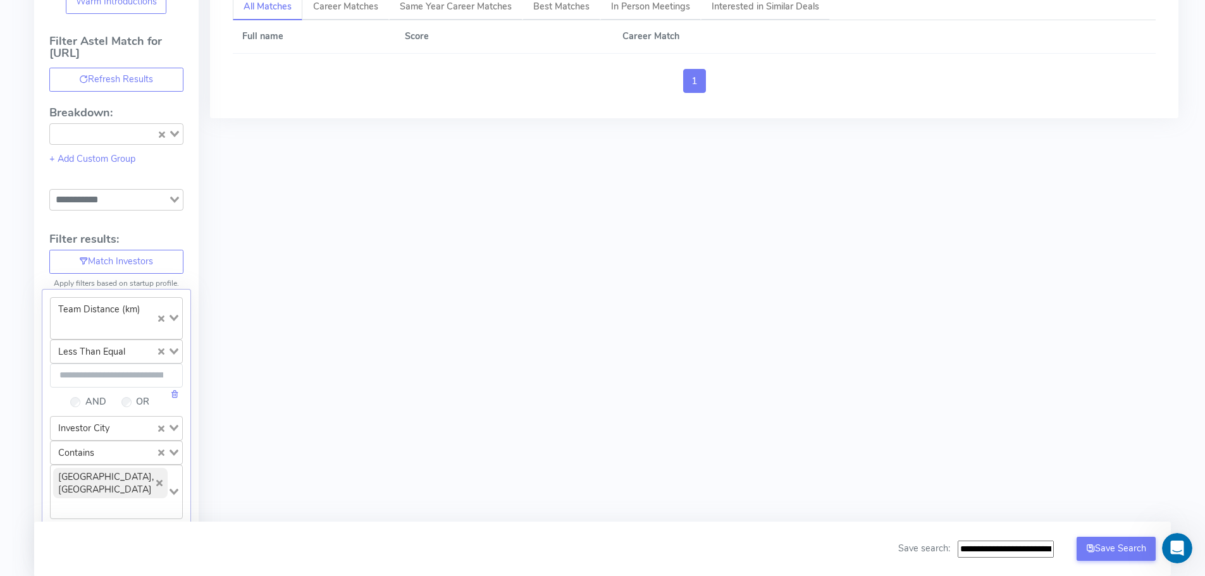
scroll to position [190, 0]
click at [180, 195] on div "Loading..." at bounding box center [175, 196] width 15 height 18
click at [176, 196] on icon "Search for option" at bounding box center [174, 197] width 9 height 6
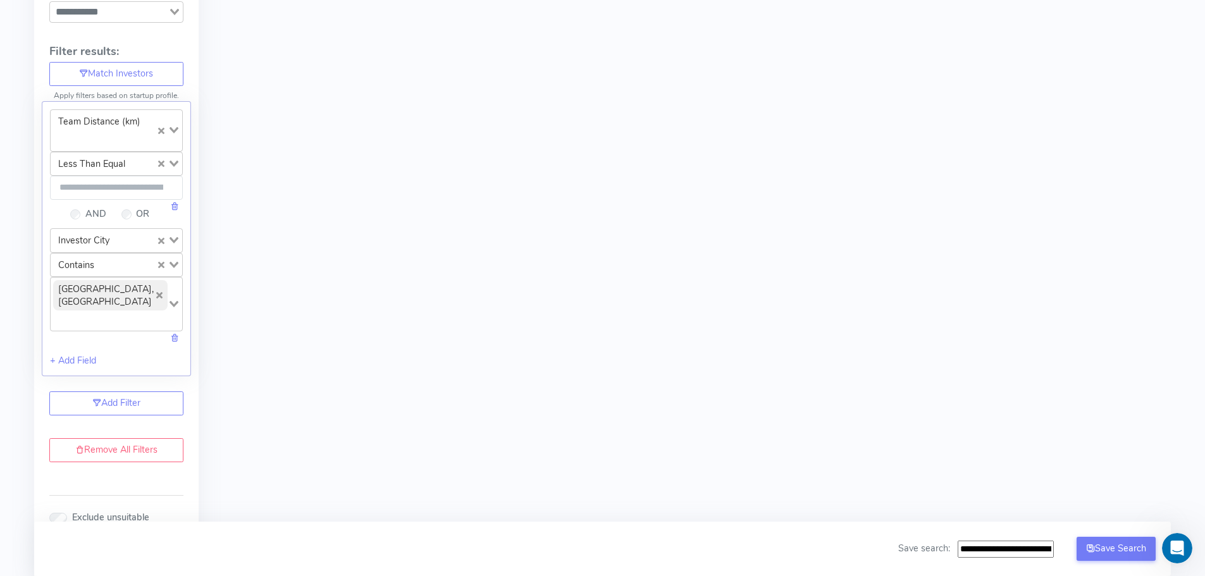
scroll to position [380, 0]
click at [175, 123] on icon "Search for option" at bounding box center [174, 126] width 9 height 6
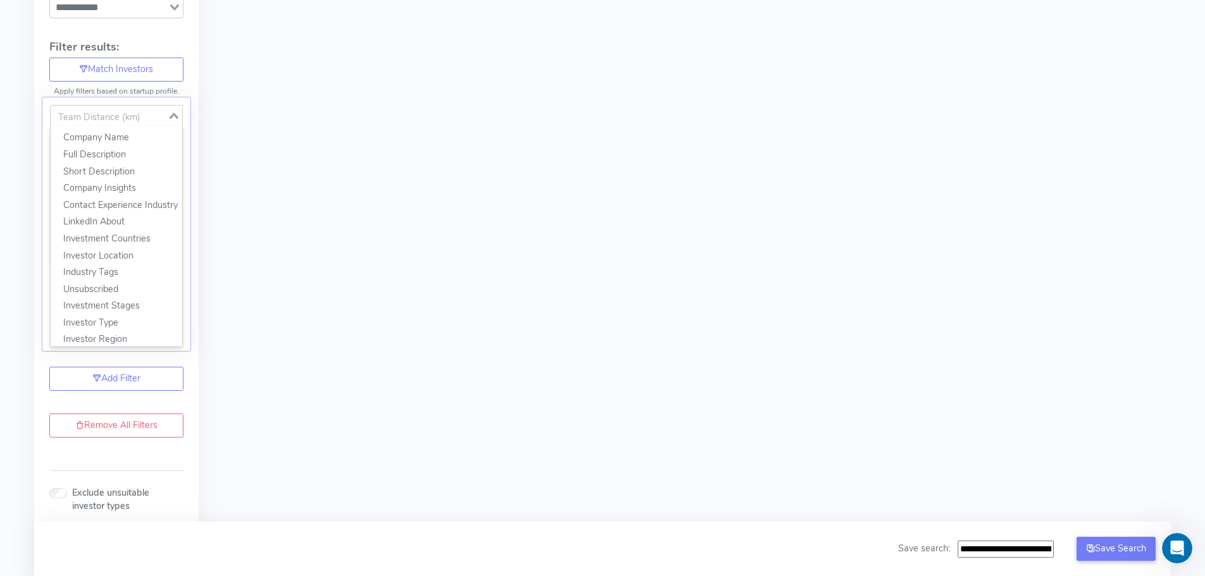
click at [172, 115] on icon "Search for option" at bounding box center [174, 116] width 9 height 6
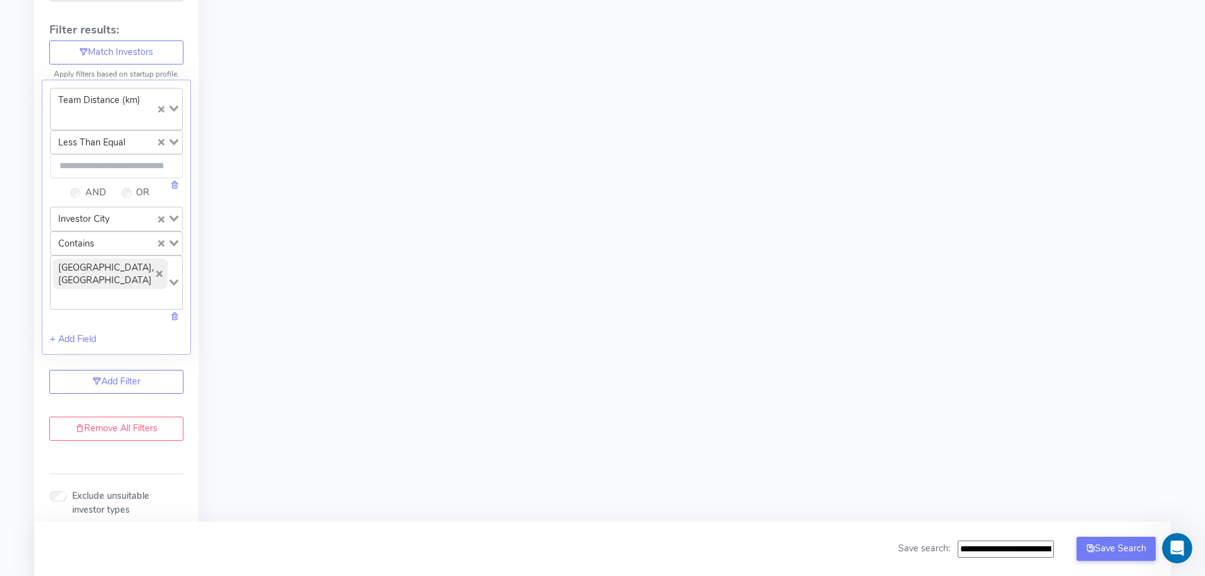
scroll to position [548, 0]
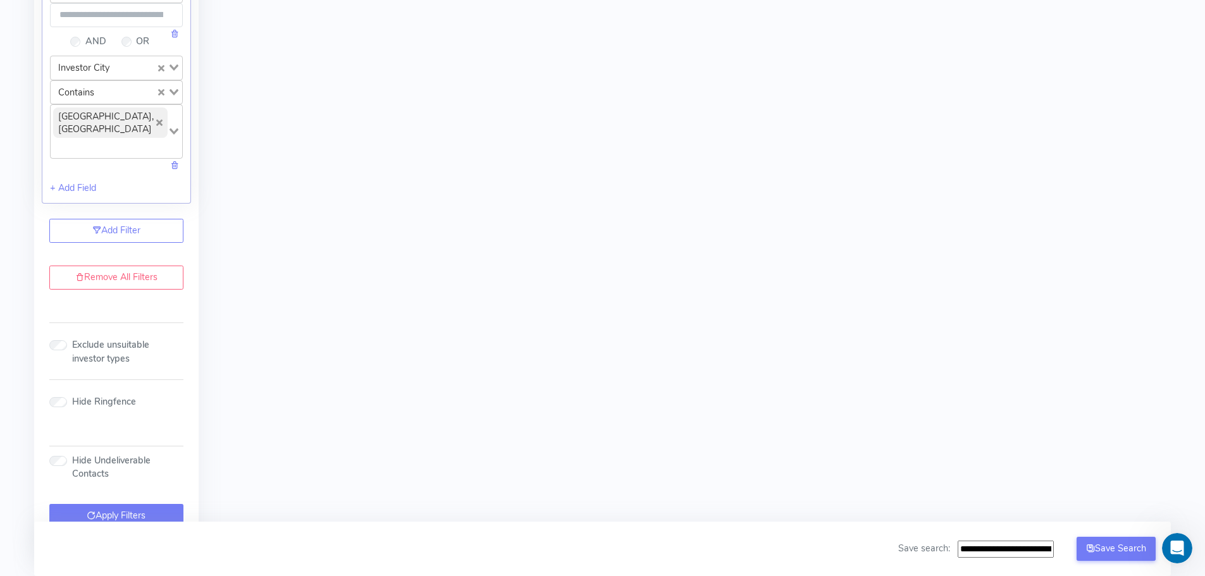
click at [87, 509] on icon at bounding box center [91, 515] width 9 height 13
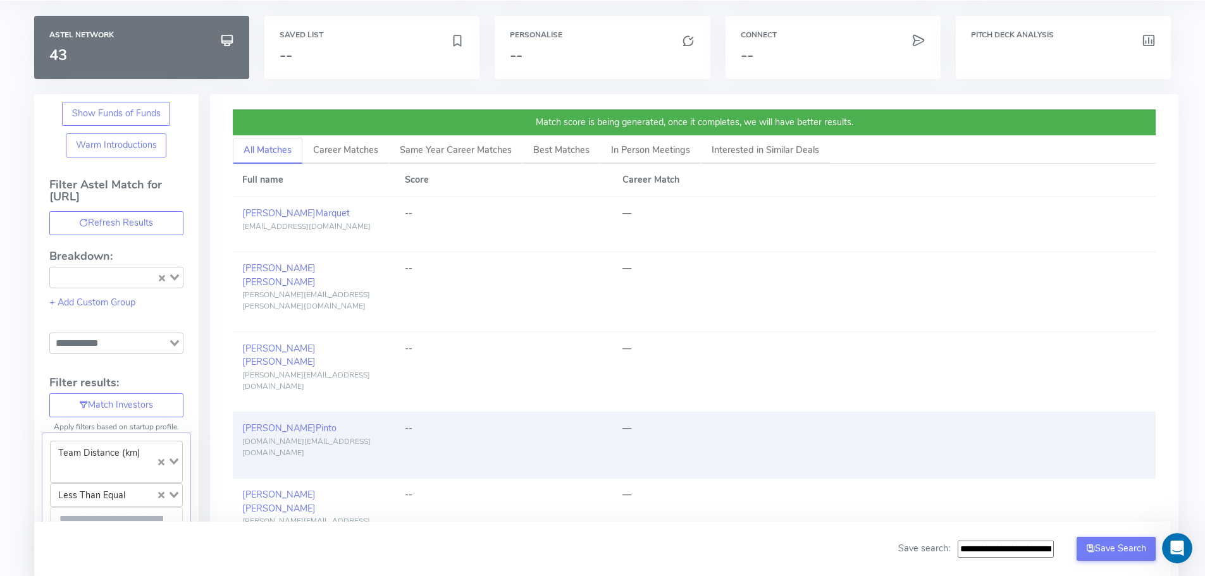
scroll to position [0, 0]
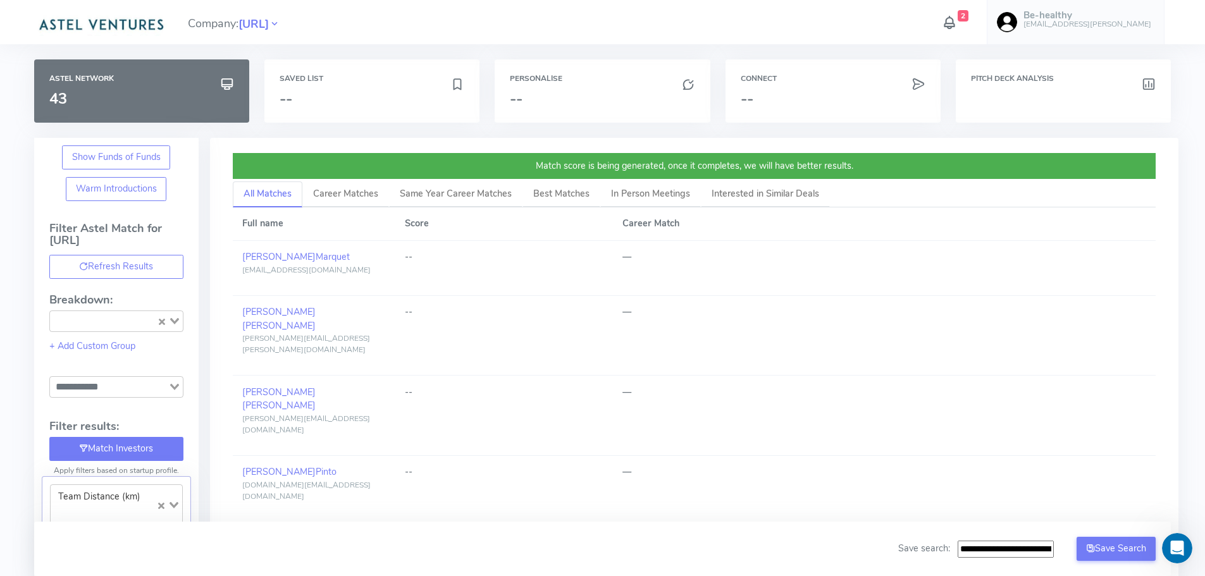
click at [115, 451] on button "Match Investors" at bounding box center [116, 449] width 134 height 24
type input "**********"
